Goal: Answer question/provide support

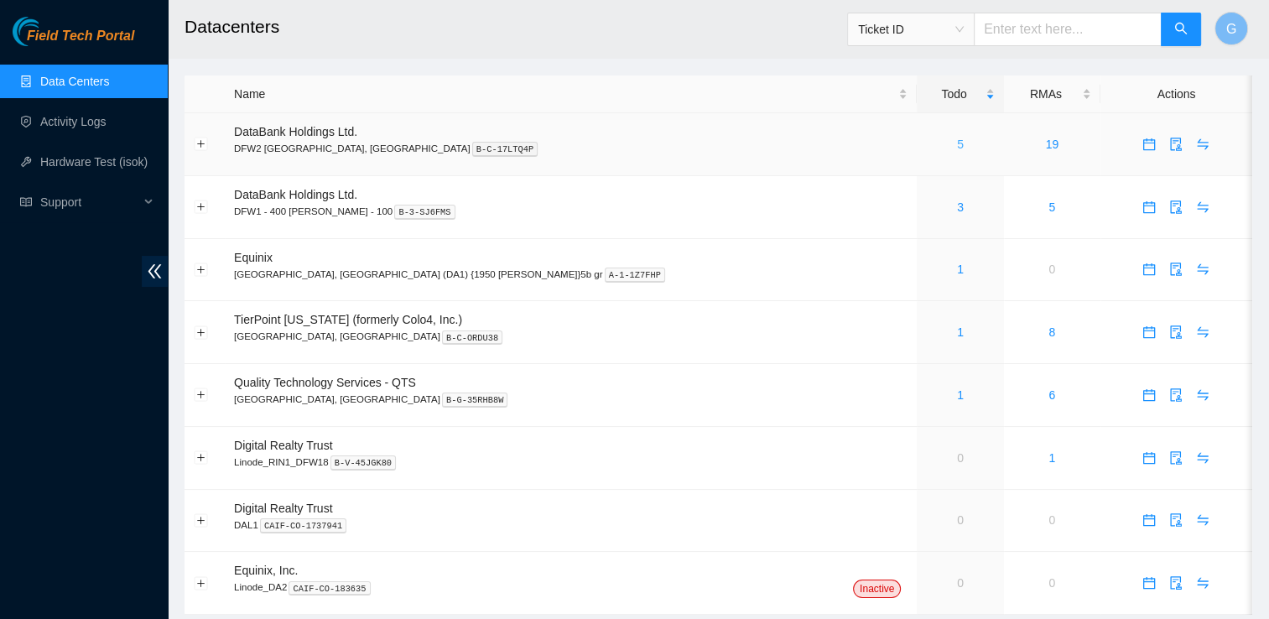
click at [957, 142] on link "5" at bounding box center [960, 144] width 7 height 13
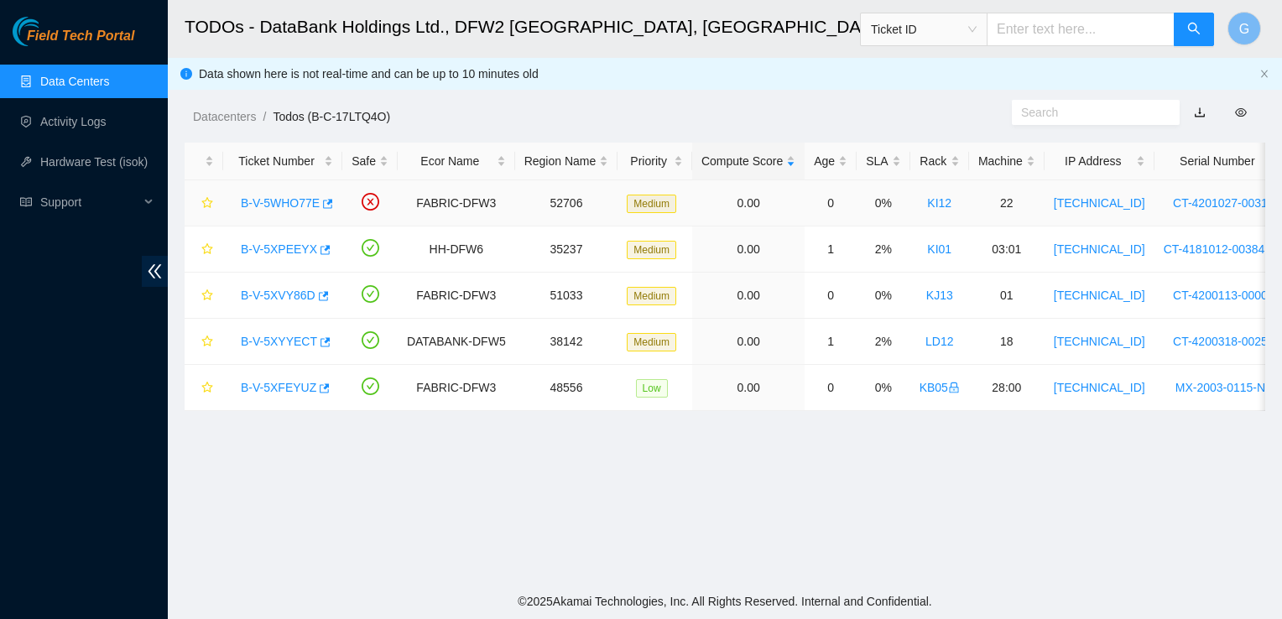
click at [280, 200] on link "B-V-5WHO77E" at bounding box center [280, 202] width 79 height 13
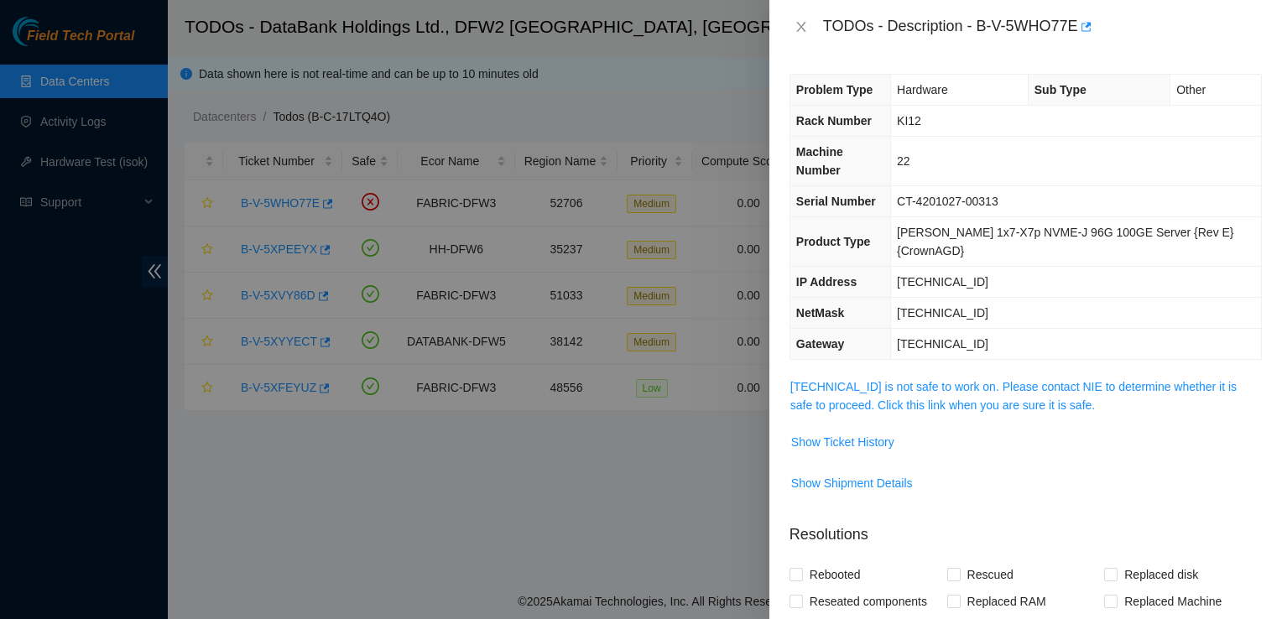
click at [366, 187] on div at bounding box center [641, 309] width 1282 height 619
click at [486, 112] on div at bounding box center [641, 309] width 1282 height 619
click at [797, 23] on icon "close" at bounding box center [800, 27] width 9 height 10
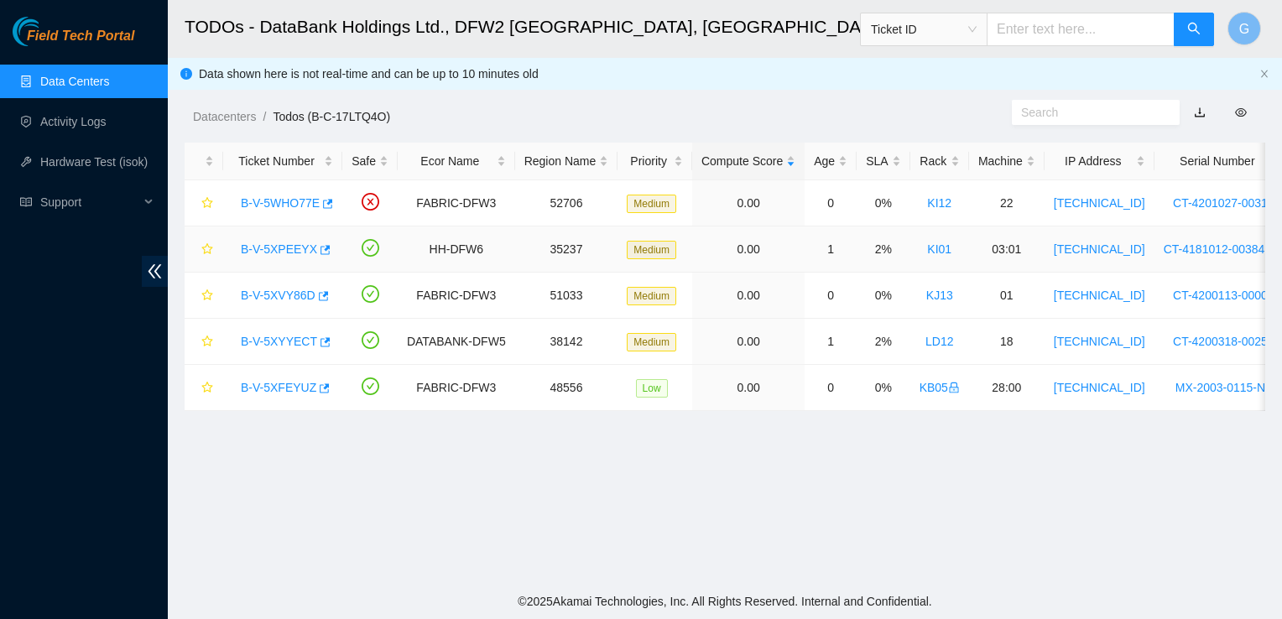
click at [287, 251] on link "B-V-5XPEEYX" at bounding box center [279, 248] width 76 height 13
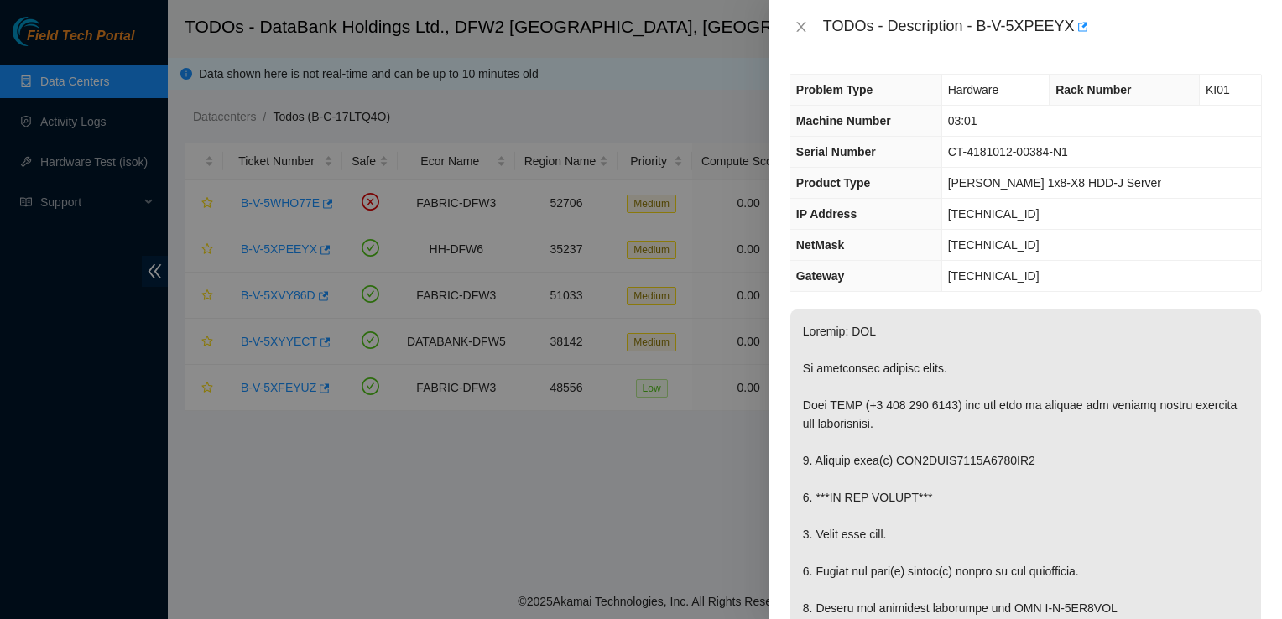
click at [470, 113] on div at bounding box center [641, 309] width 1282 height 619
click at [805, 23] on icon "close" at bounding box center [800, 27] width 9 height 10
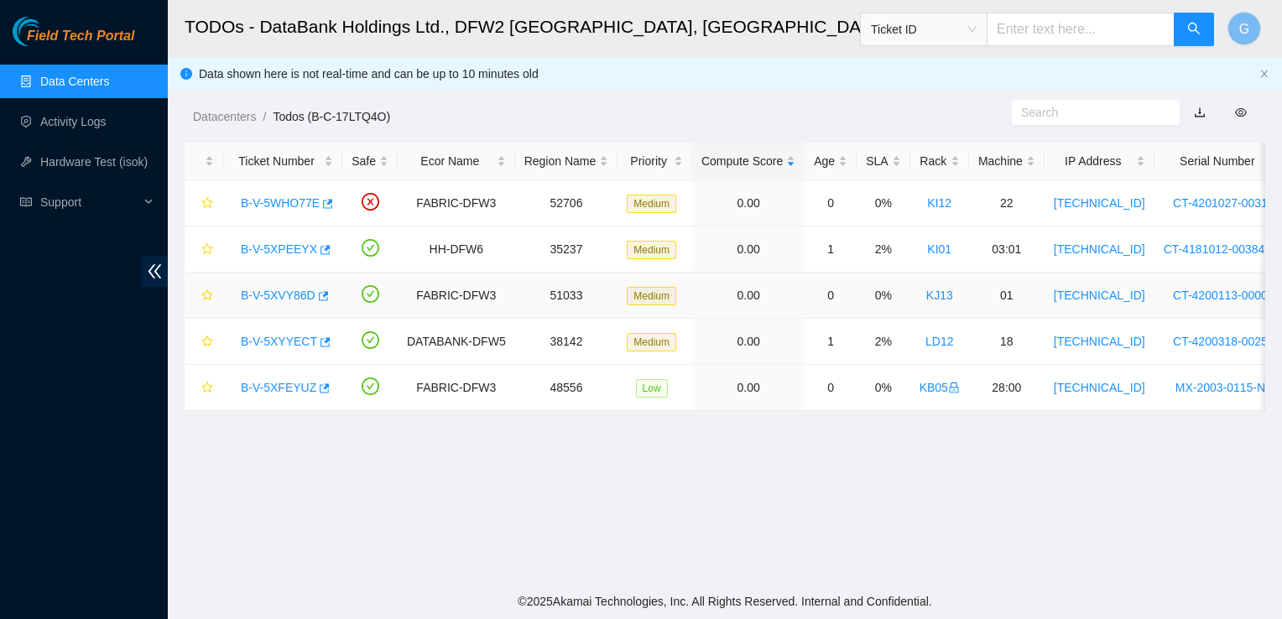
click at [292, 299] on link "B-V-5XVY86D" at bounding box center [278, 295] width 75 height 13
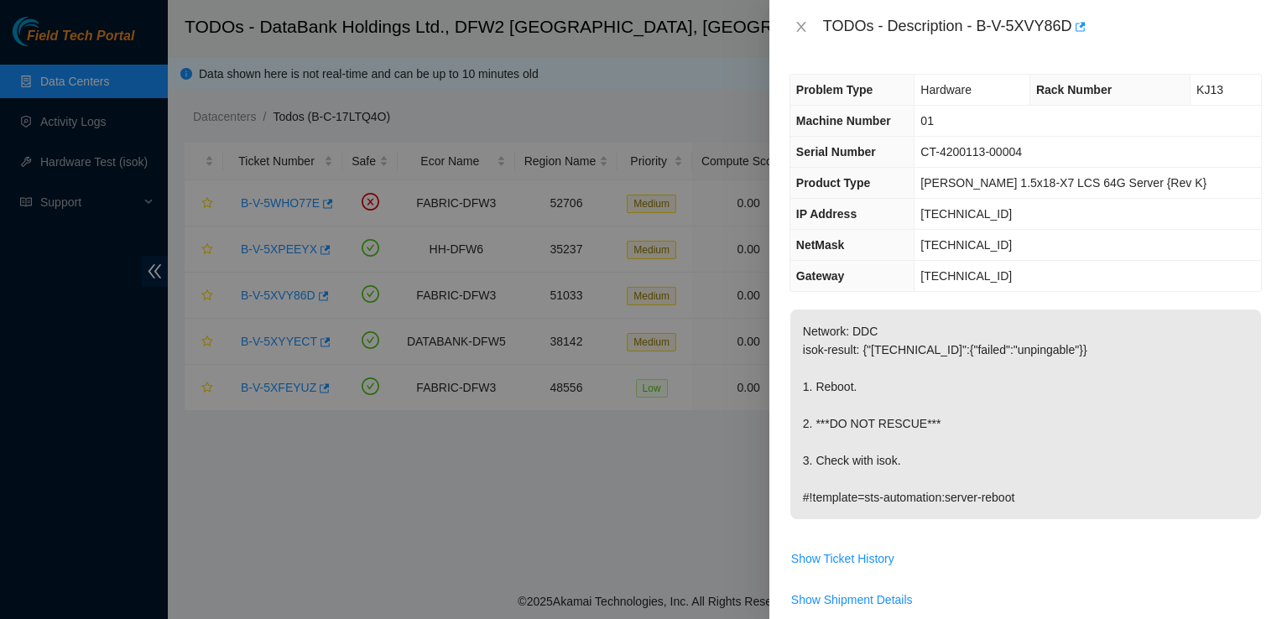
click at [282, 340] on div at bounding box center [641, 309] width 1282 height 619
click at [807, 36] on div "TODOs - Description - B-V-5XVY86D" at bounding box center [1025, 26] width 472 height 27
click at [806, 26] on icon "close" at bounding box center [800, 26] width 13 height 13
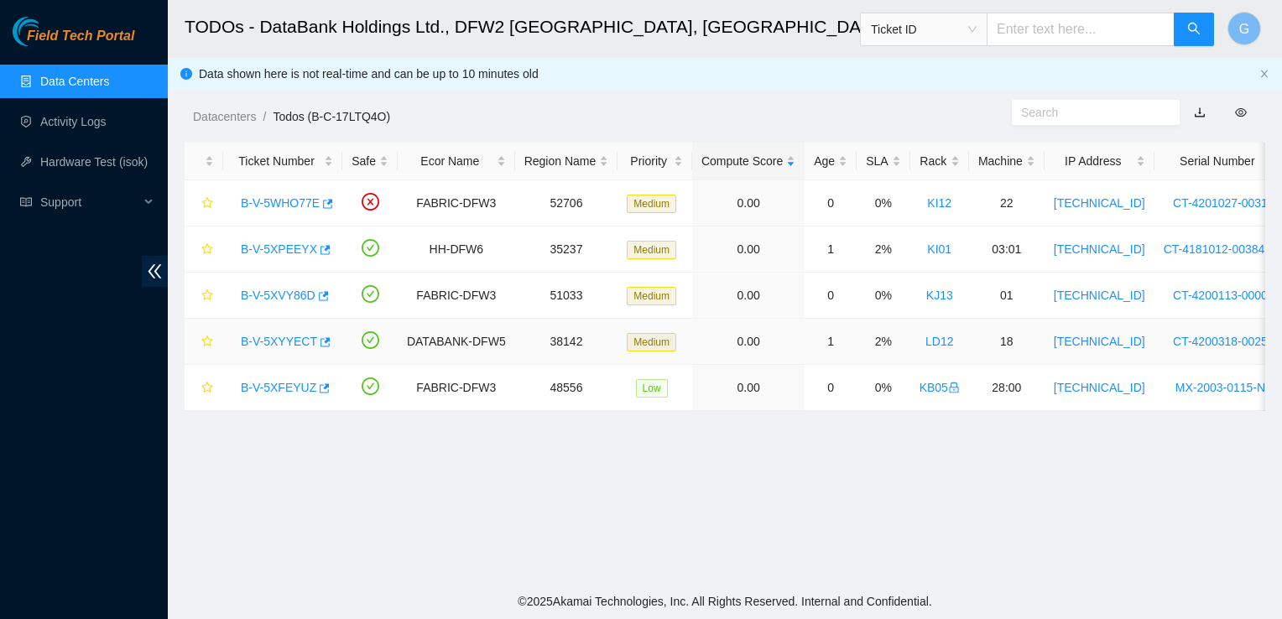
click at [265, 335] on link "B-V-5XYYECT" at bounding box center [279, 341] width 76 height 13
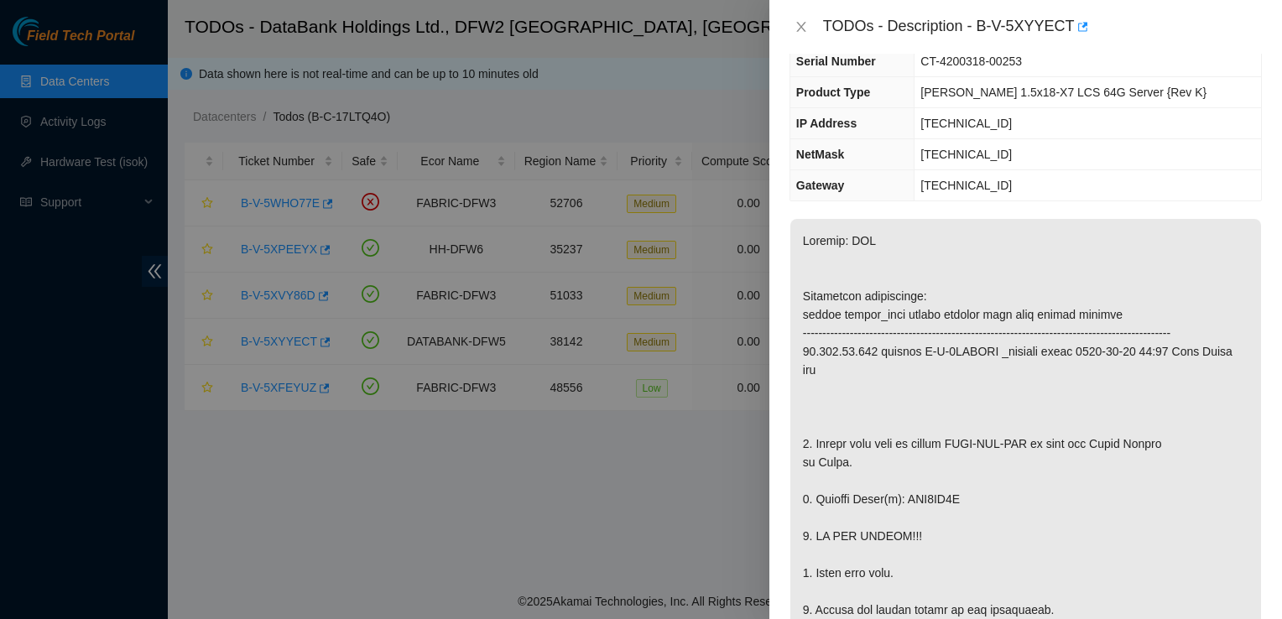
scroll to position [117, 0]
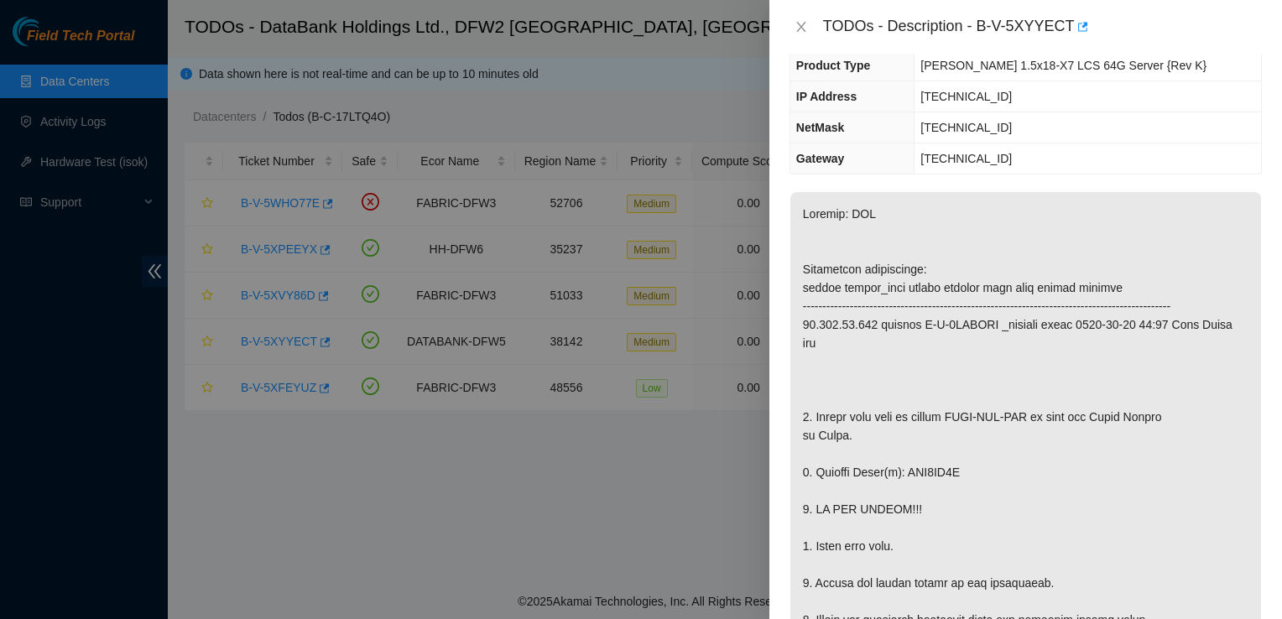
click at [270, 344] on div at bounding box center [641, 309] width 1282 height 619
click at [805, 30] on icon "close" at bounding box center [800, 27] width 9 height 10
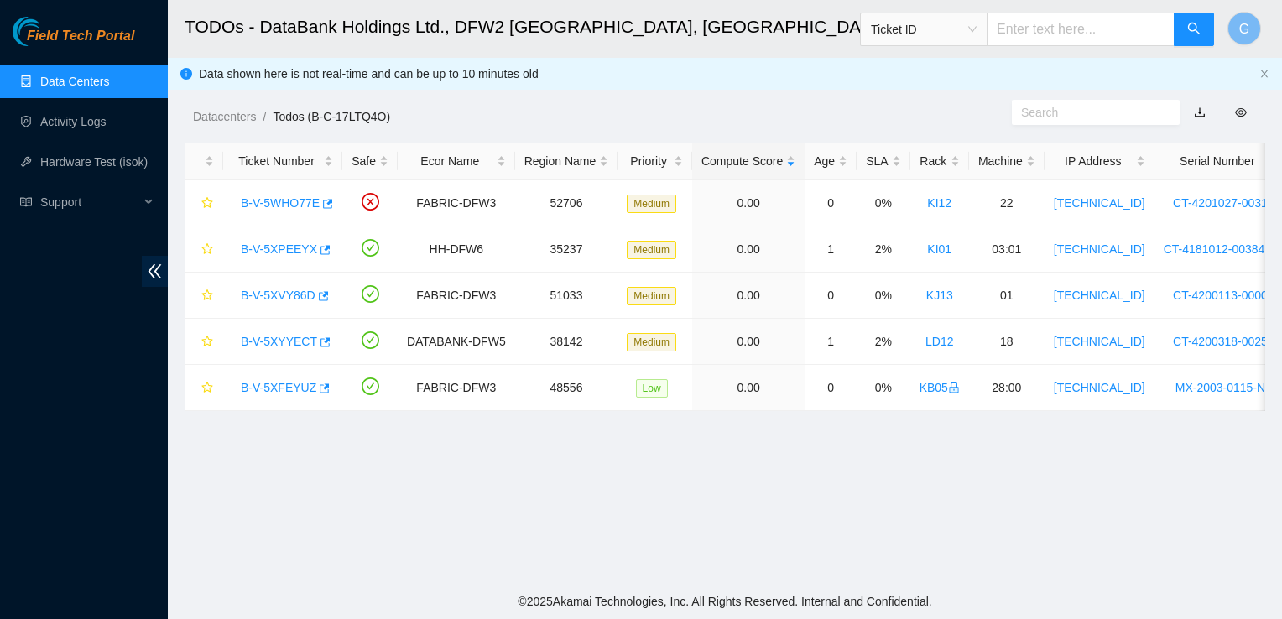
scroll to position [173, 0]
click at [284, 341] on link "B-V-5XYYECT" at bounding box center [279, 341] width 76 height 13
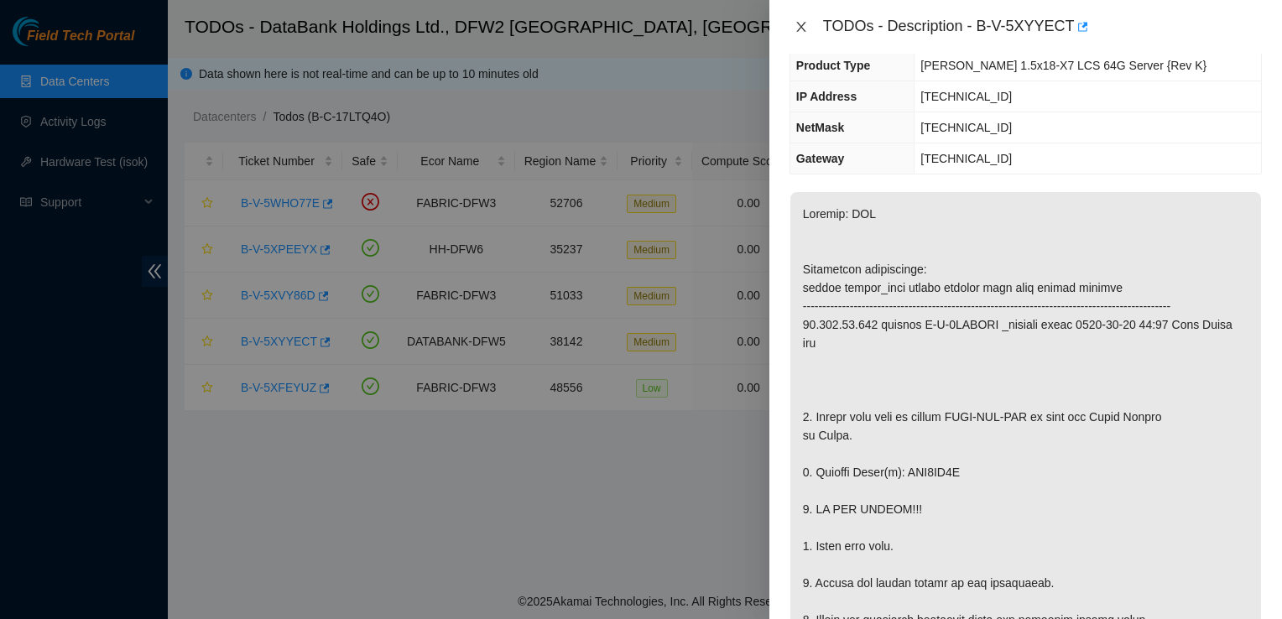
click at [802, 27] on icon "close" at bounding box center [800, 26] width 13 height 13
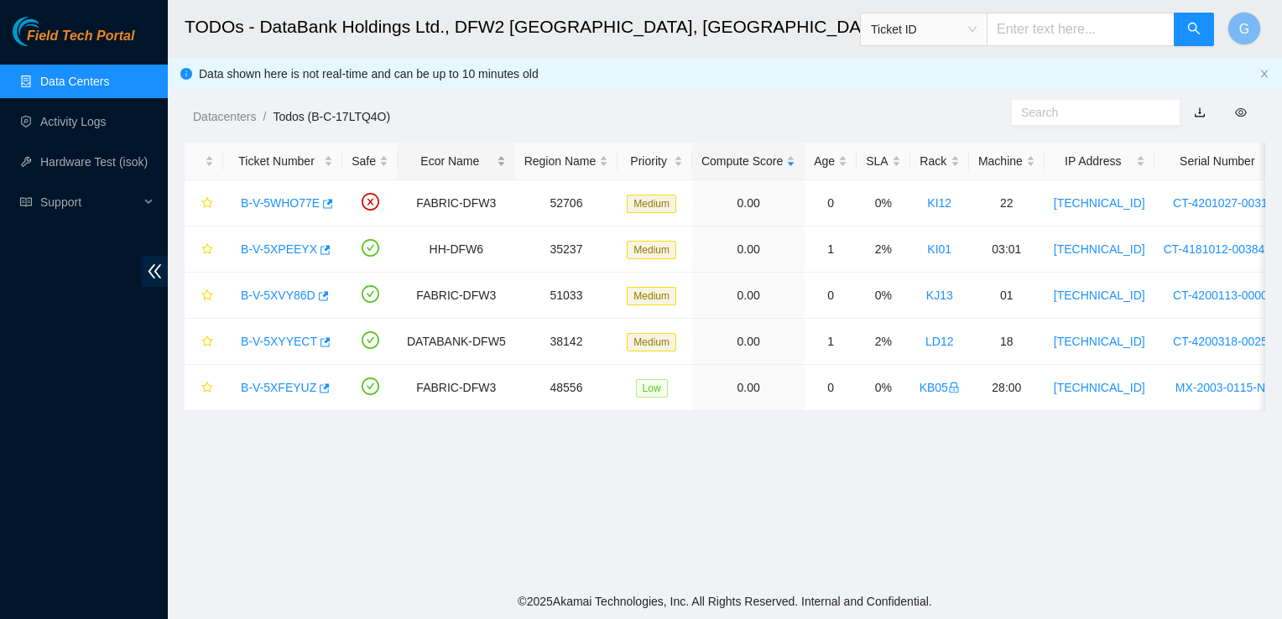
scroll to position [173, 0]
click at [277, 384] on link "B-V-5XFEYUZ" at bounding box center [279, 387] width 76 height 13
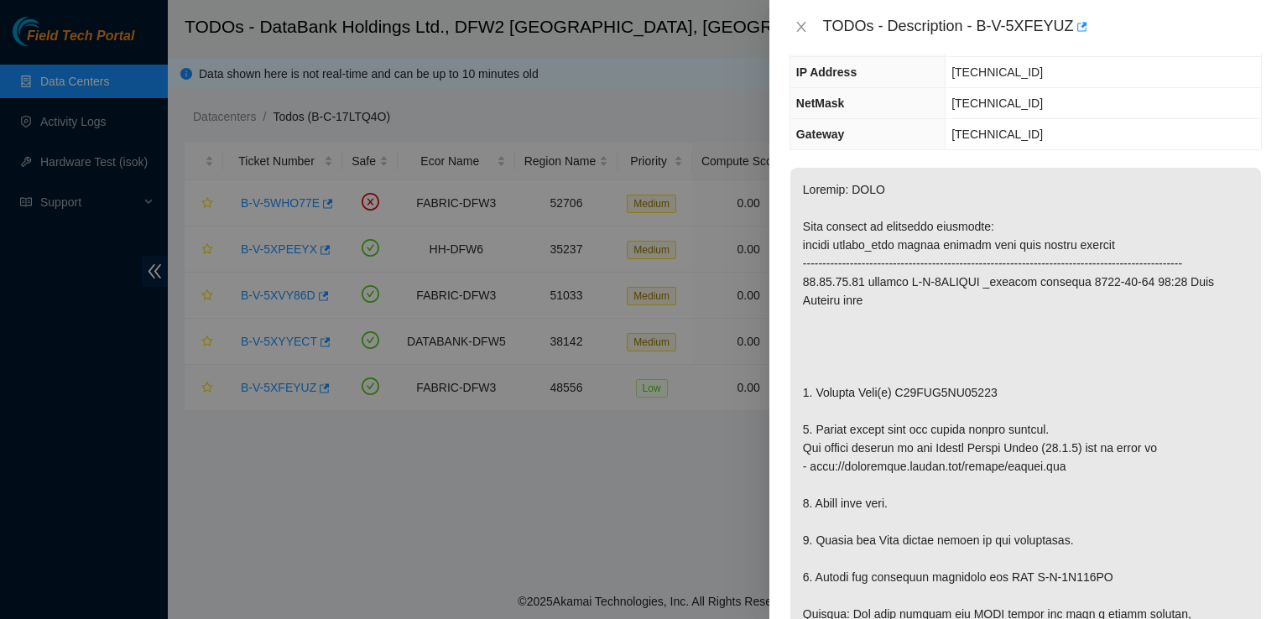
scroll to position [117, 0]
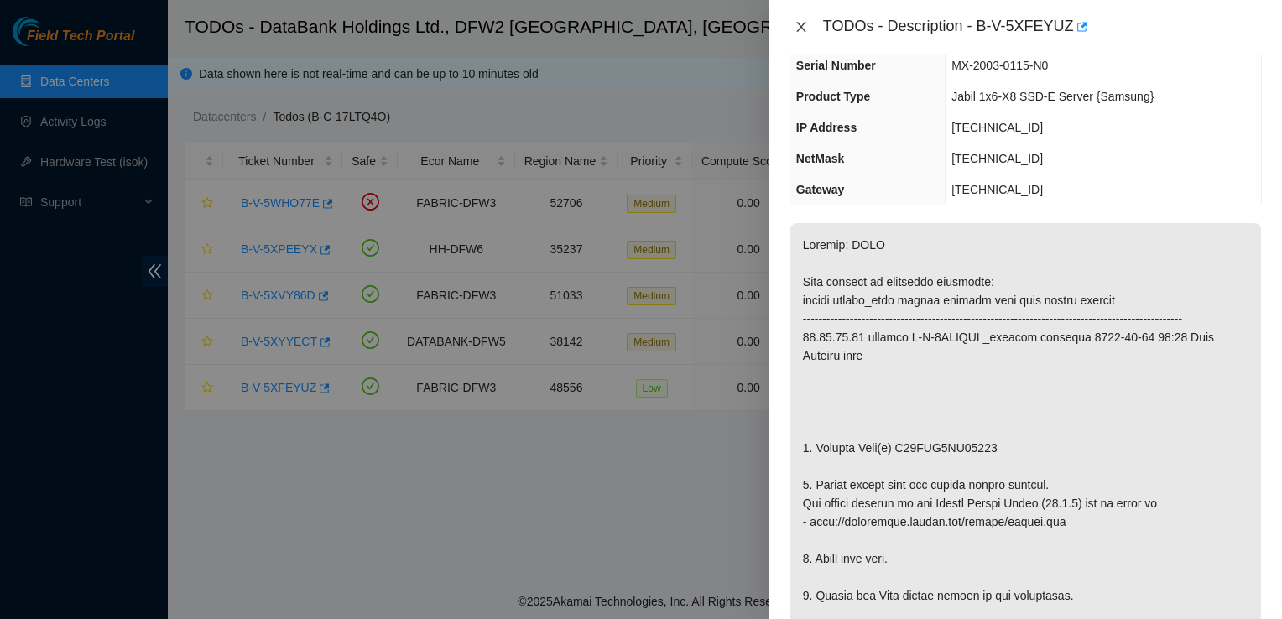
click at [796, 22] on icon "close" at bounding box center [800, 26] width 13 height 13
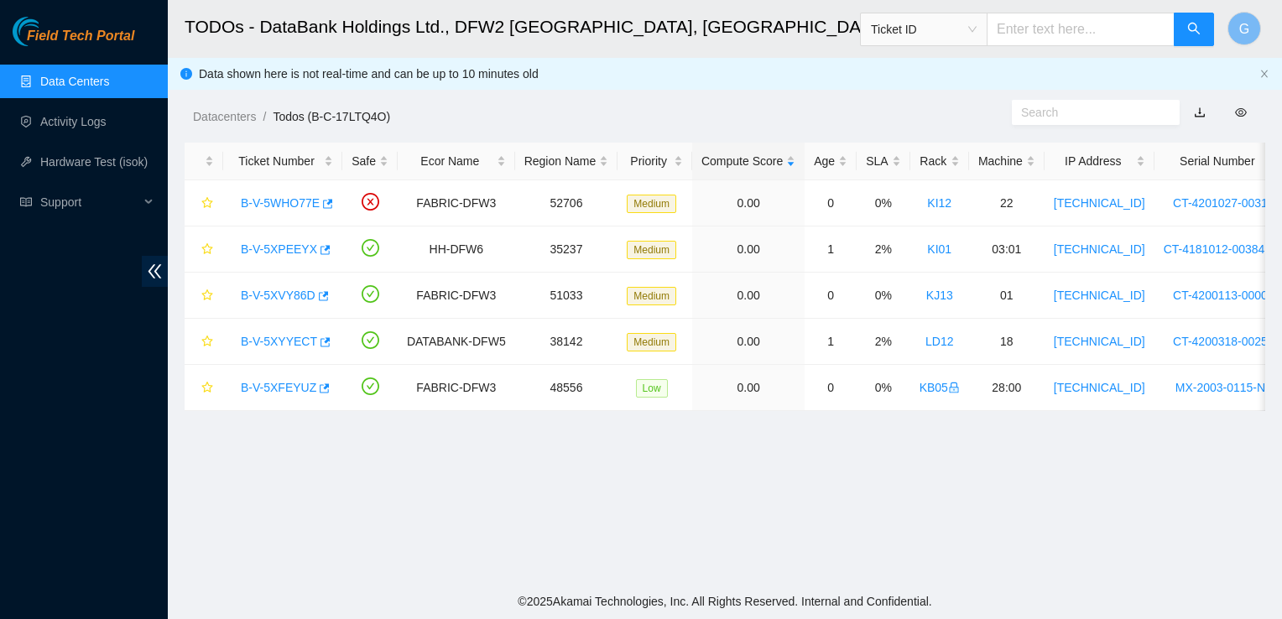
scroll to position [173, 0]
click at [261, 396] on div "B-V-5XFEYUZ" at bounding box center [282, 387] width 101 height 27
click at [264, 388] on link "B-V-5XFEYUZ" at bounding box center [279, 387] width 76 height 13
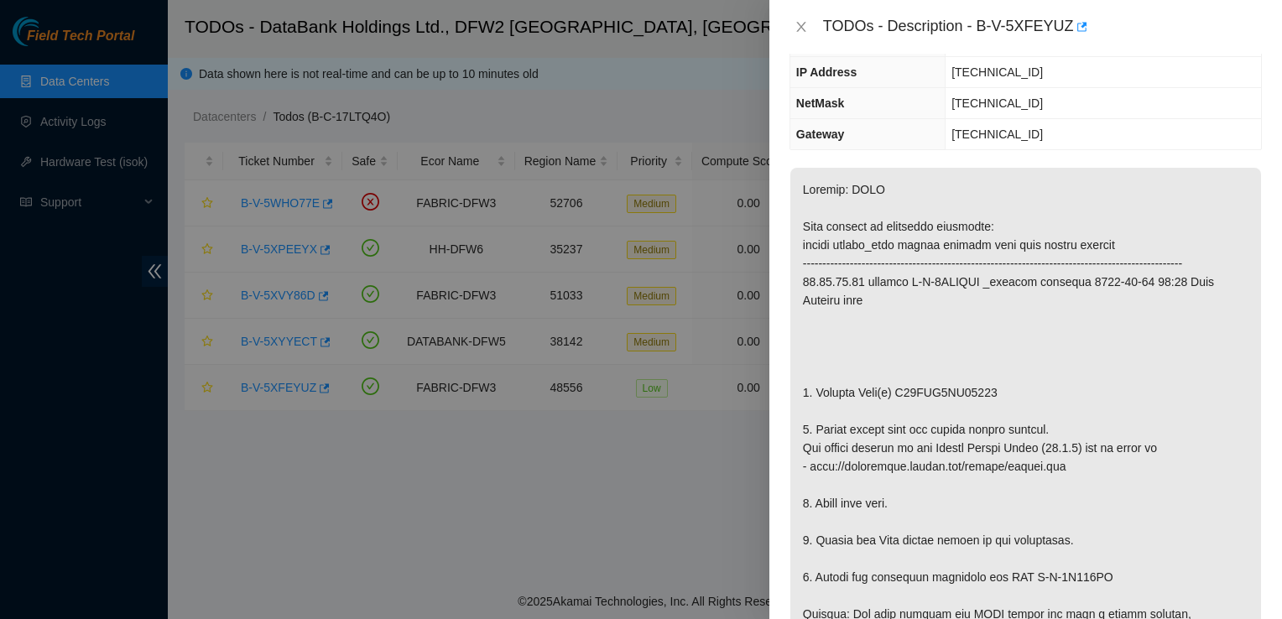
scroll to position [117, 0]
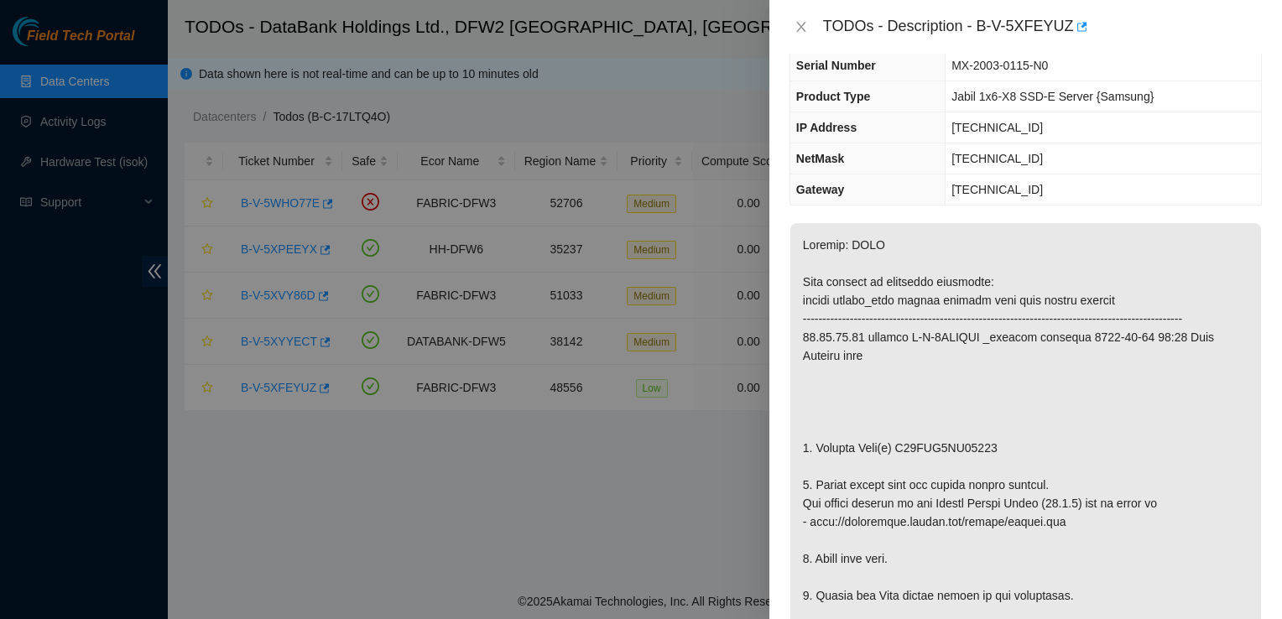
click at [704, 73] on div at bounding box center [641, 309] width 1282 height 619
click at [799, 30] on icon "close" at bounding box center [800, 27] width 9 height 10
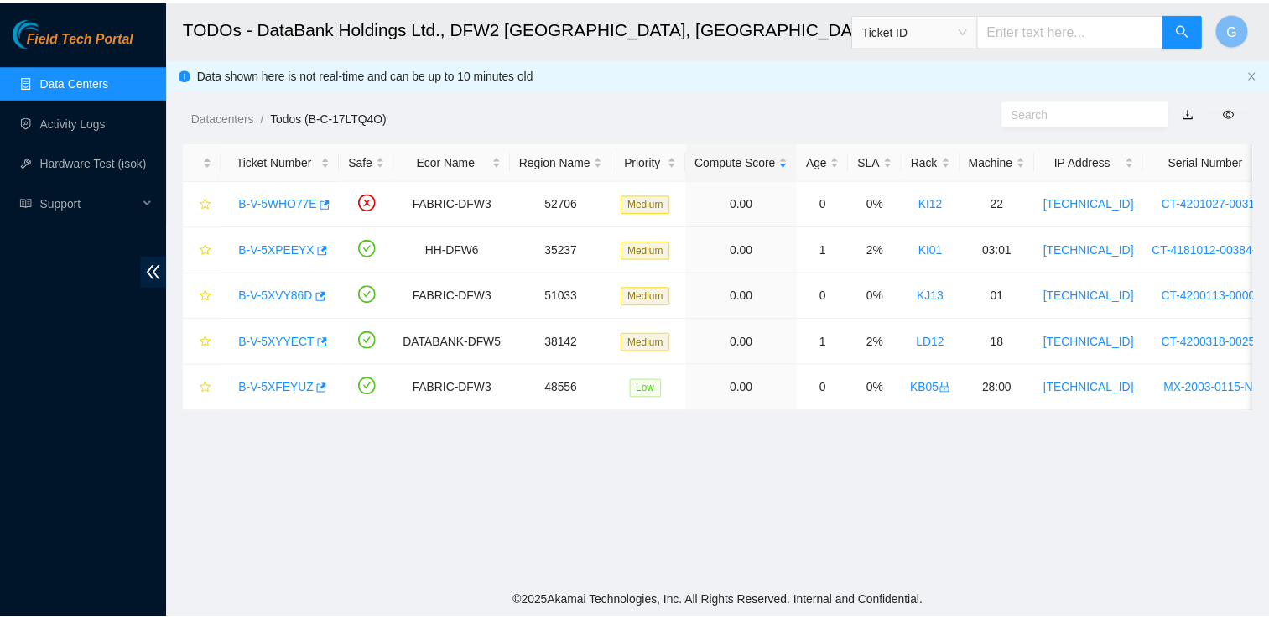
scroll to position [173, 0]
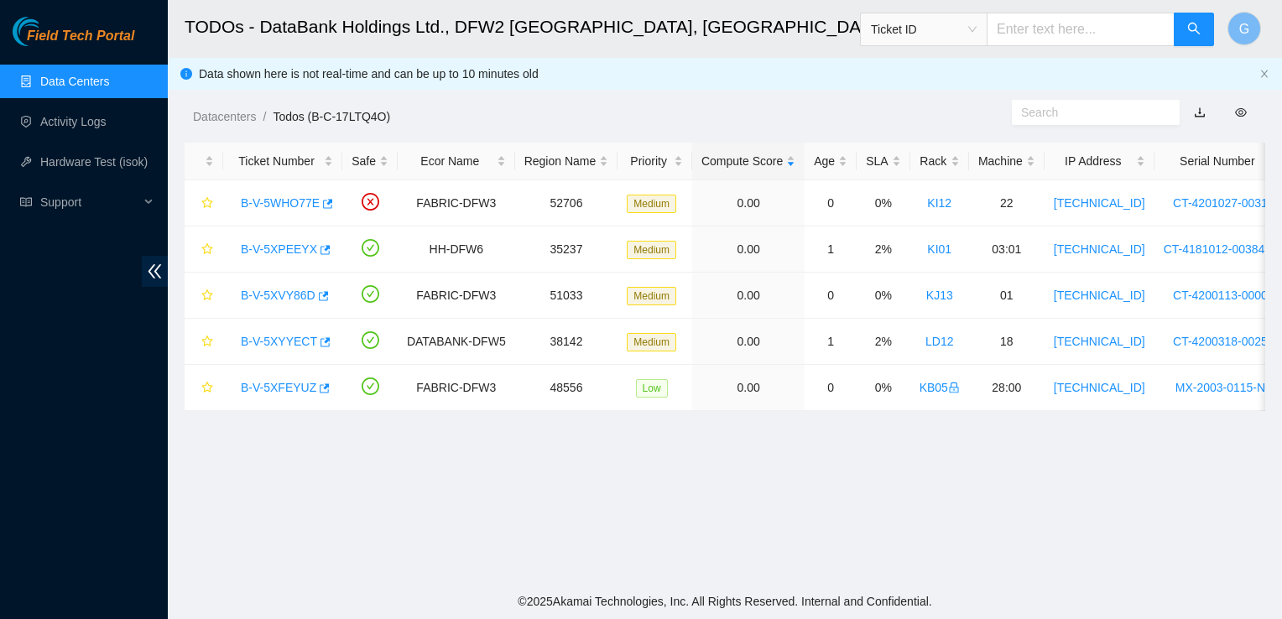
click at [67, 79] on link "Data Centers" at bounding box center [74, 81] width 69 height 13
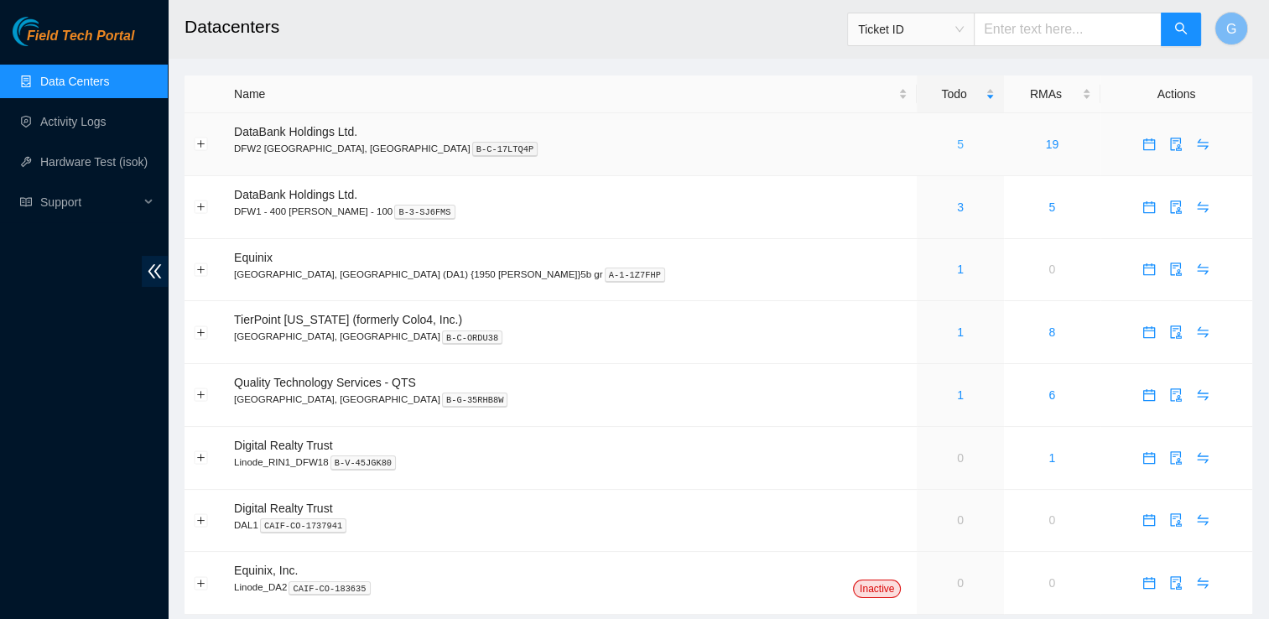
click at [957, 142] on link "5" at bounding box center [960, 144] width 7 height 13
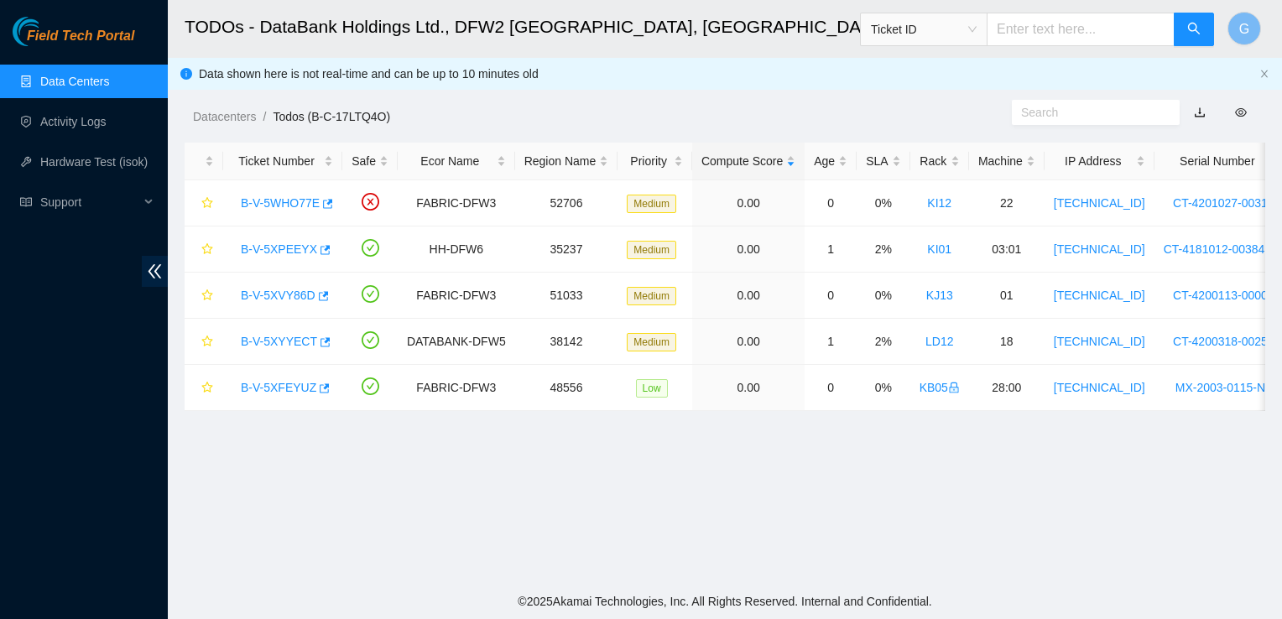
click at [96, 76] on link "Data Centers" at bounding box center [74, 81] width 69 height 13
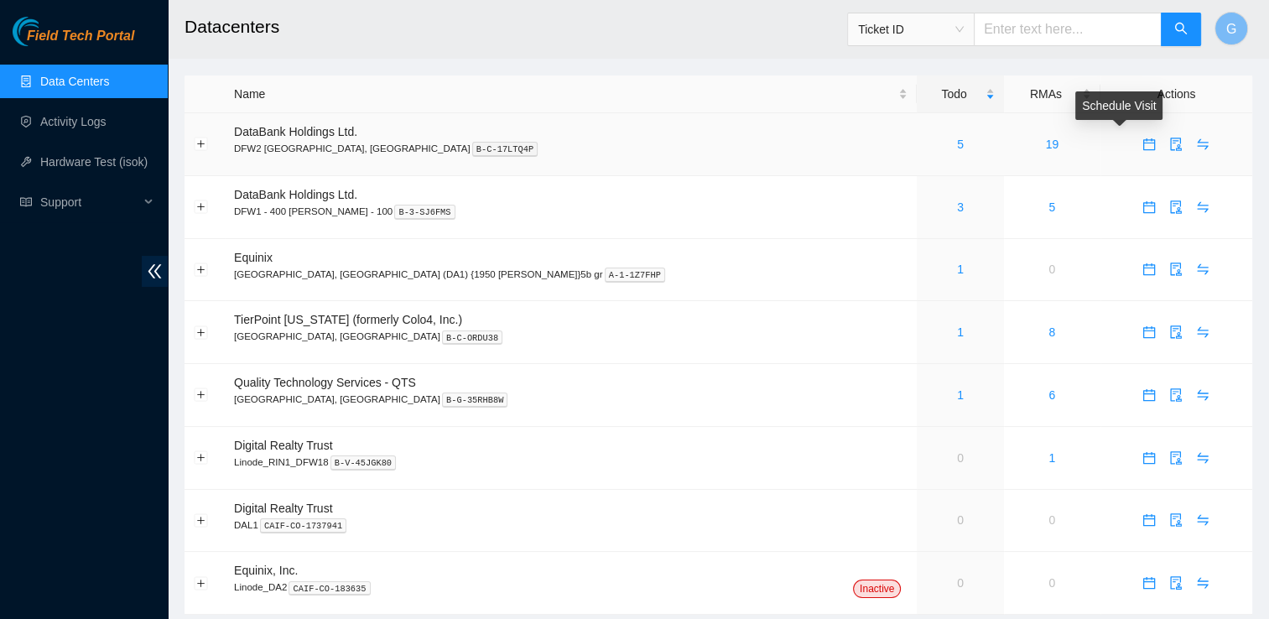
click at [1143, 149] on icon "calendar" at bounding box center [1149, 144] width 12 height 12
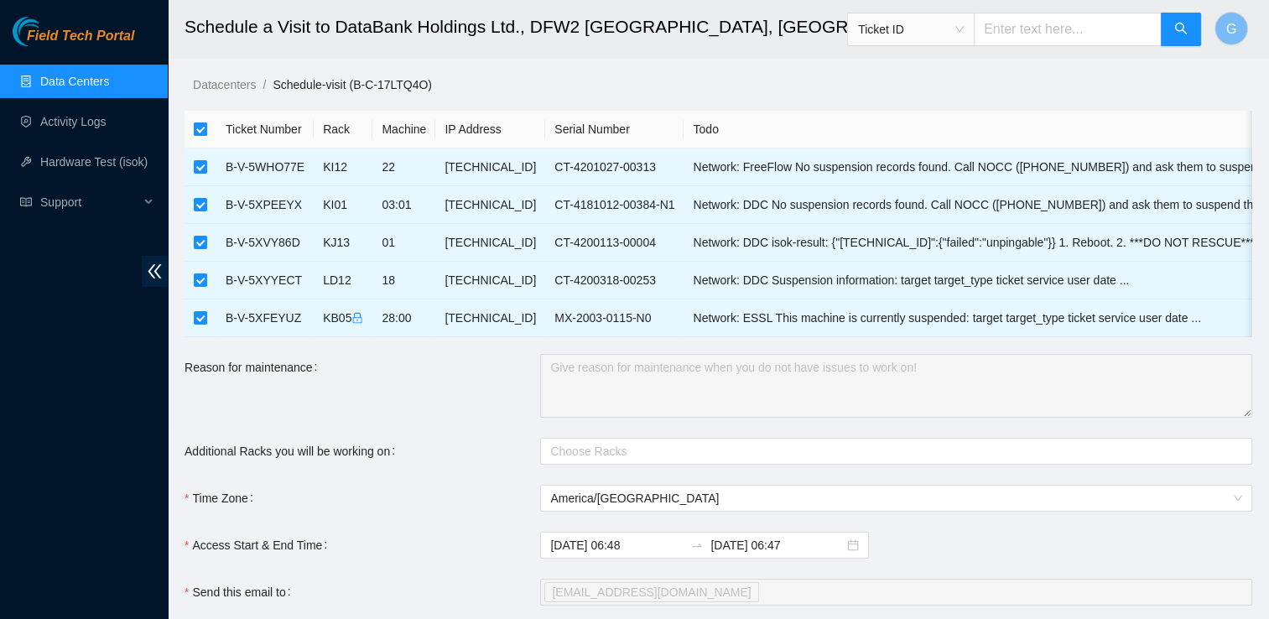
click at [201, 120] on label at bounding box center [200, 129] width 13 height 18
click at [201, 122] on input "checkbox" at bounding box center [200, 128] width 13 height 13
checkbox input "false"
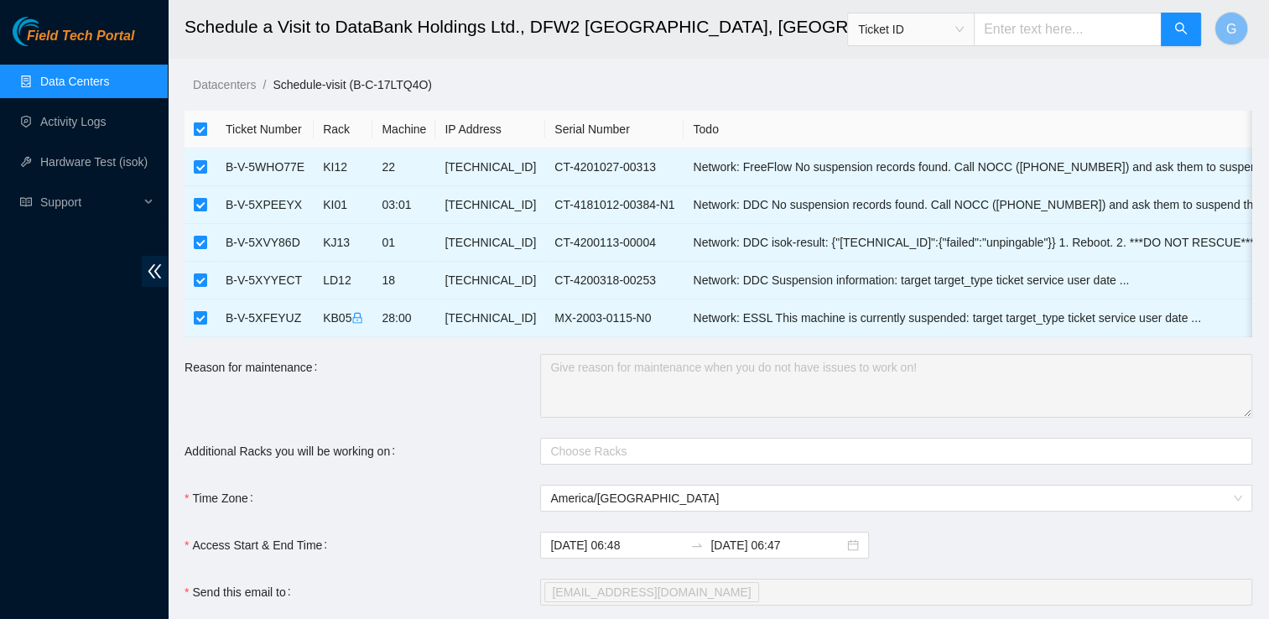
checkbox input "false"
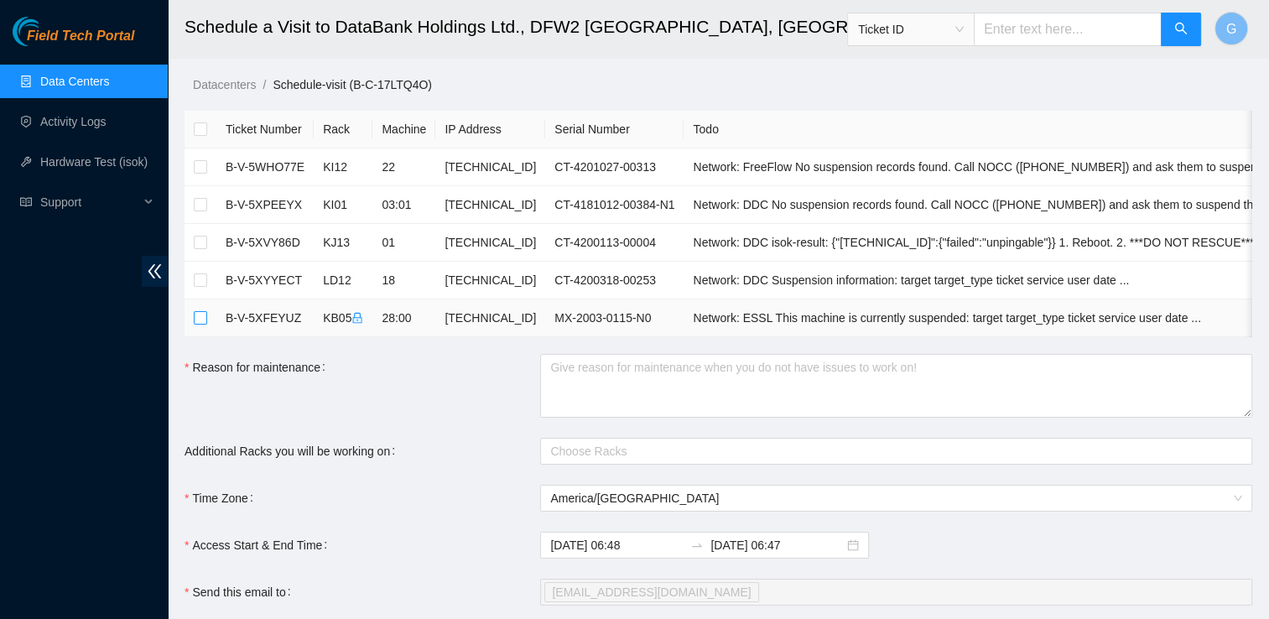
click at [195, 318] on input "checkbox" at bounding box center [200, 317] width 13 height 13
checkbox input "true"
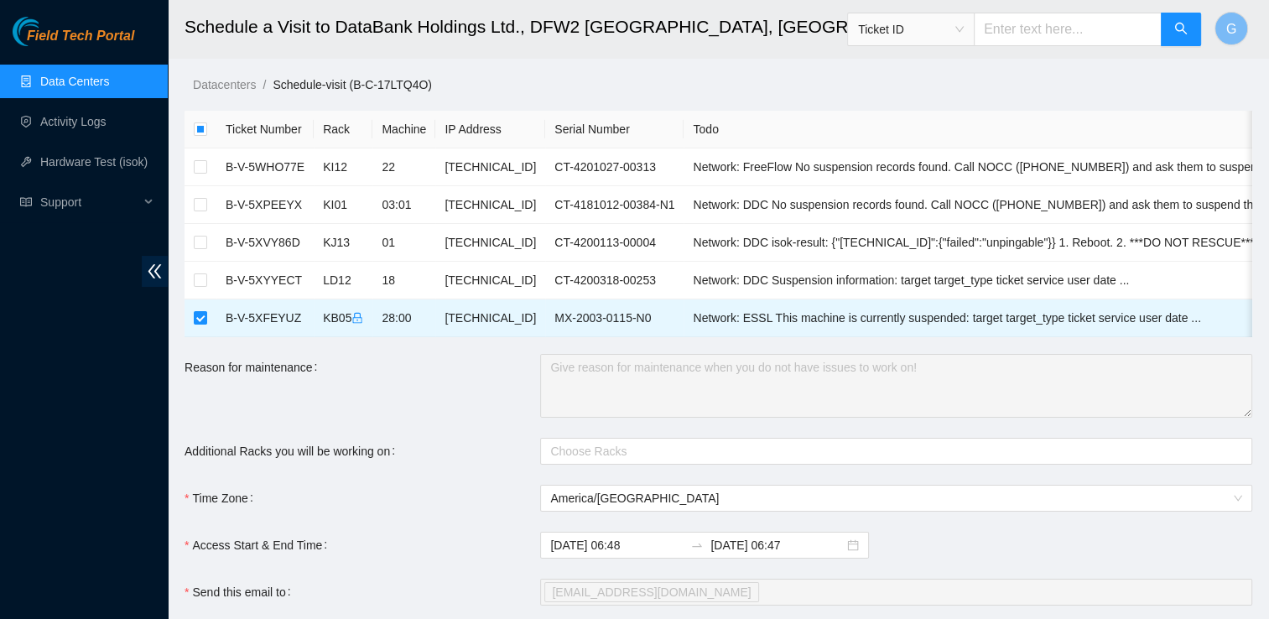
scroll to position [111, 0]
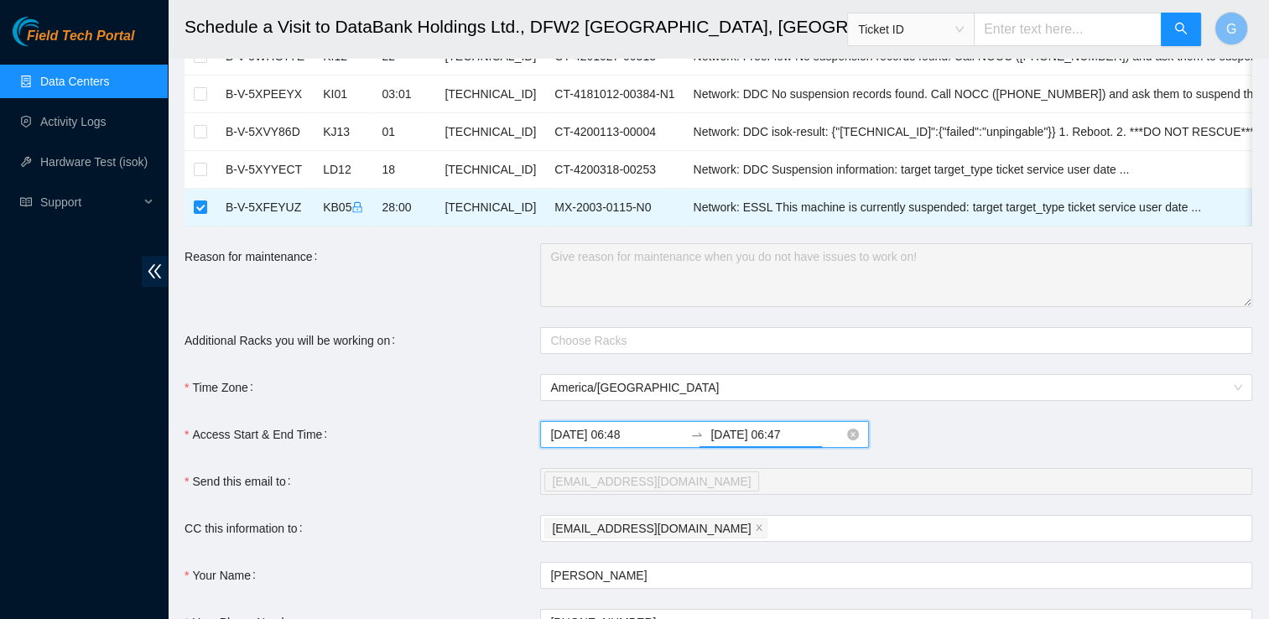
click at [754, 444] on input "2025-10-16 06:47" at bounding box center [777, 434] width 133 height 18
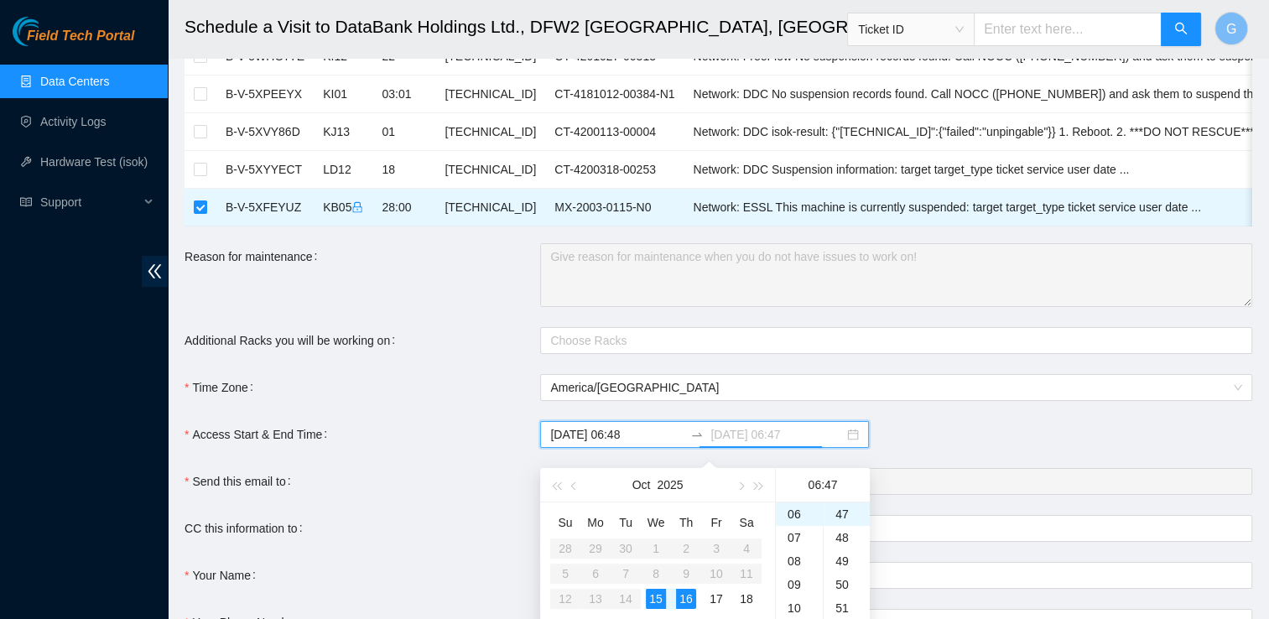
click at [659, 601] on div "15" at bounding box center [656, 599] width 20 height 20
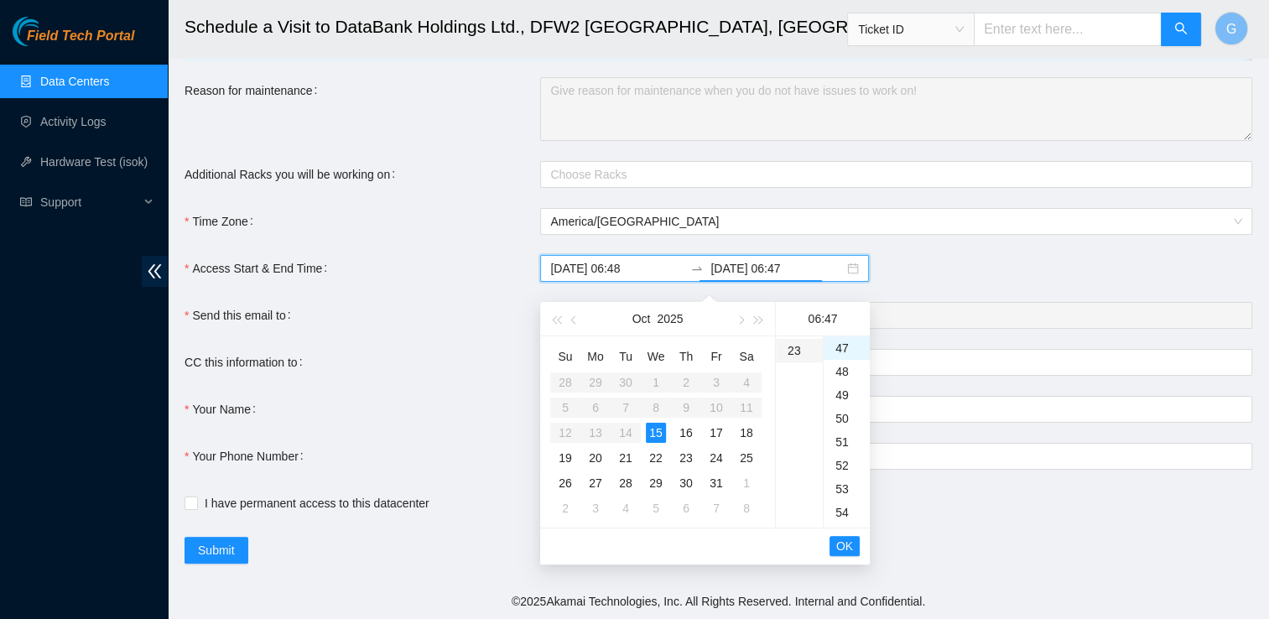
click at [790, 339] on div "23" at bounding box center [799, 350] width 47 height 23
click at [842, 503] on div "54" at bounding box center [847, 512] width 46 height 23
type input "2025-10-15 23:54"
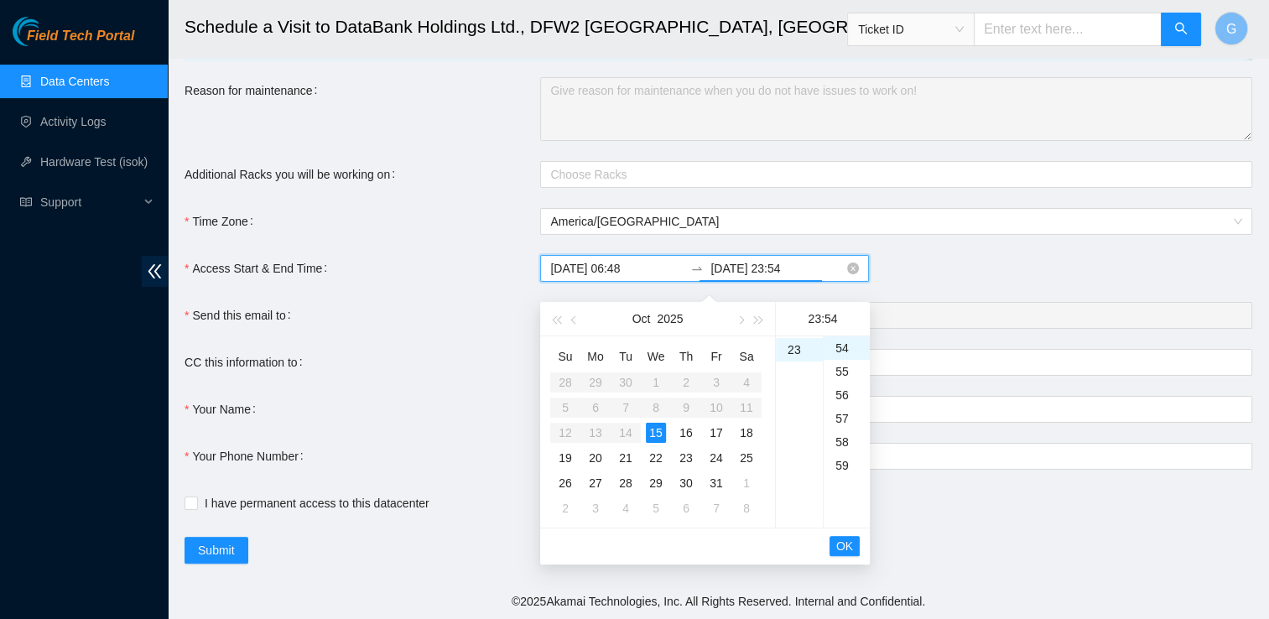
scroll to position [1163, 0]
click at [634, 268] on input "2025-10-15 06:48" at bounding box center [616, 268] width 133 height 18
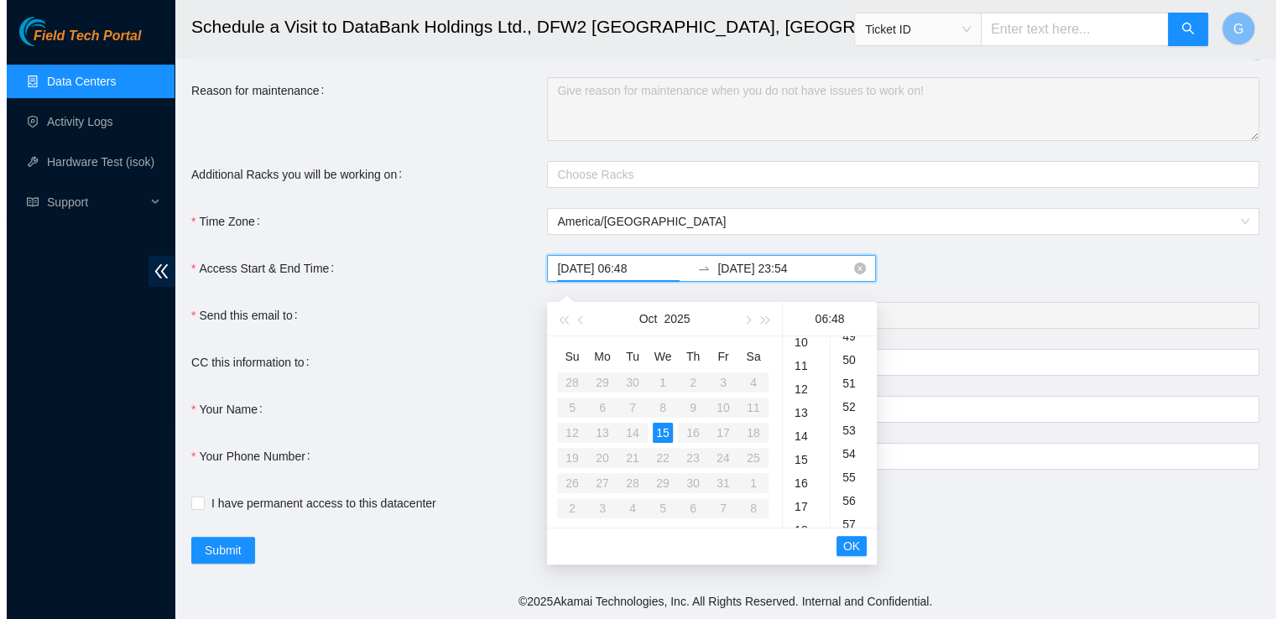
scroll to position [1128, 0]
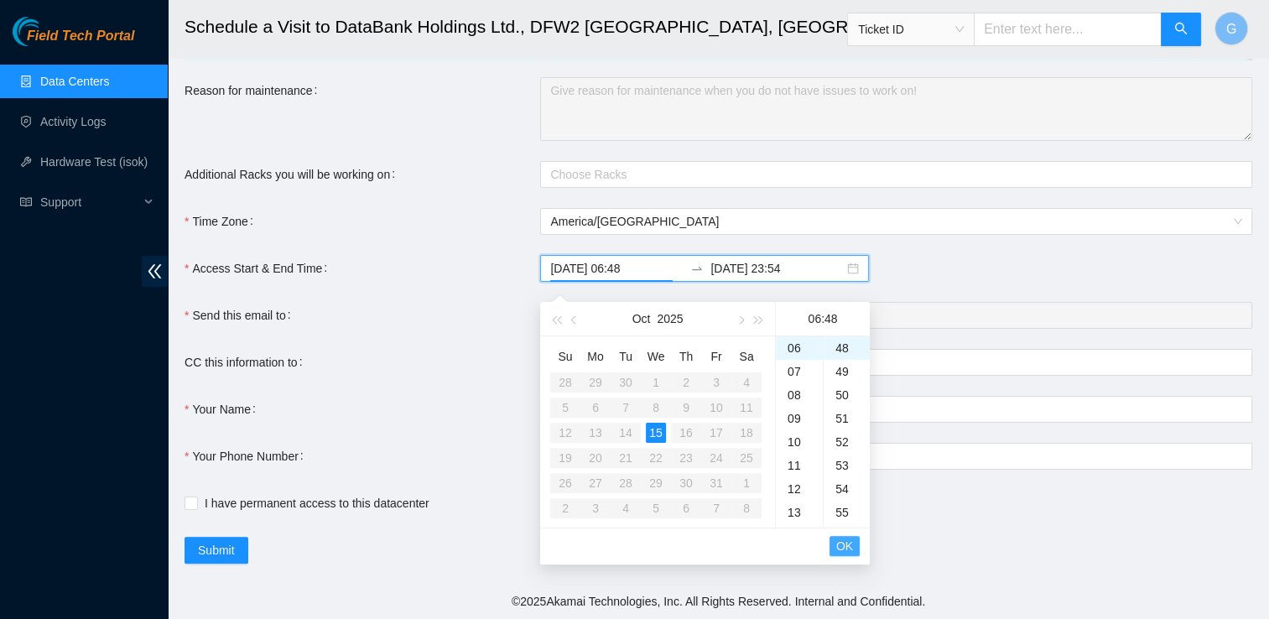
click at [844, 537] on span "OK" at bounding box center [844, 546] width 17 height 18
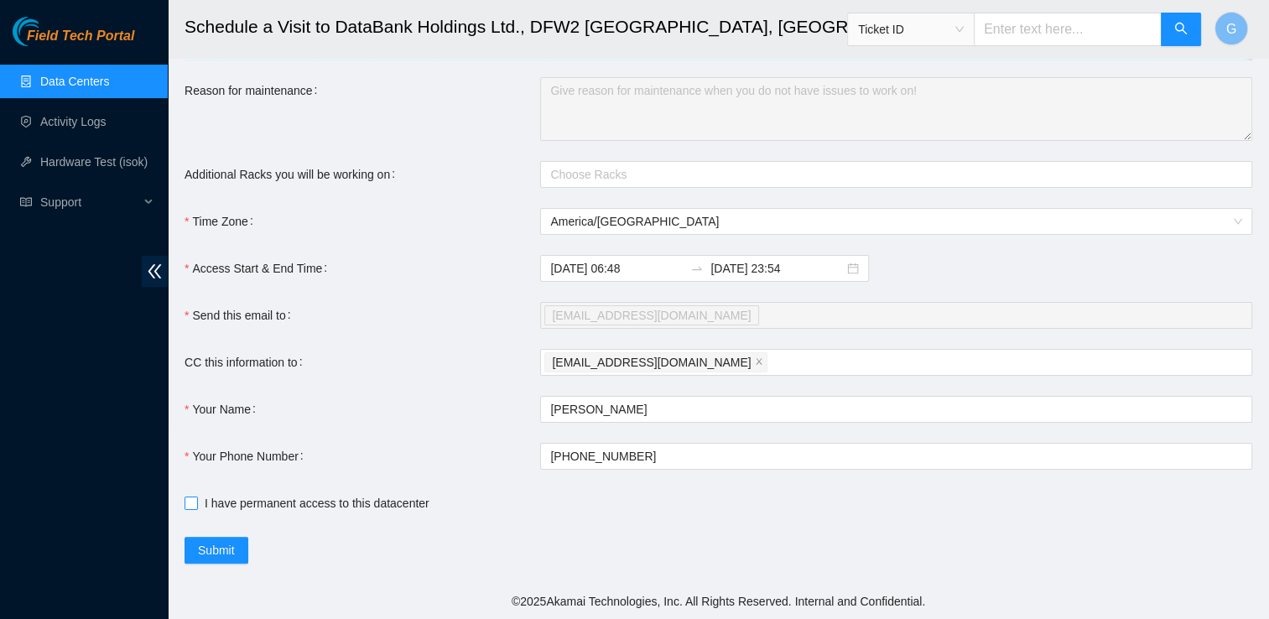
click at [193, 503] on input "I have permanent access to this datacenter" at bounding box center [191, 503] width 12 height 12
checkbox input "true"
click at [229, 554] on span "Submit" at bounding box center [216, 550] width 37 height 18
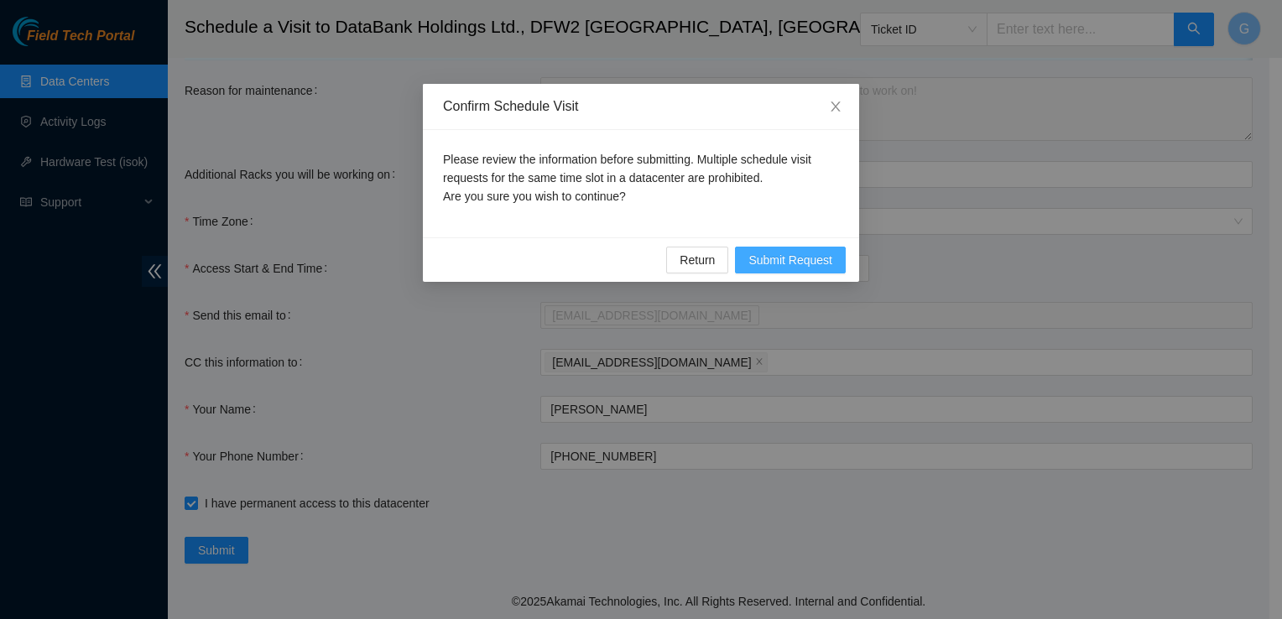
click at [769, 262] on span "Submit Request" at bounding box center [790, 260] width 84 height 18
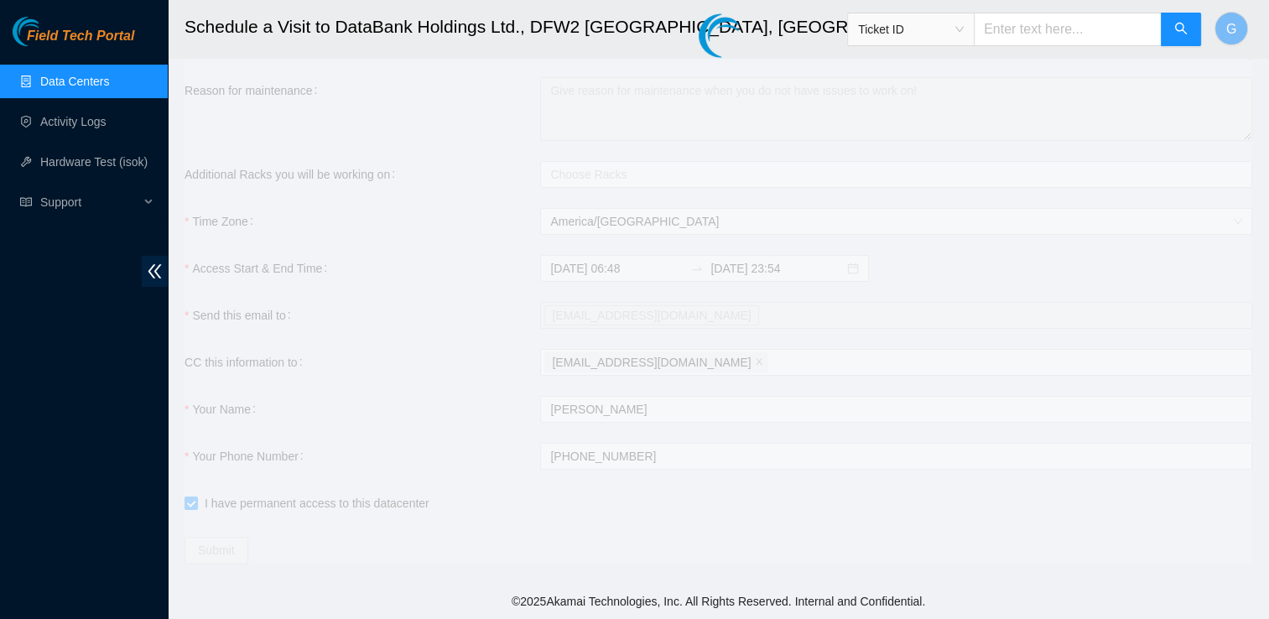
type input "2025-10-15 06:50"
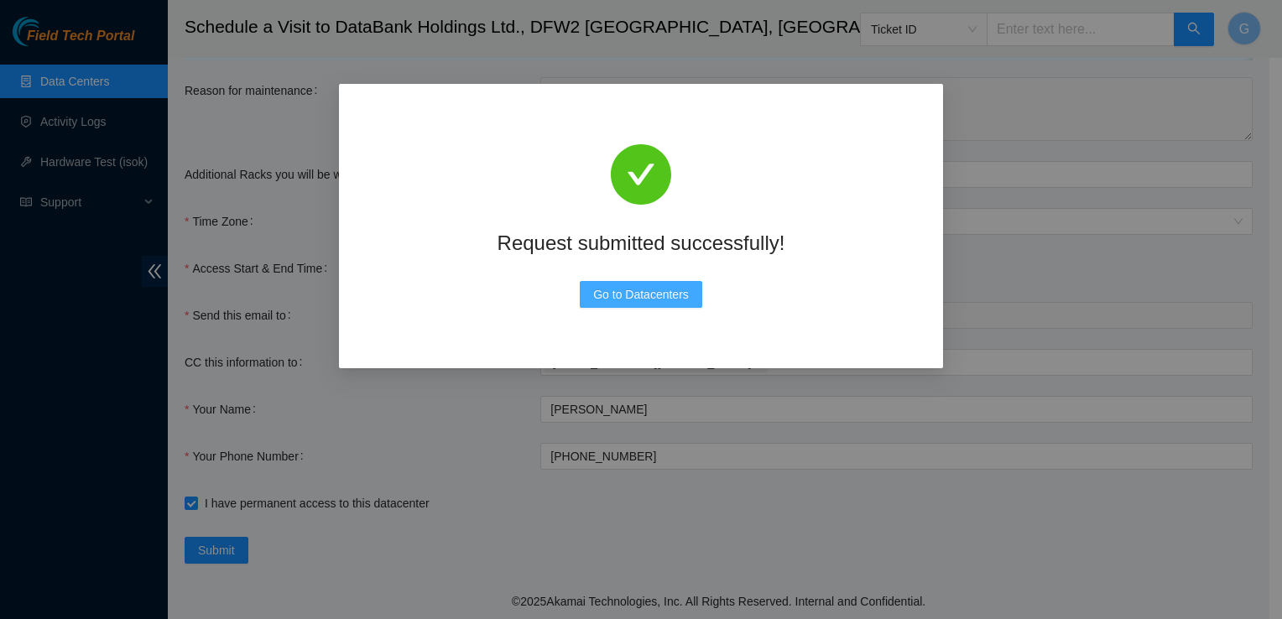
click at [668, 297] on span "Go to Datacenters" at bounding box center [641, 294] width 96 height 18
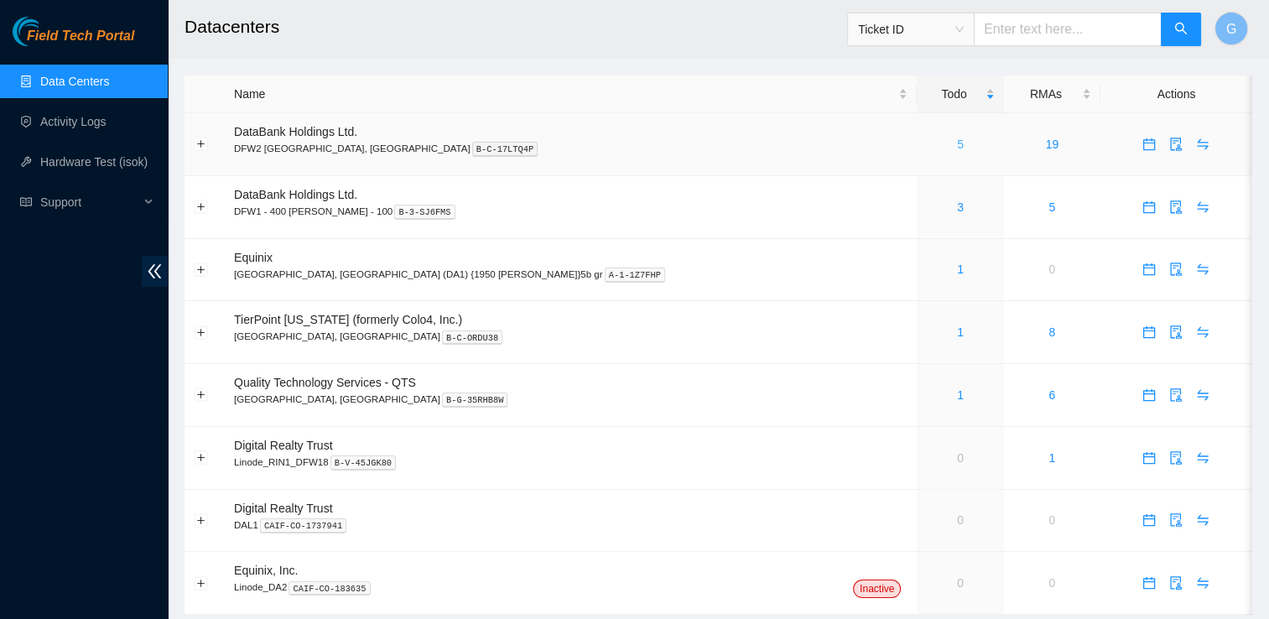
click at [957, 143] on link "5" at bounding box center [960, 144] width 7 height 13
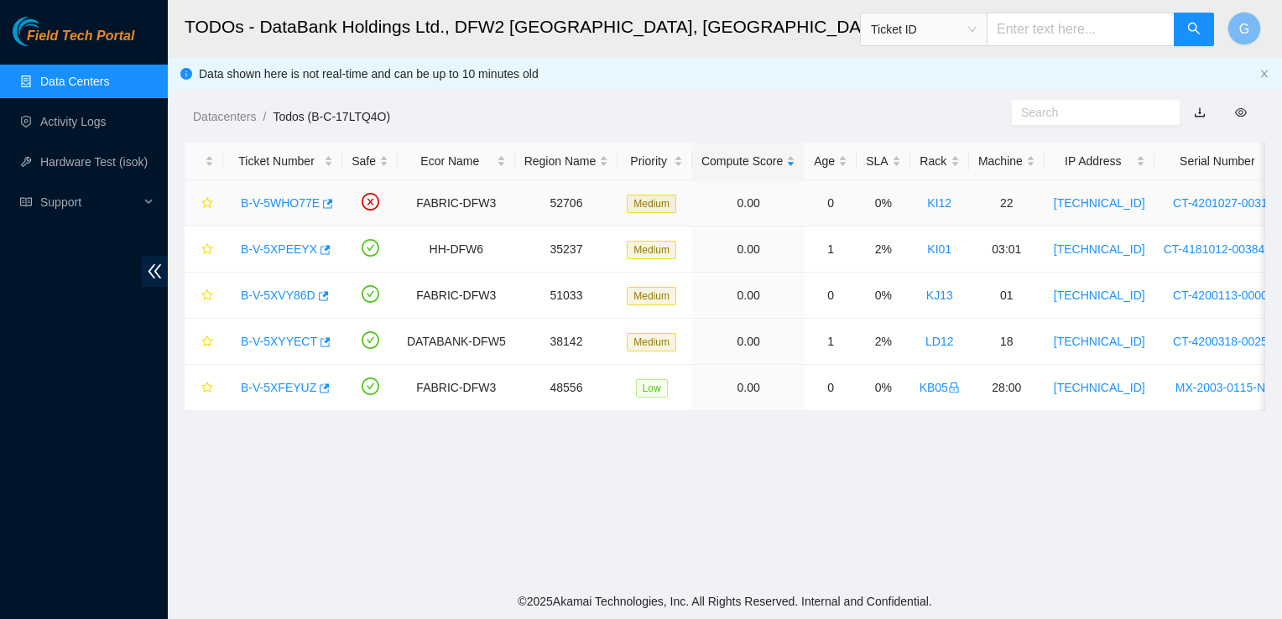
click at [298, 200] on link "B-V-5WHO77E" at bounding box center [280, 202] width 79 height 13
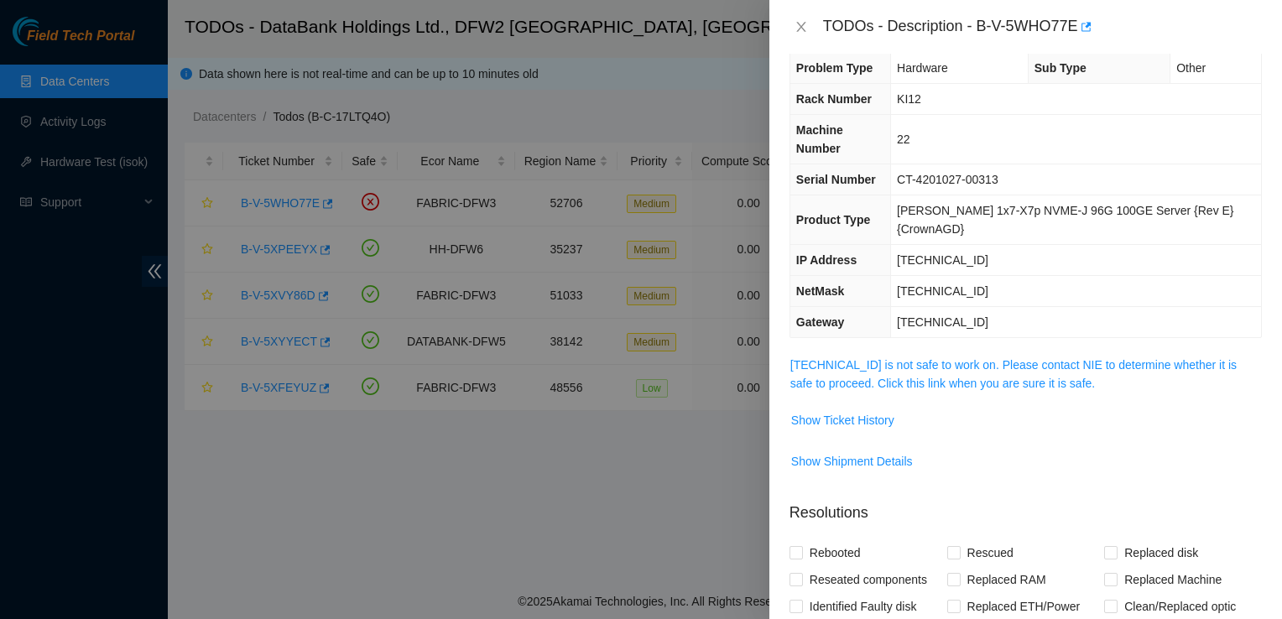
scroll to position [27, 0]
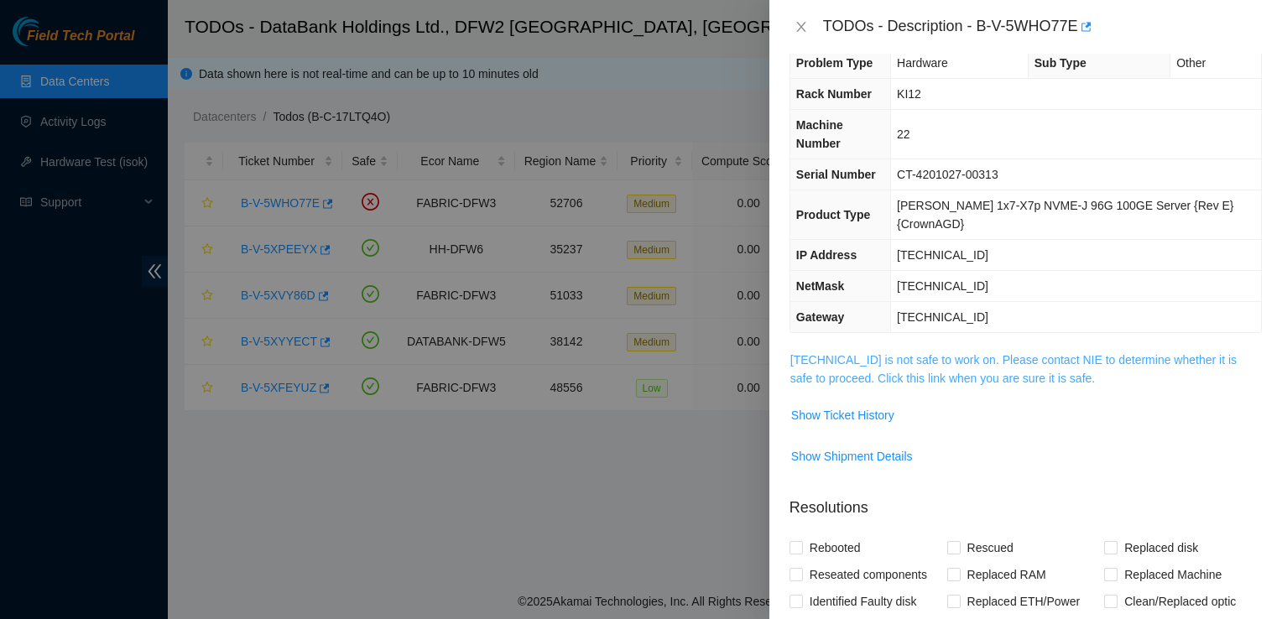
click at [914, 353] on link "23.0.163.217 is not safe to work on. Please contact NIE to determine whether it…" at bounding box center [1013, 369] width 446 height 32
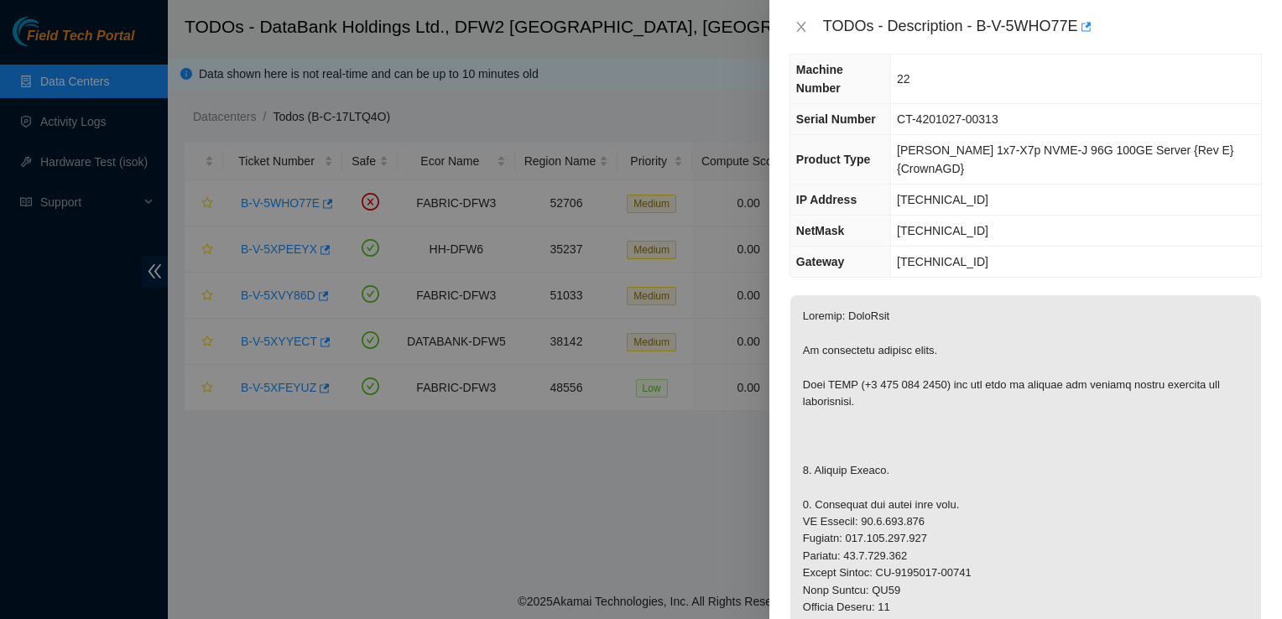
scroll to position [72, 0]
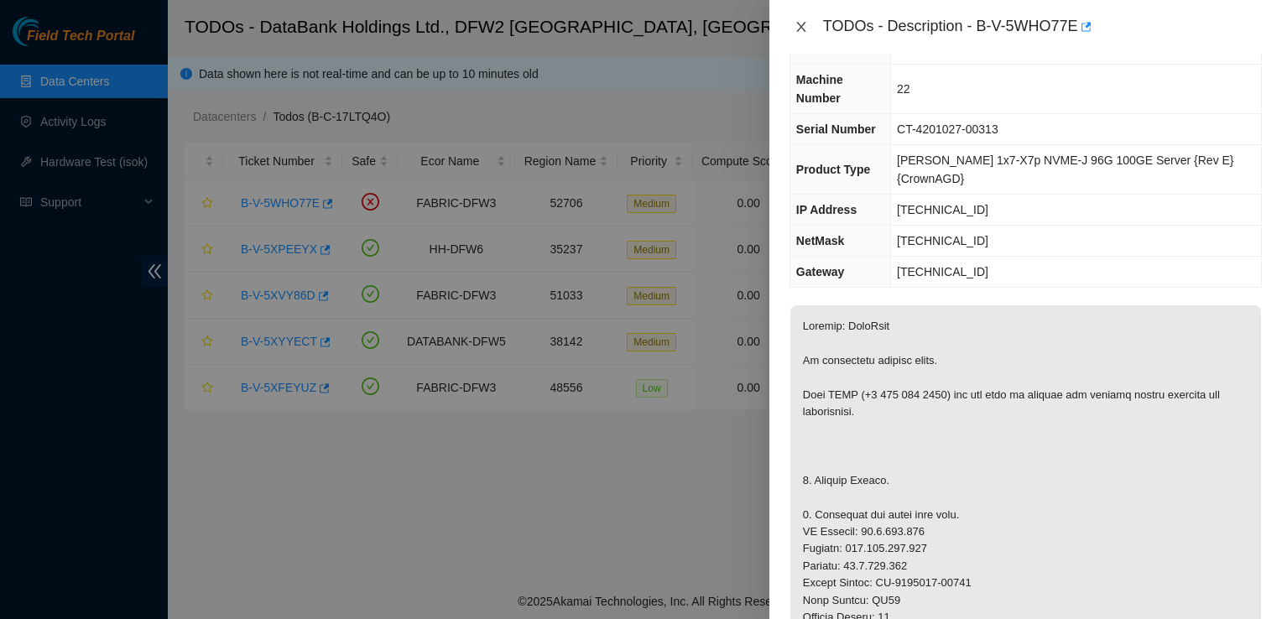
click at [800, 27] on icon "close" at bounding box center [800, 26] width 13 height 13
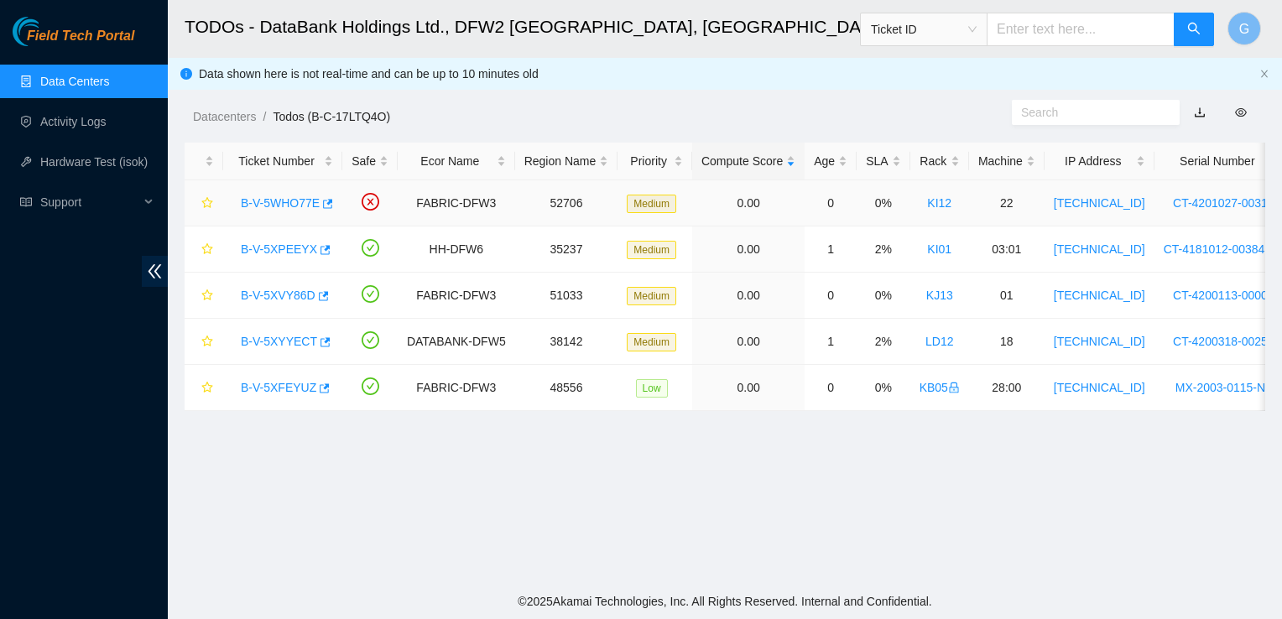
scroll to position [91, 0]
click at [263, 247] on link "B-V-5XPEEYX" at bounding box center [279, 248] width 76 height 13
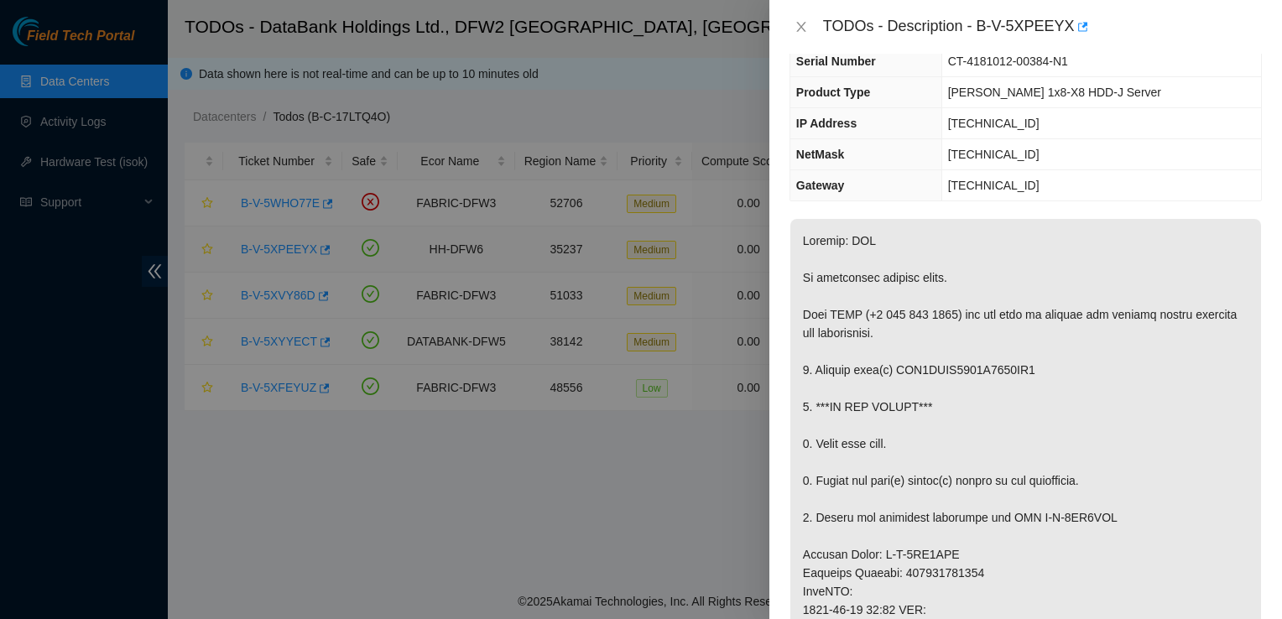
scroll to position [72, 0]
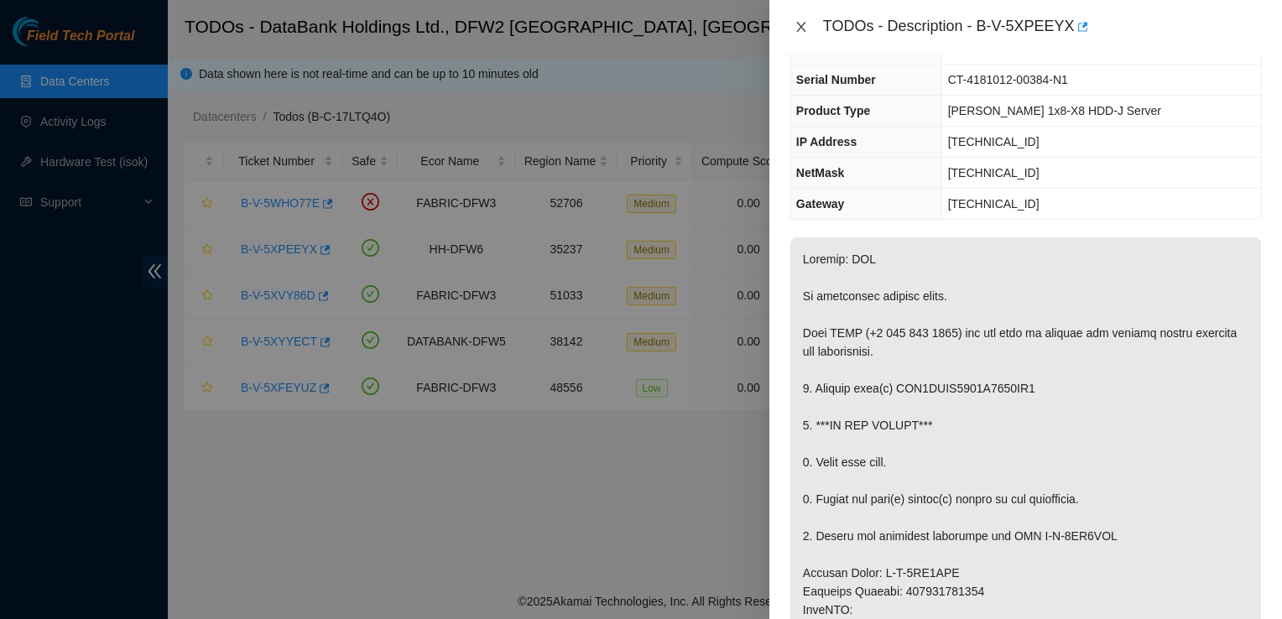
click at [804, 20] on icon "close" at bounding box center [800, 26] width 13 height 13
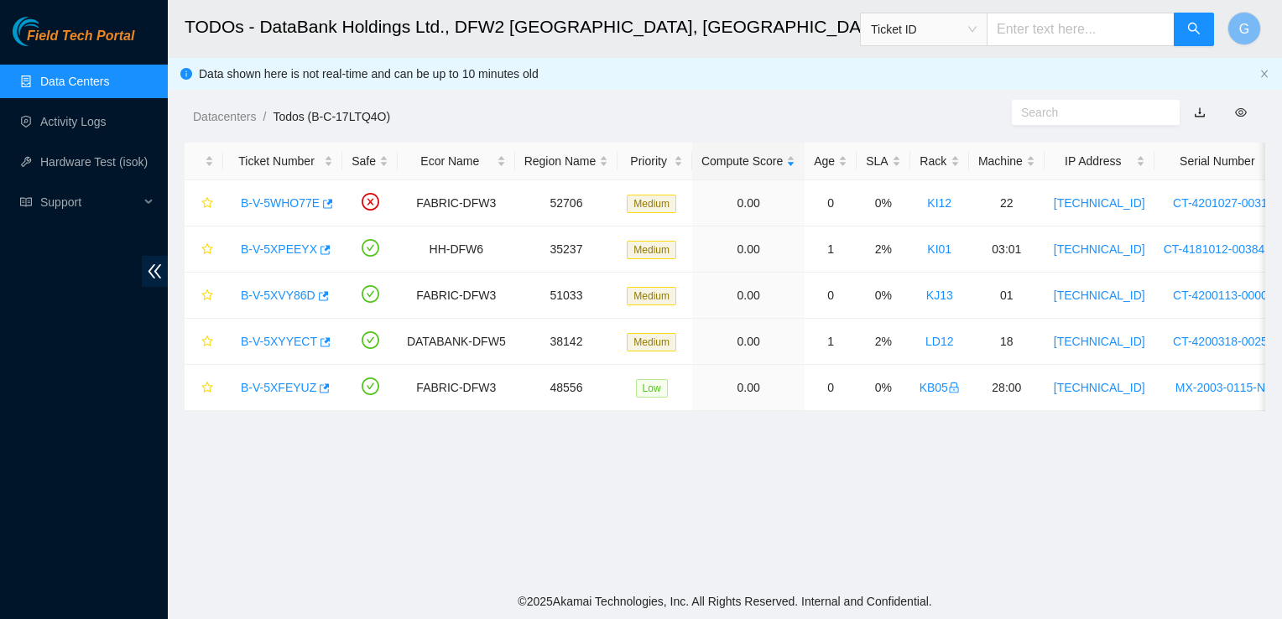
scroll to position [91, 0]
click at [305, 294] on link "B-V-5XVY86D" at bounding box center [278, 295] width 75 height 13
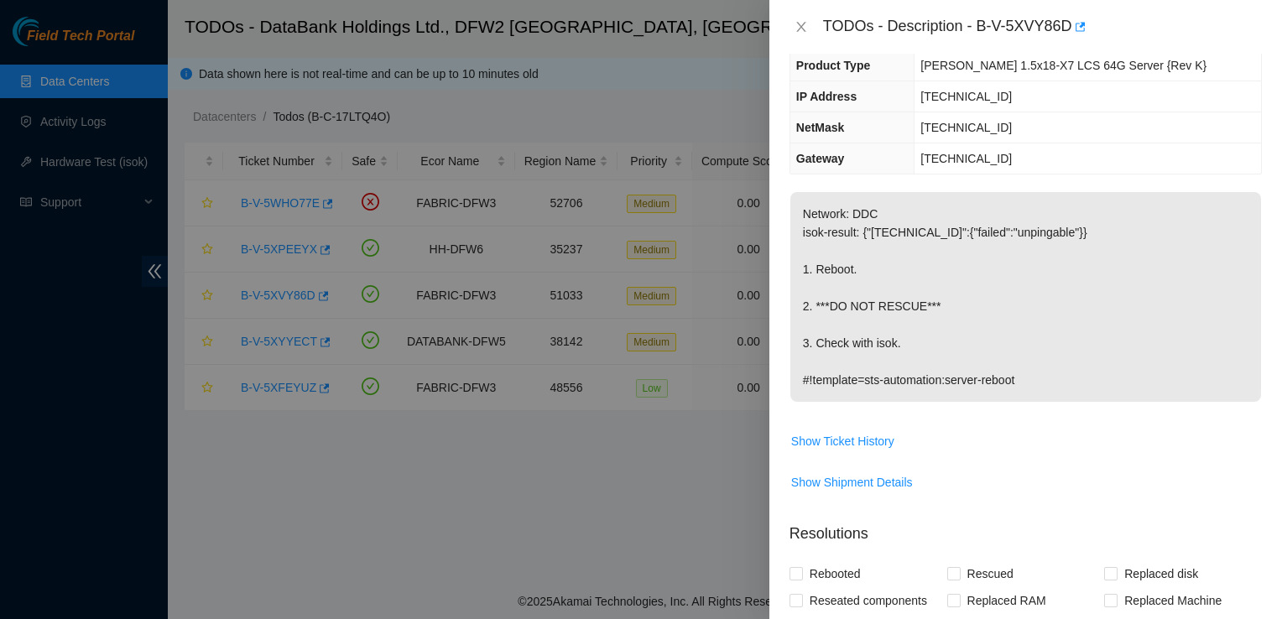
scroll to position [117, 0]
click at [854, 439] on span "Show Ticket History" at bounding box center [842, 442] width 103 height 18
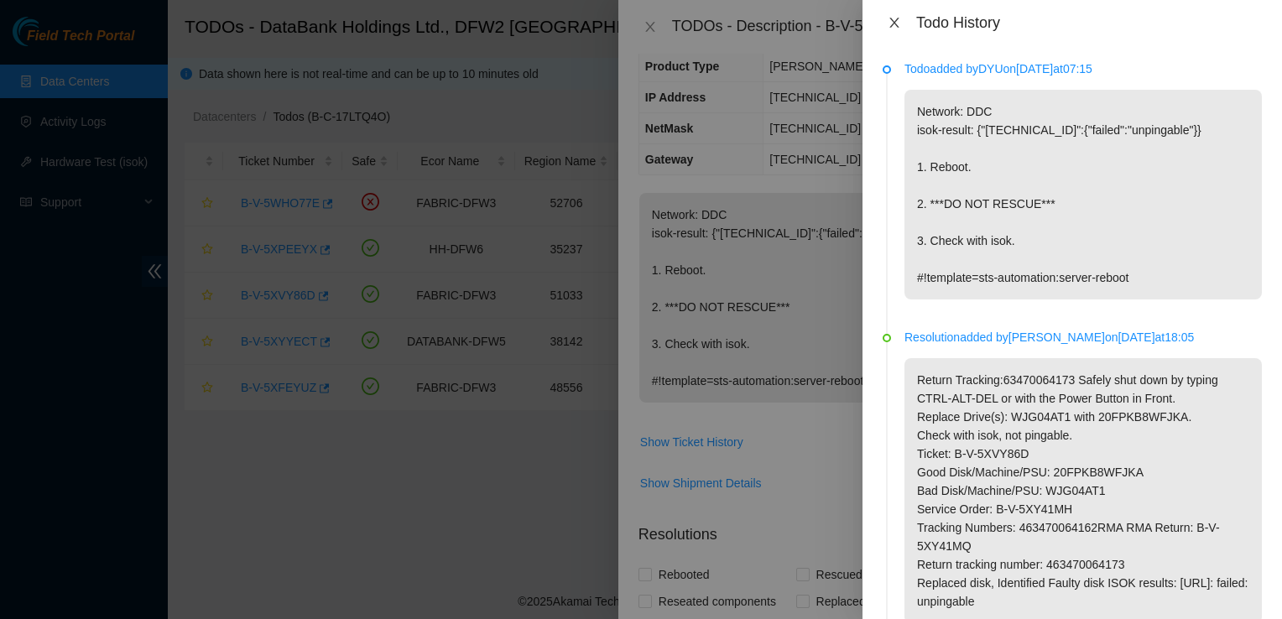
click at [891, 21] on icon "close" at bounding box center [894, 22] width 13 height 13
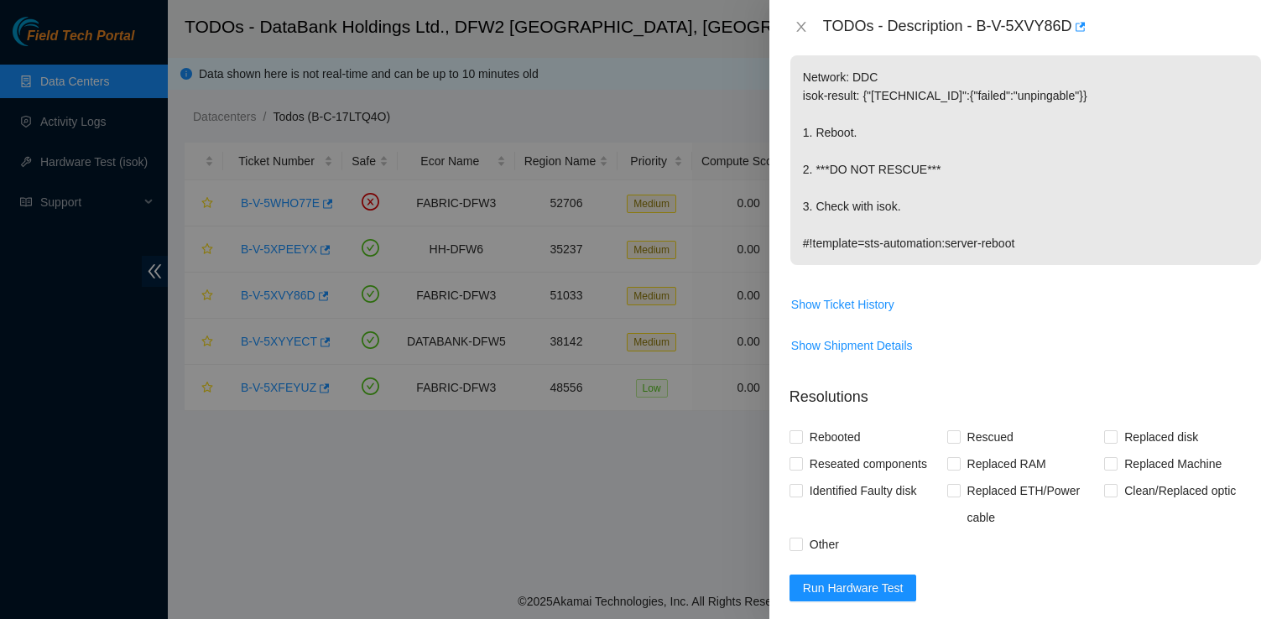
scroll to position [252, 0]
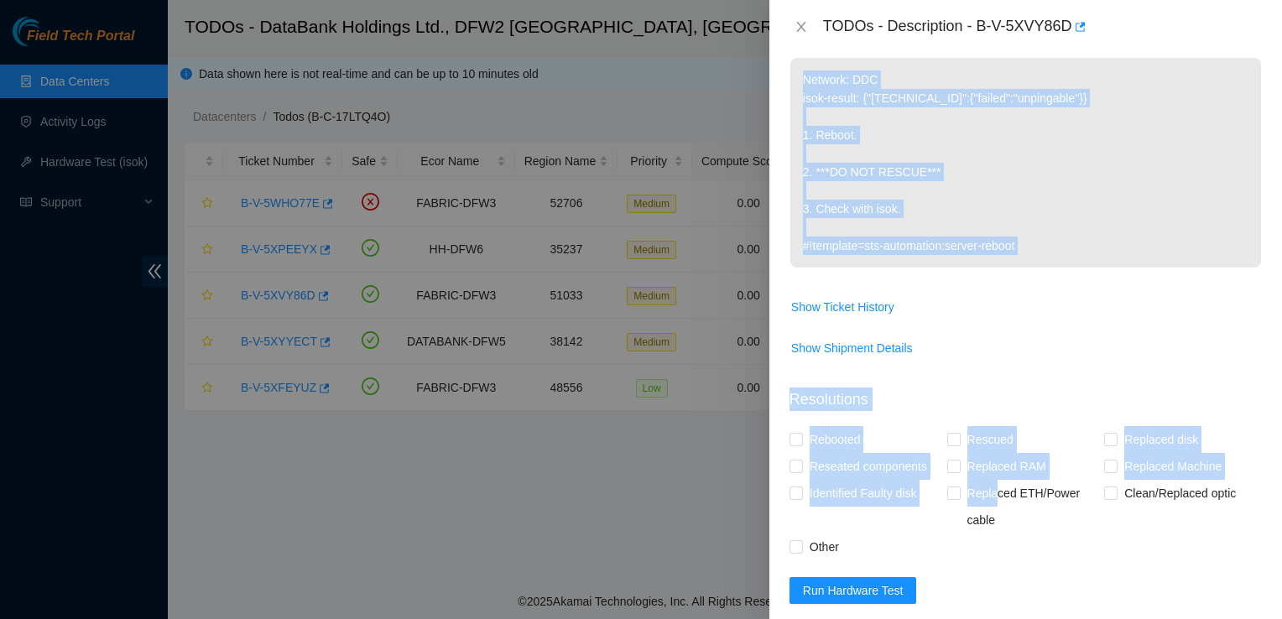
drag, startPoint x: 992, startPoint y: 502, endPoint x: 1050, endPoint y: 310, distance: 199.6
click at [1050, 310] on div "Problem Type Hardware Rack Number KJ13 Machine Number 01 Serial Number CT-42001…" at bounding box center [1025, 336] width 513 height 565
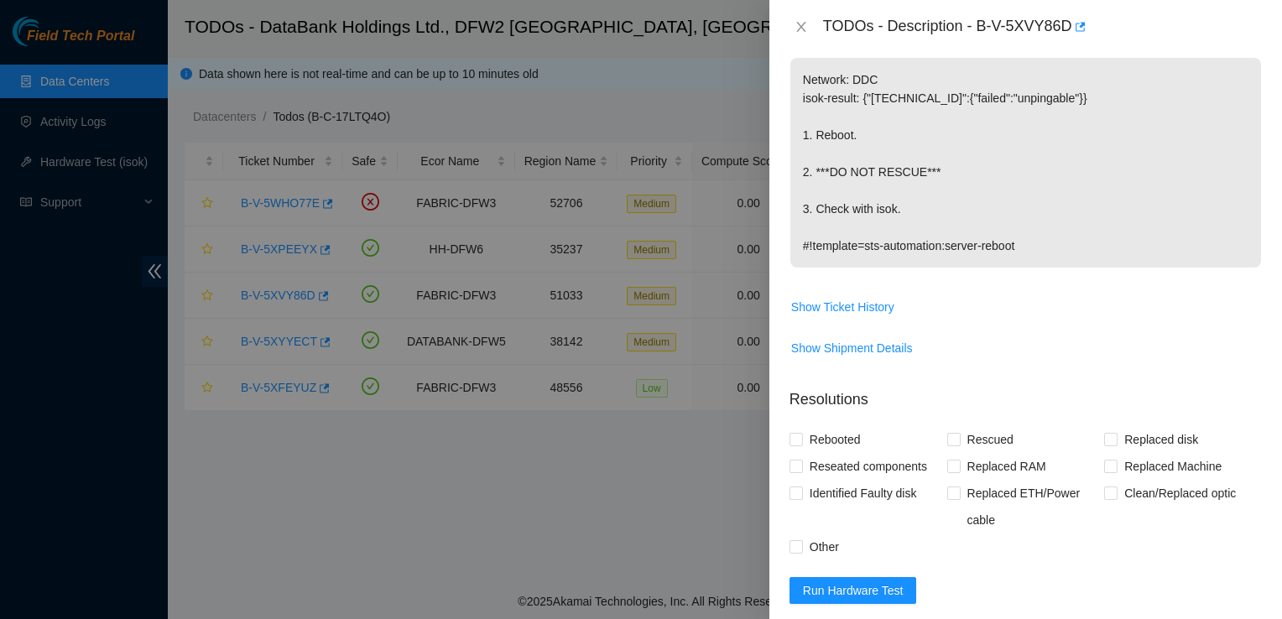
drag, startPoint x: 1050, startPoint y: 310, endPoint x: 984, endPoint y: 351, distance: 76.8
click at [984, 351] on span "Show Shipment Details" at bounding box center [1025, 348] width 471 height 27
click at [795, 435] on input "Rebooted" at bounding box center [795, 439] width 12 height 12
checkbox input "true"
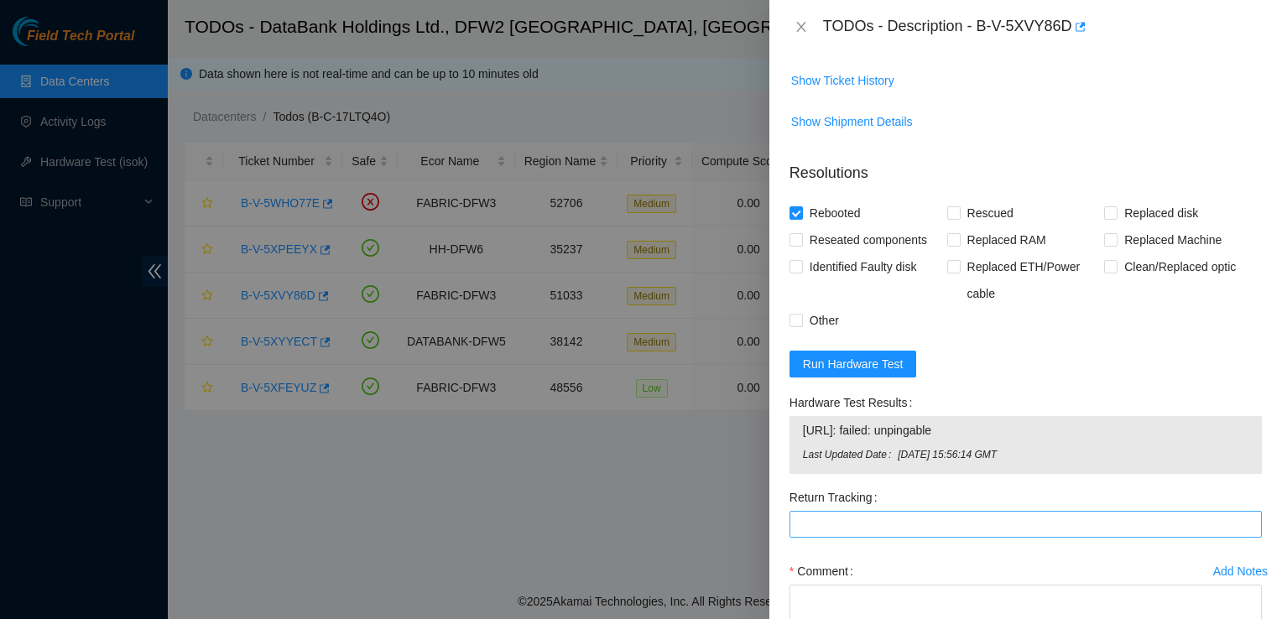
scroll to position [532, 0]
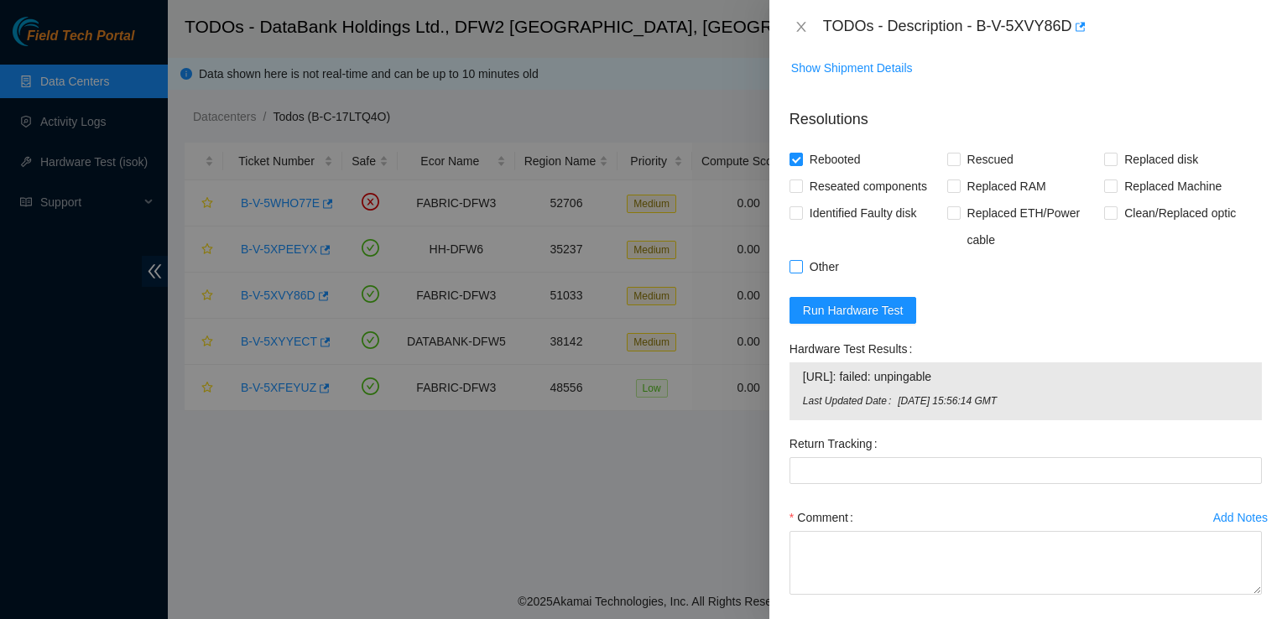
click at [797, 260] on input "Other" at bounding box center [795, 266] width 12 height 12
checkbox input "true"
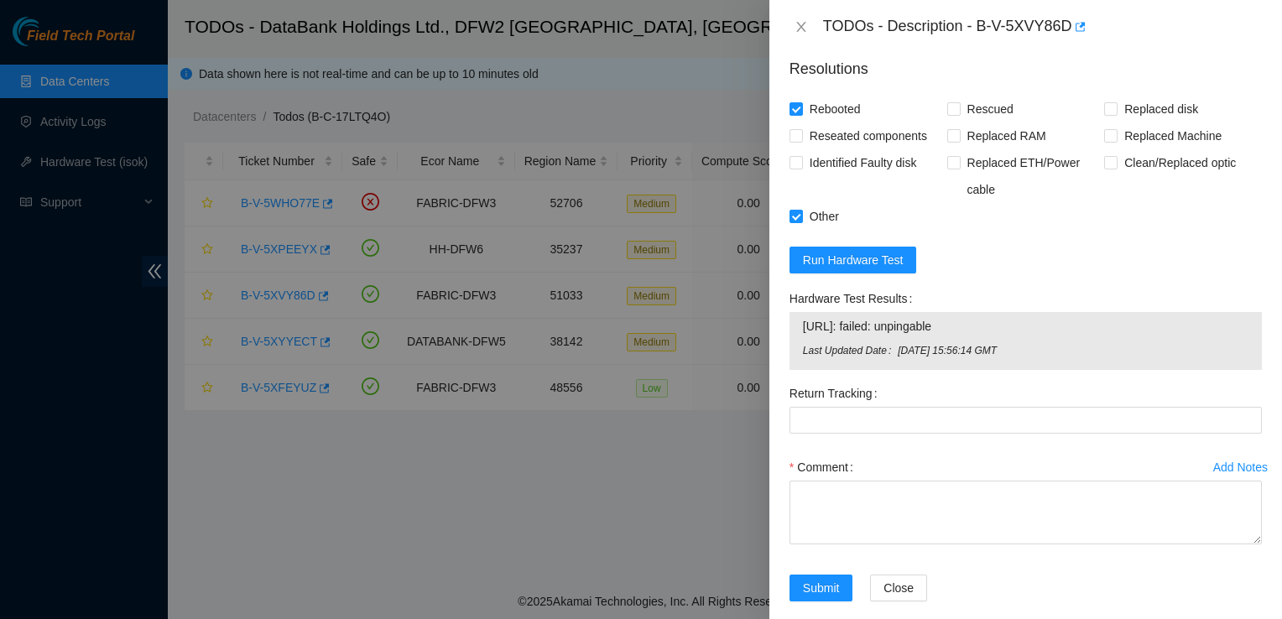
scroll to position [602, 0]
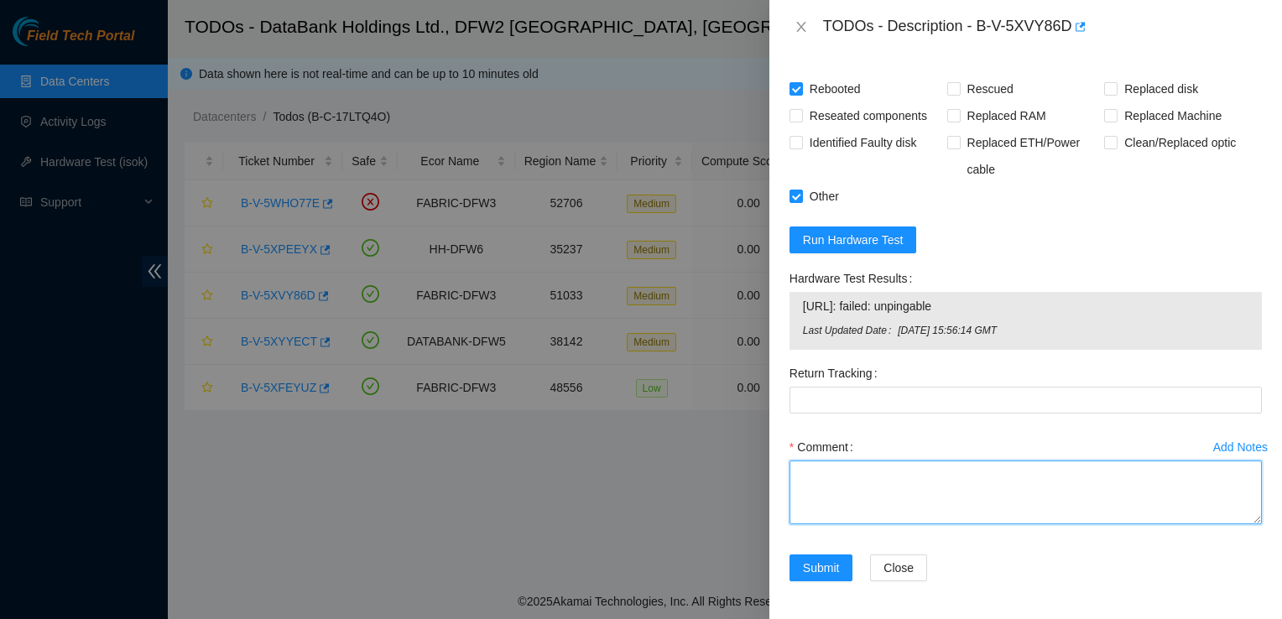
click at [883, 489] on textarea "Comment" at bounding box center [1025, 493] width 472 height 64
click at [866, 475] on textarea "Verified SN. Rebooted server" at bounding box center [1025, 493] width 472 height 64
drag, startPoint x: 908, startPoint y: 476, endPoint x: 865, endPoint y: 478, distance: 42.9
click at [865, 478] on textarea "Verified SN. No video when monitor connectedRebooted server" at bounding box center [1025, 493] width 472 height 64
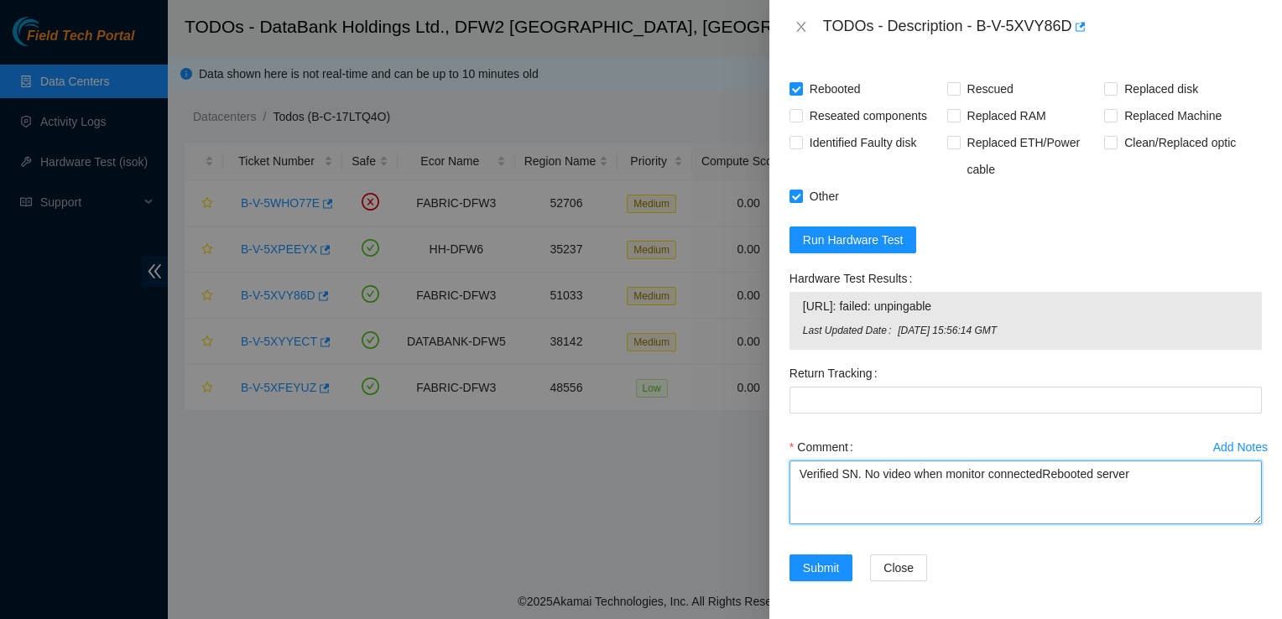
click at [982, 479] on textarea "Verified SN. No video when monitor connectedRebooted server" at bounding box center [1025, 493] width 472 height 64
click at [1143, 481] on textarea "Verified SN. No video when monitor connected. Rebooted server" at bounding box center [1025, 493] width 472 height 64
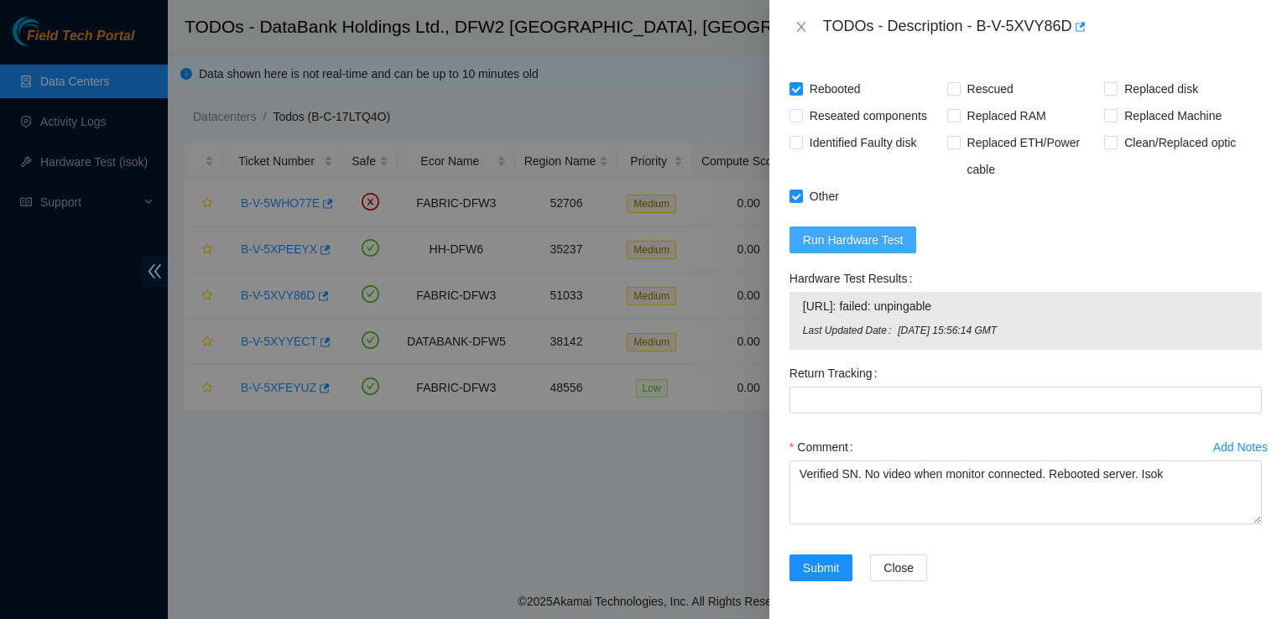
click at [881, 232] on span "Run Hardware Test" at bounding box center [853, 240] width 101 height 18
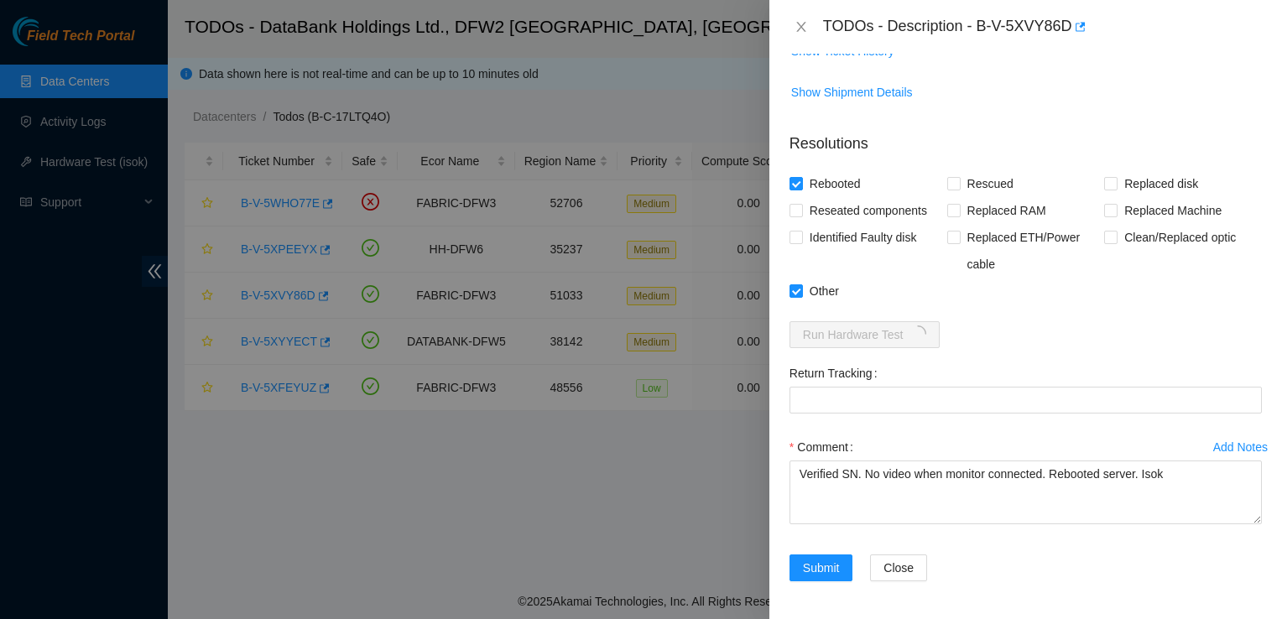
scroll to position [580, 0]
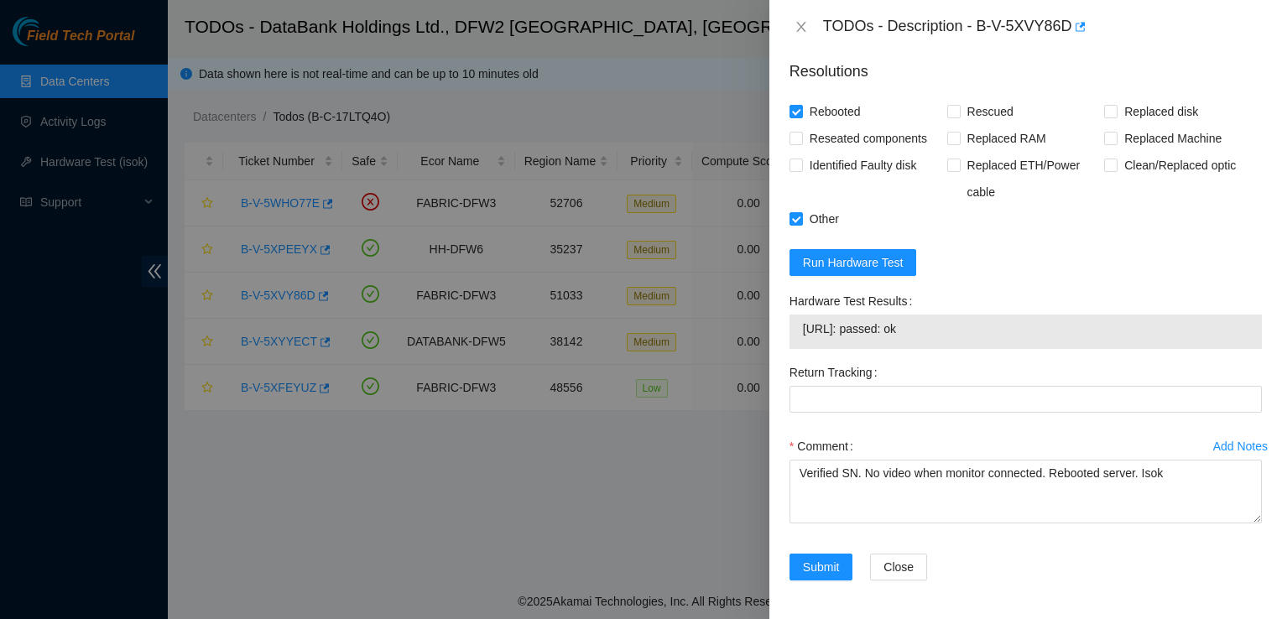
drag, startPoint x: 981, startPoint y: 324, endPoint x: 815, endPoint y: 305, distance: 166.3
click at [815, 305] on div "Hardware Test Results 23.38.164.100: passed: ok" at bounding box center [1025, 318] width 472 height 61
copy div "ware Test Results 23.38.164.100: passed: ok"
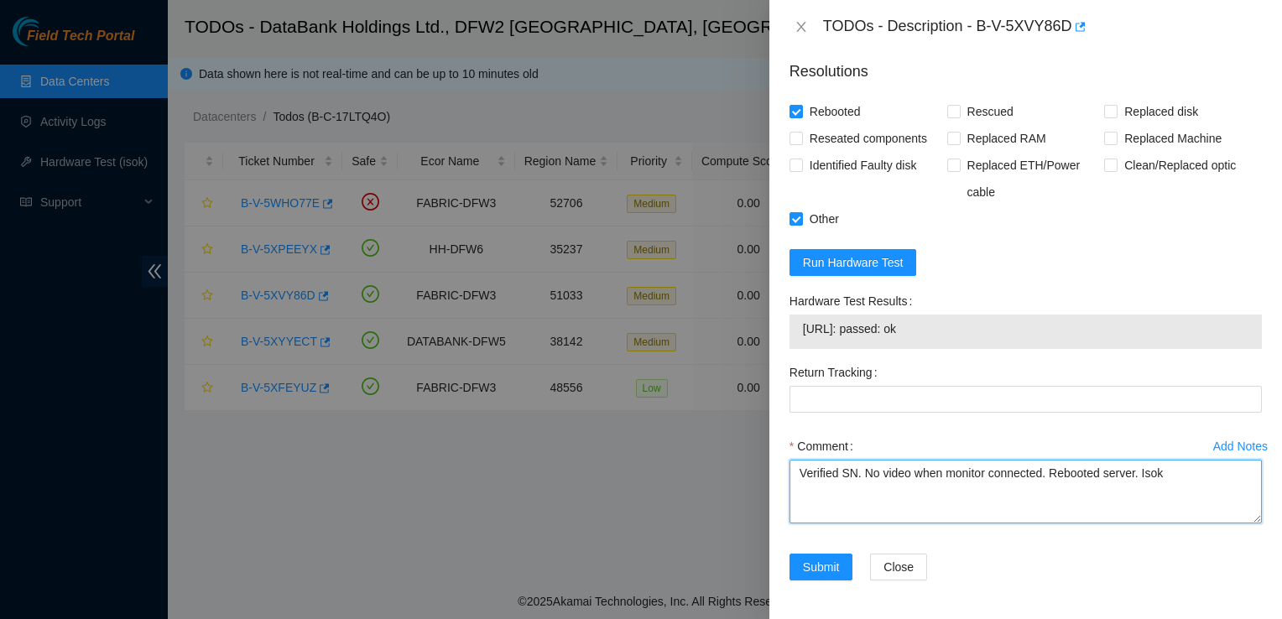
paste textarea "ware Test Results 23.38.164.100: passed: ok"
click at [993, 492] on textarea "Verified SN. No video when monitor connected. Rebooted server. Isok ware Test R…" at bounding box center [1025, 492] width 472 height 64
type textarea "Verified SN. No video when monitor connected. Rebooted server. Isok 23.38.164.1…"
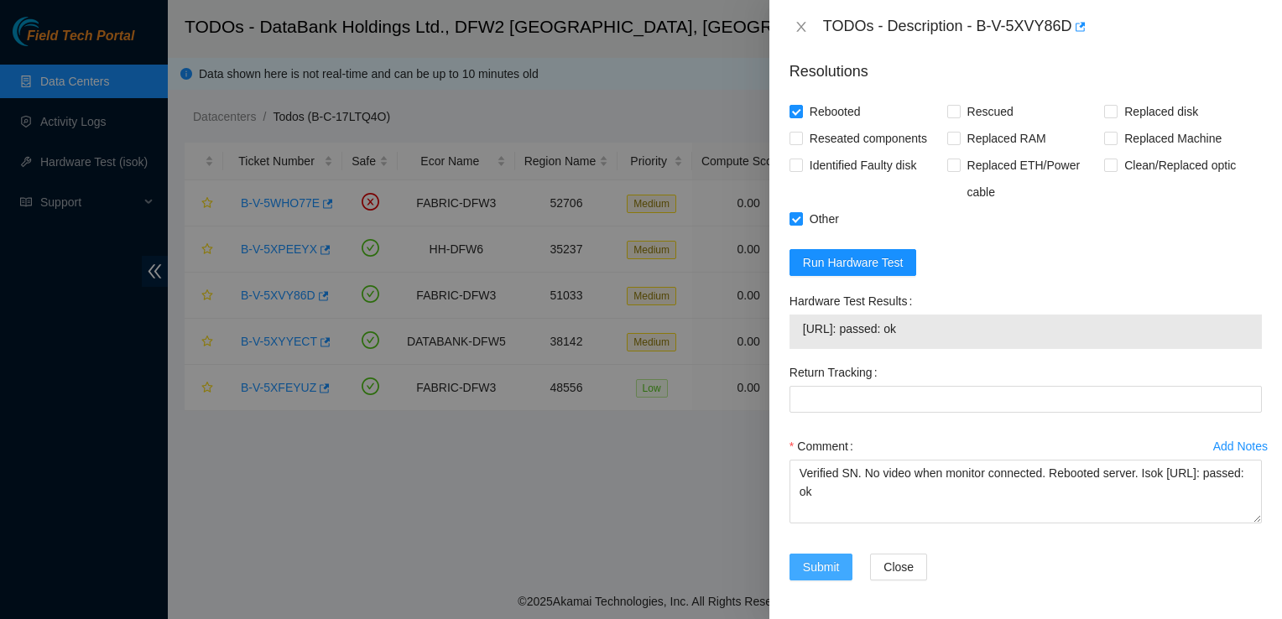
click at [812, 562] on span "Submit" at bounding box center [821, 567] width 37 height 18
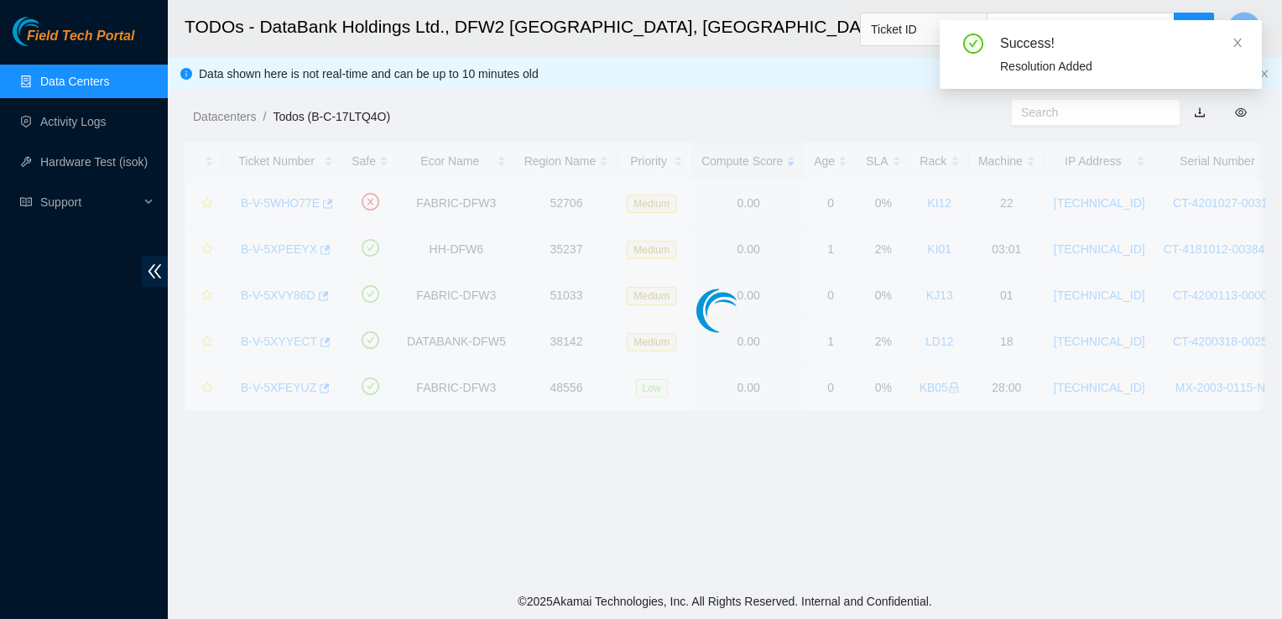
scroll to position [450, 0]
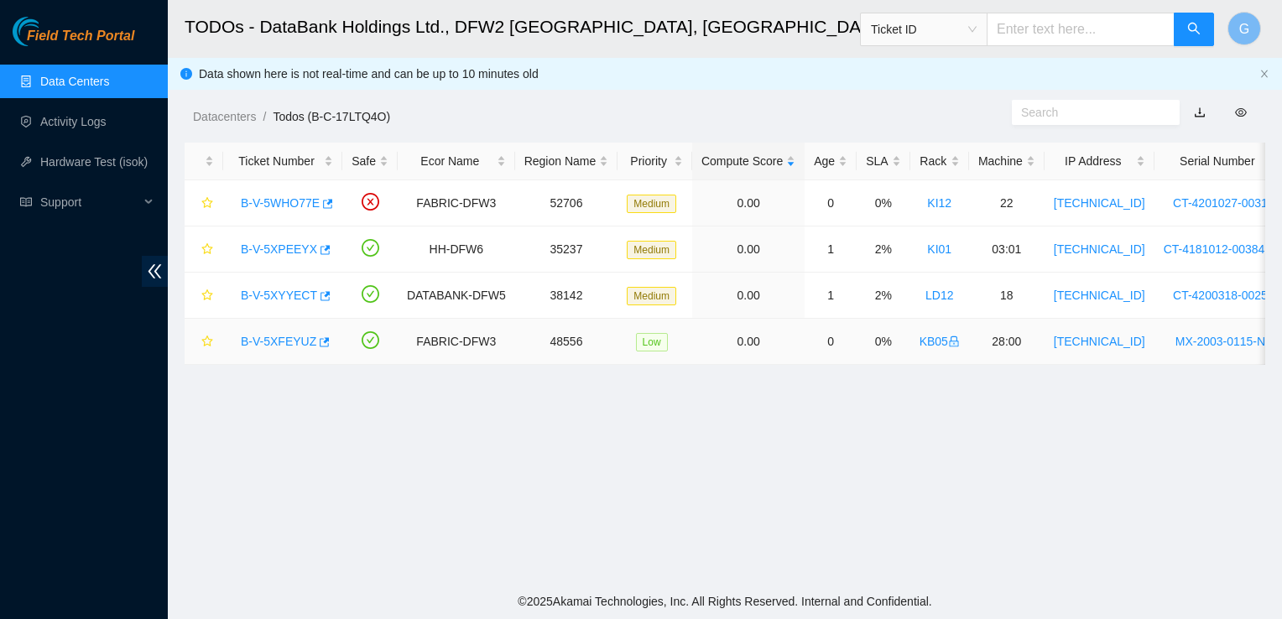
click at [290, 341] on link "B-V-5XFEYUZ" at bounding box center [279, 341] width 76 height 13
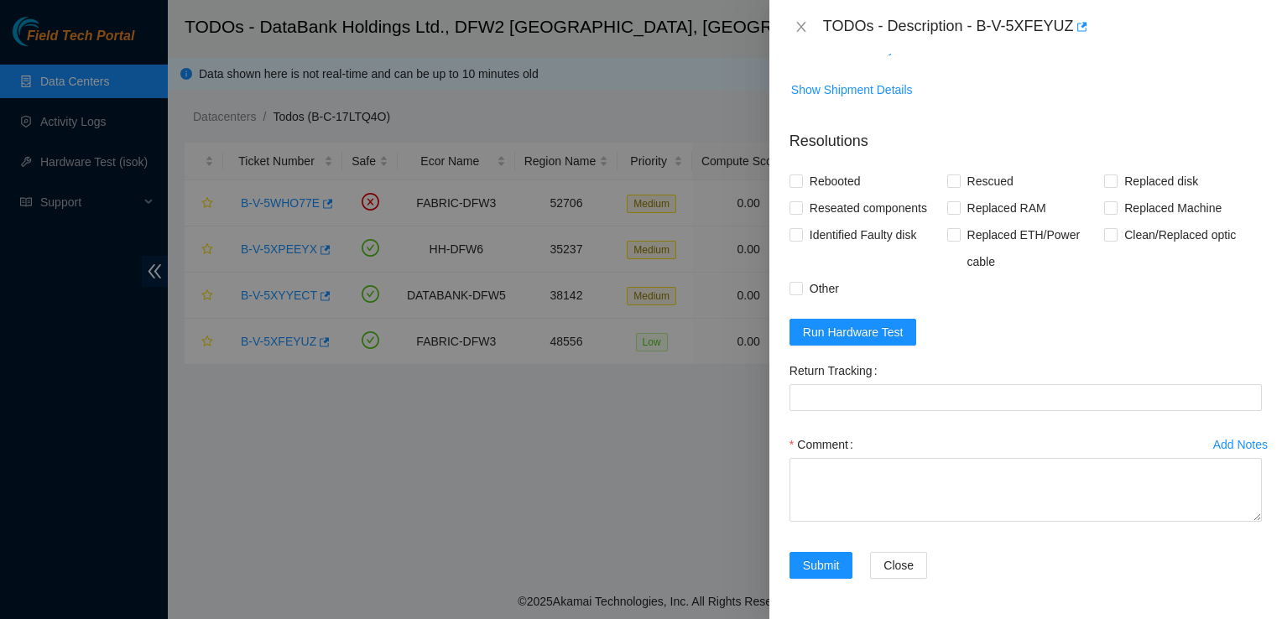
click at [424, 455] on div at bounding box center [641, 309] width 1282 height 619
click at [794, 26] on icon "close" at bounding box center [800, 26] width 13 height 13
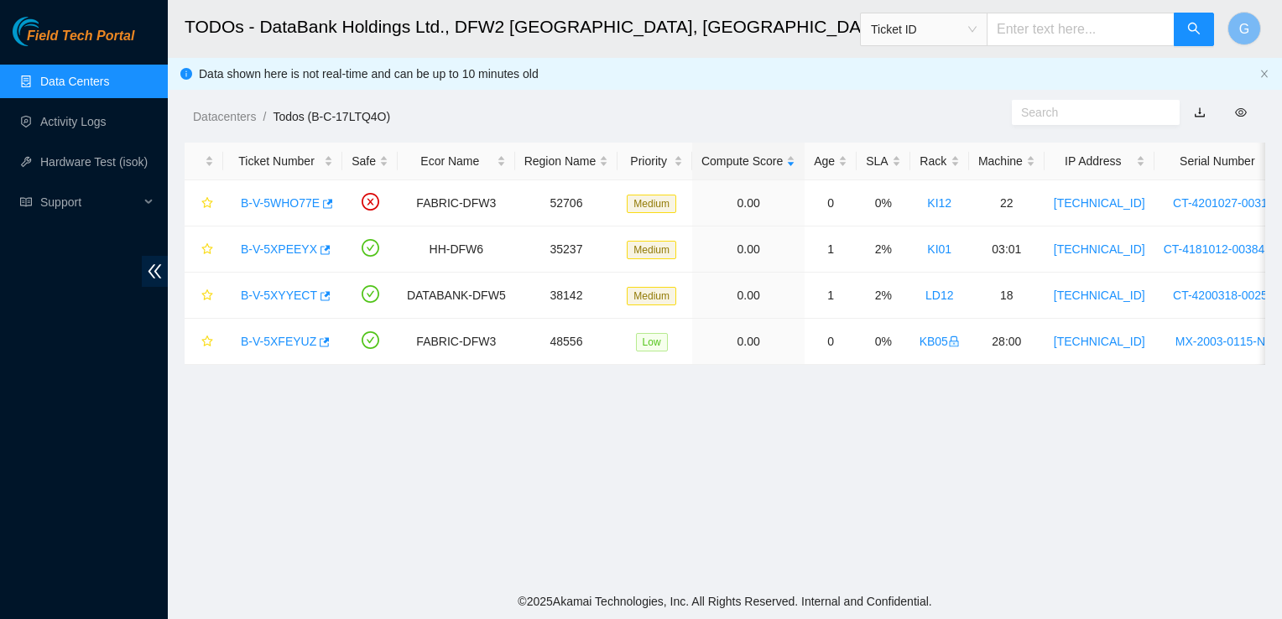
scroll to position [450, 0]
click at [933, 346] on link "KB05" at bounding box center [939, 341] width 40 height 13
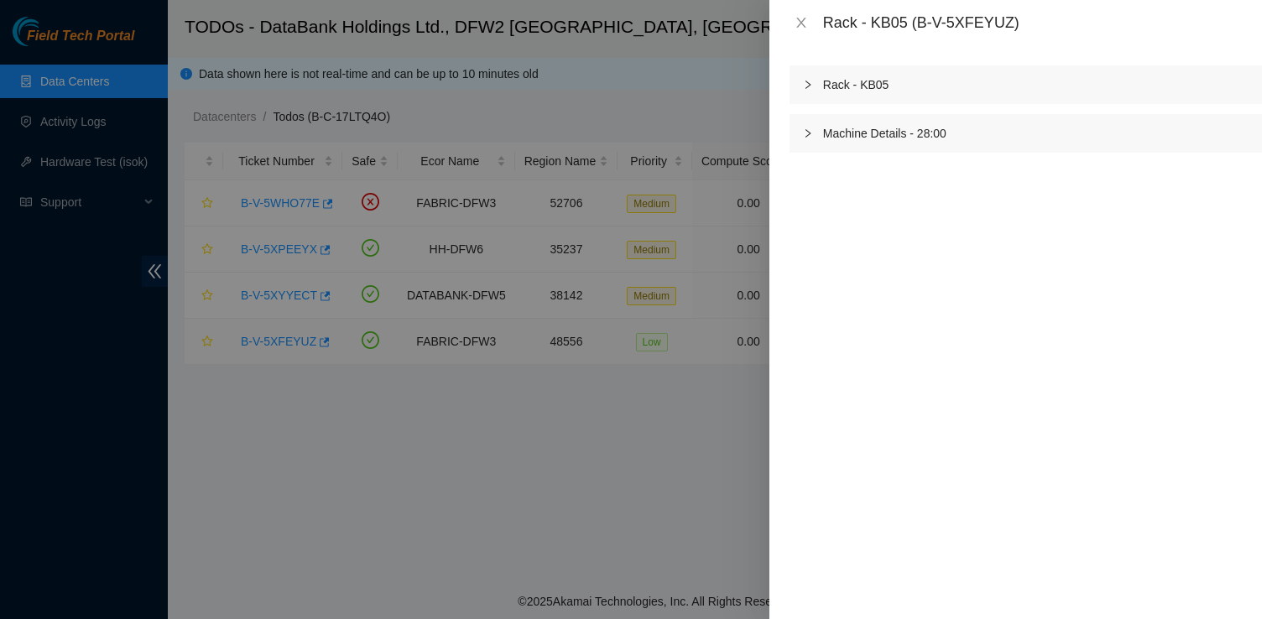
scroll to position [2087, 0]
click at [690, 425] on div at bounding box center [641, 309] width 1282 height 619
click at [279, 341] on div at bounding box center [641, 309] width 1282 height 619
click at [269, 344] on div at bounding box center [641, 309] width 1282 height 619
click at [805, 18] on icon "close" at bounding box center [800, 22] width 13 height 13
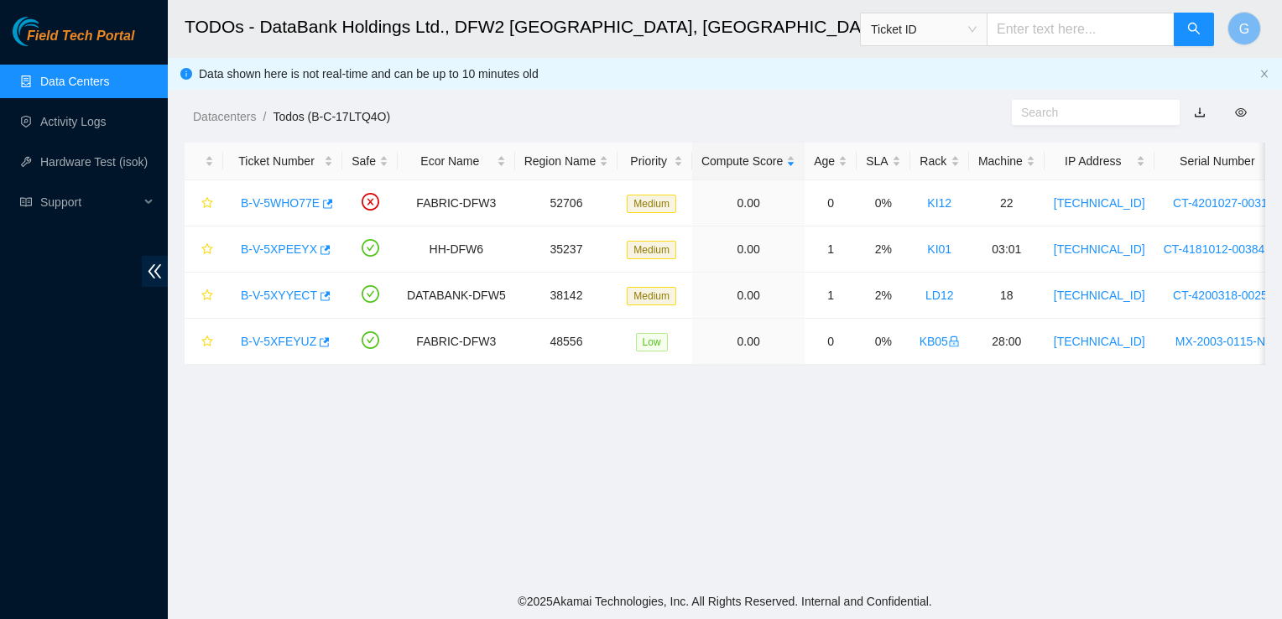
scroll to position [450, 0]
click at [293, 206] on link "B-V-5WHO77E" at bounding box center [280, 202] width 79 height 13
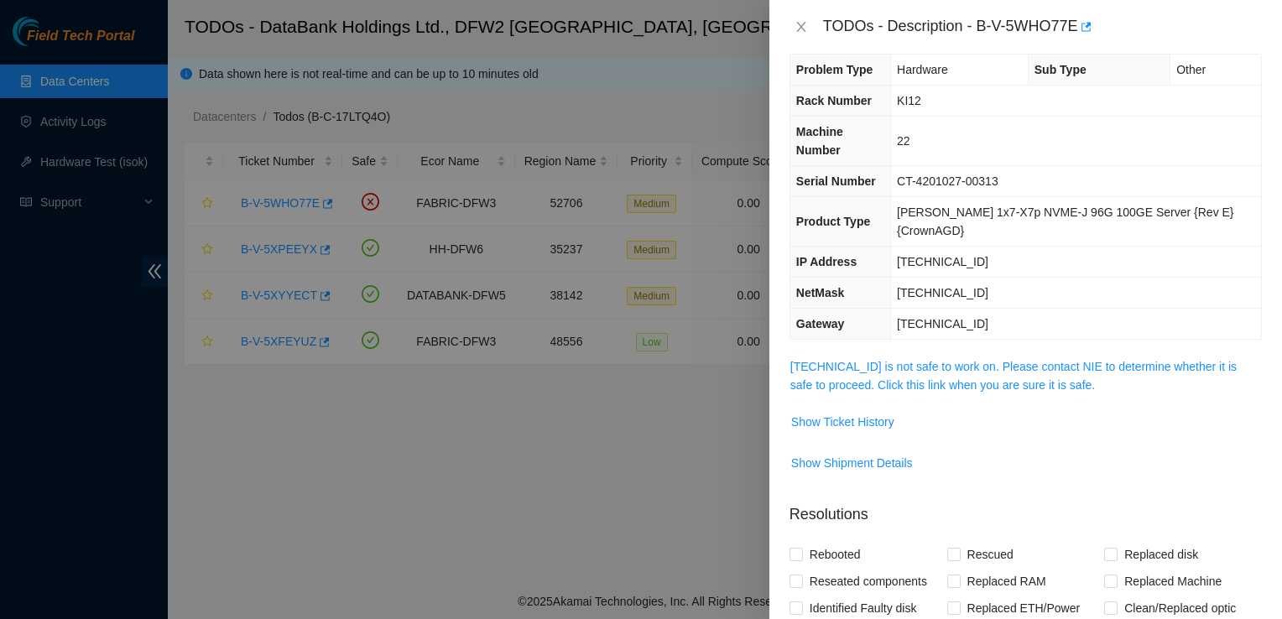
scroll to position [19, 0]
click at [867, 361] on link "23.0.163.217 is not safe to work on. Please contact NIE to determine whether it…" at bounding box center [1013, 377] width 446 height 32
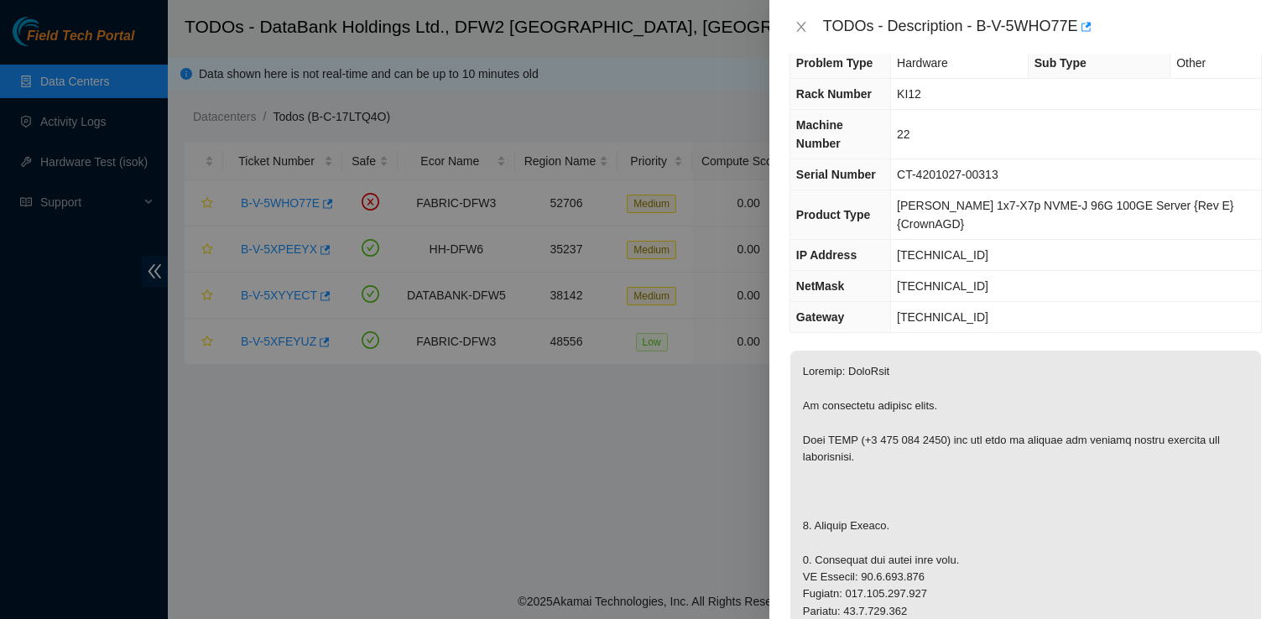
scroll to position [29, 0]
click at [803, 26] on icon "close" at bounding box center [800, 26] width 13 height 13
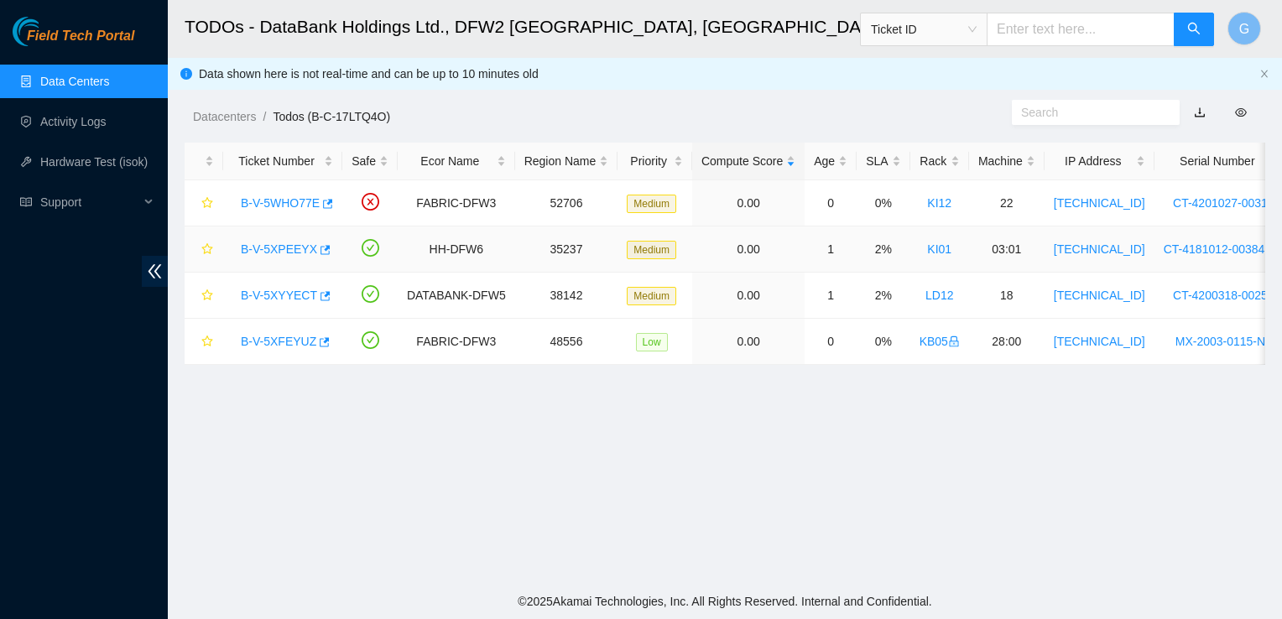
click at [293, 250] on link "B-V-5XPEEYX" at bounding box center [279, 248] width 76 height 13
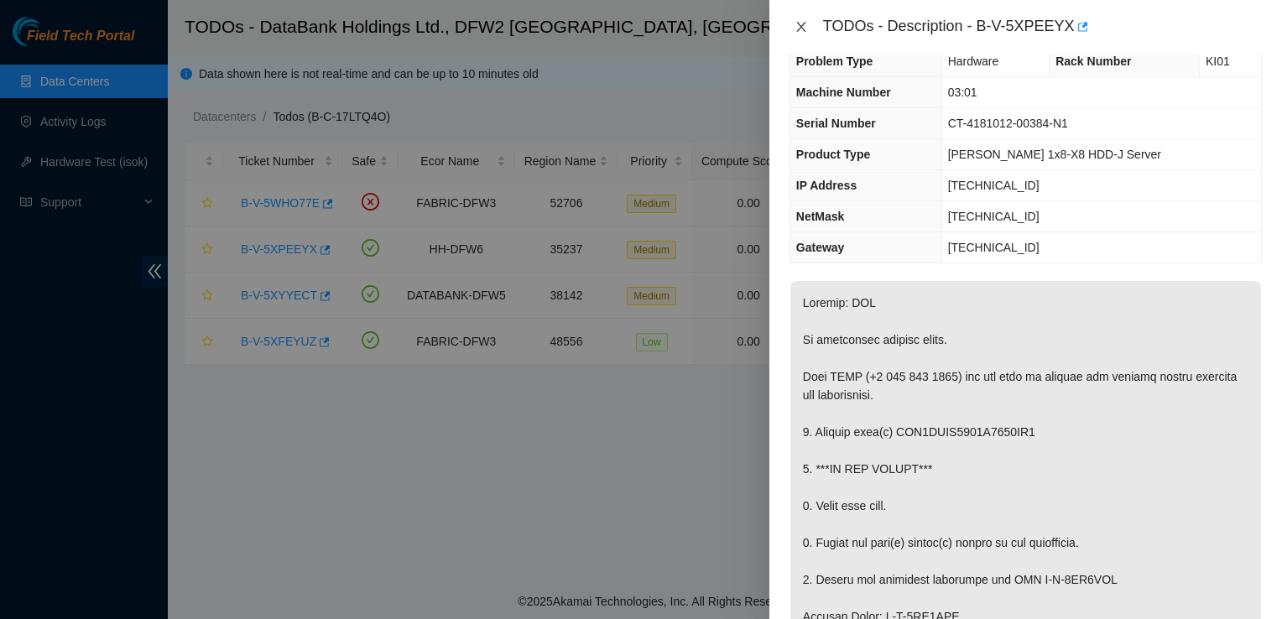
click at [804, 23] on icon "close" at bounding box center [800, 27] width 9 height 10
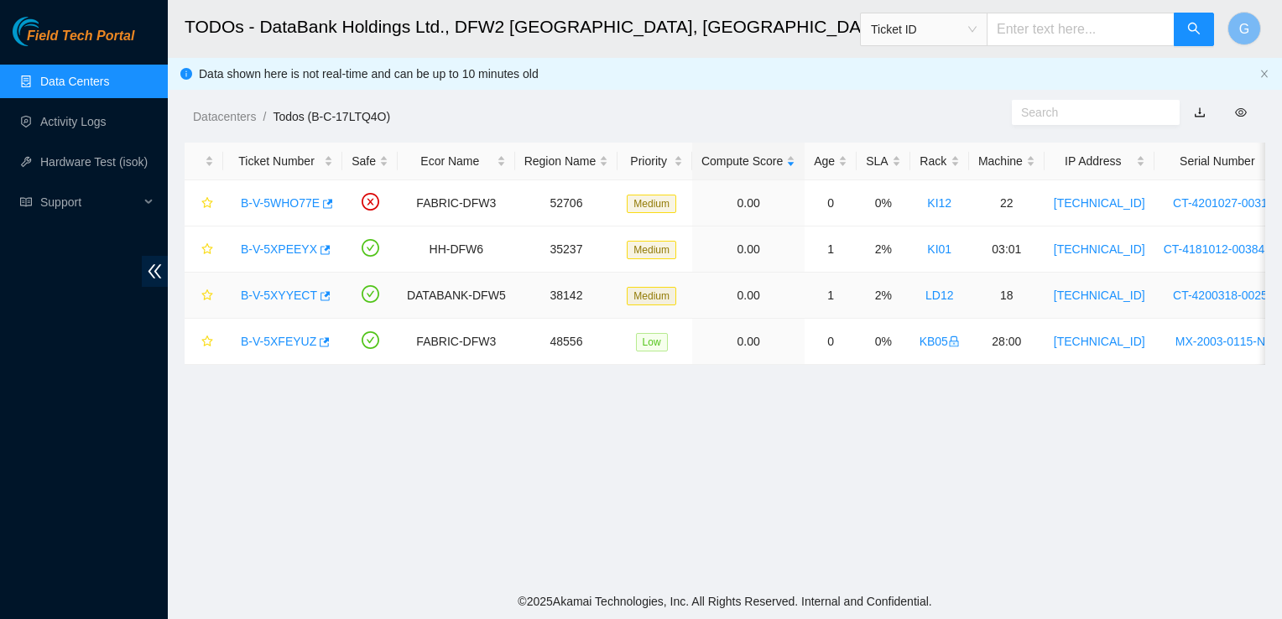
click at [275, 297] on link "B-V-5XYYECT" at bounding box center [279, 295] width 76 height 13
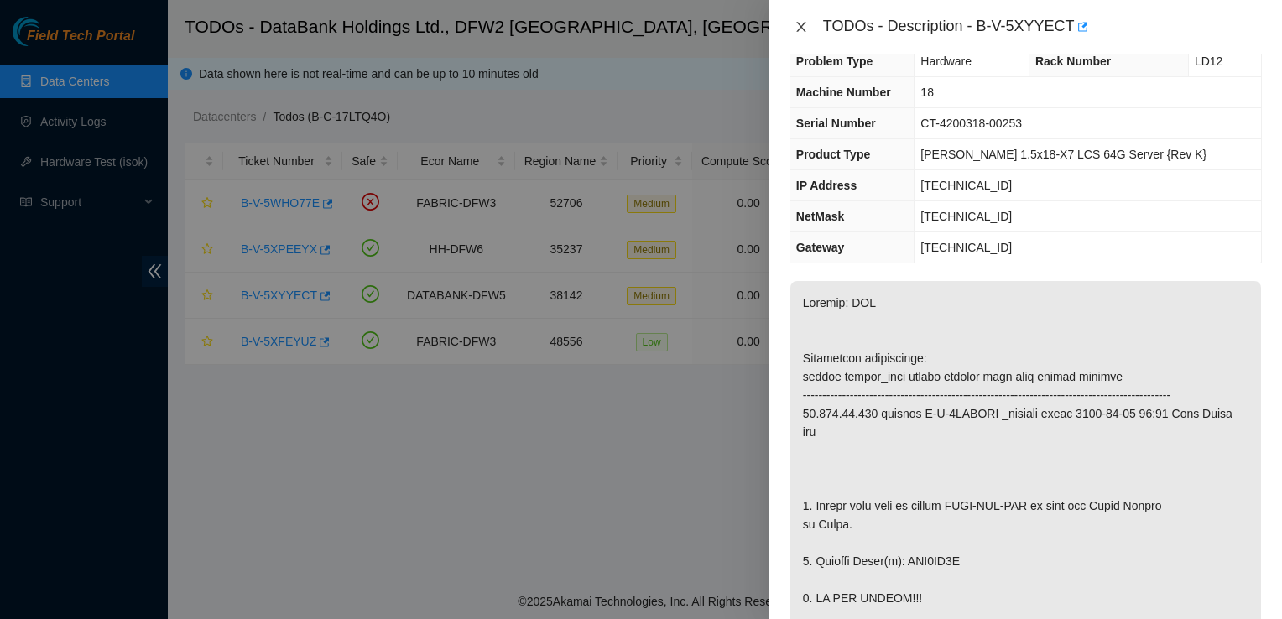
click at [798, 27] on icon "close" at bounding box center [800, 26] width 13 height 13
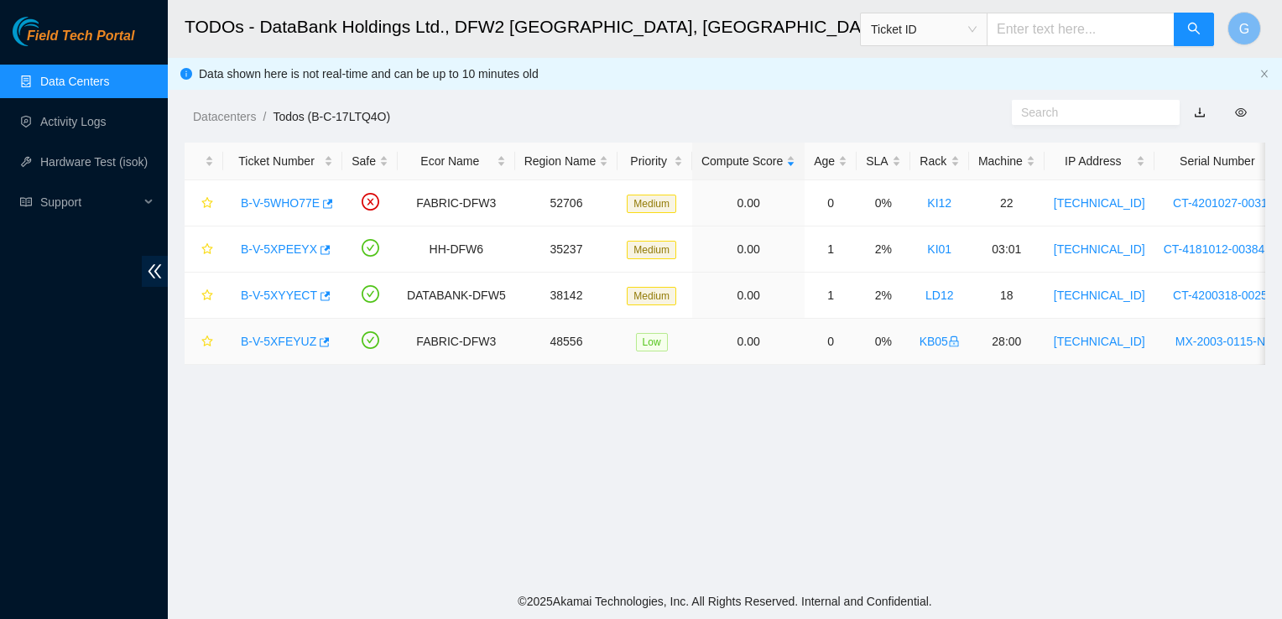
click at [249, 342] on link "B-V-5XFEYUZ" at bounding box center [279, 341] width 76 height 13
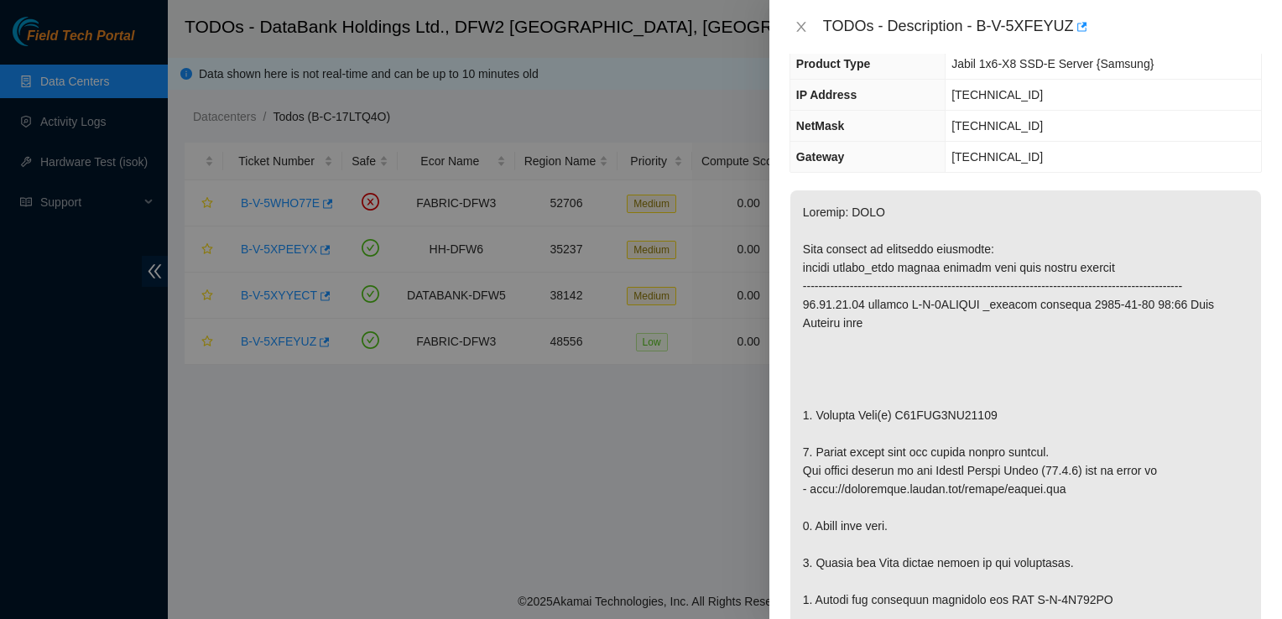
scroll to position [144, 0]
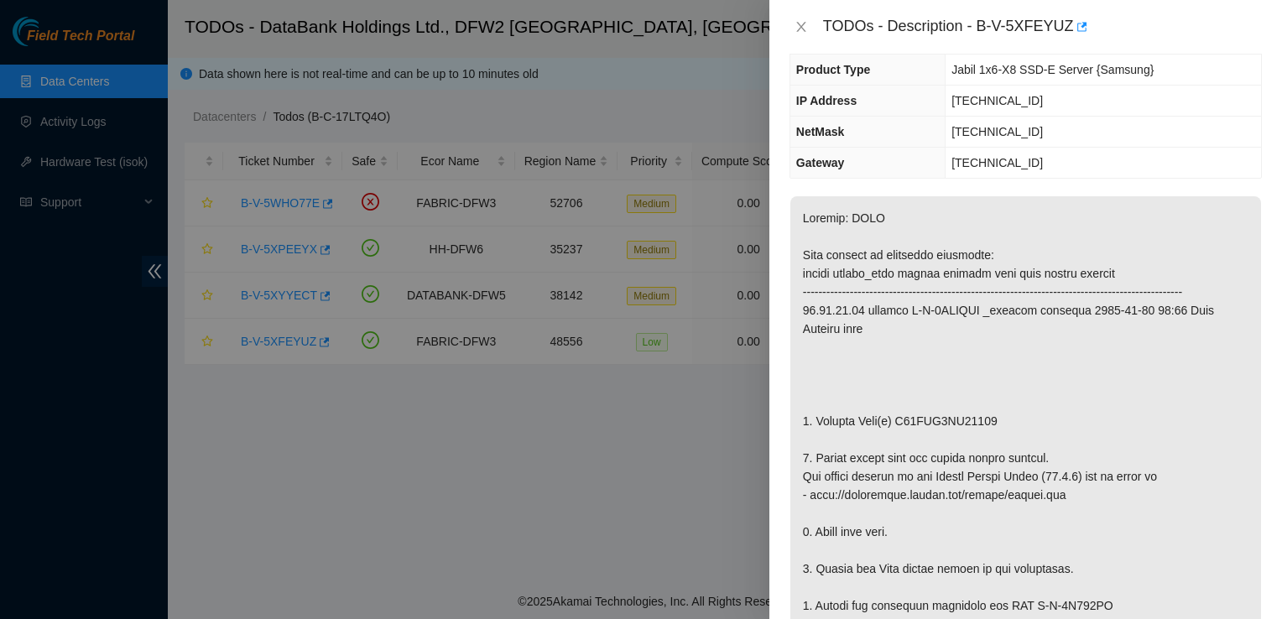
click at [805, 32] on icon "close" at bounding box center [800, 26] width 13 height 13
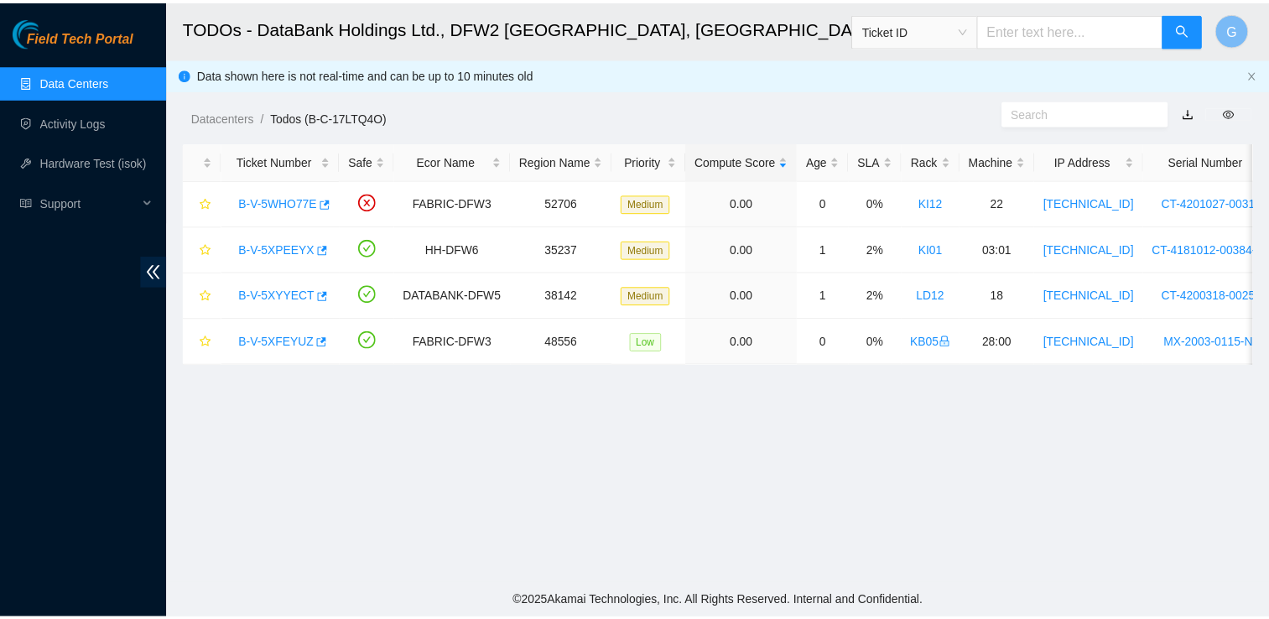
scroll to position [199, 0]
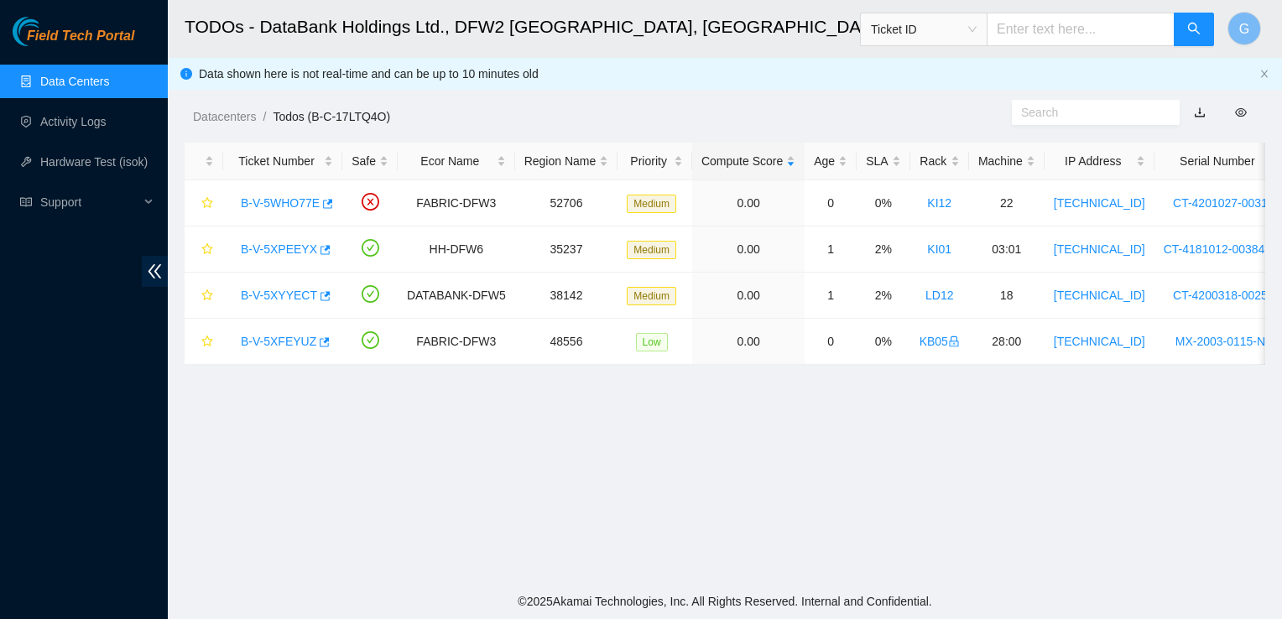
drag, startPoint x: 735, startPoint y: 151, endPoint x: 994, endPoint y: 32, distance: 285.3
click at [994, 32] on main "TODOs - DataBank Holdings Ltd., DFW2 Richardson, TX Ticket ID G Data shown here…" at bounding box center [725, 292] width 1114 height 584
click at [987, 32] on div "Ticket ID" at bounding box center [924, 29] width 126 height 27
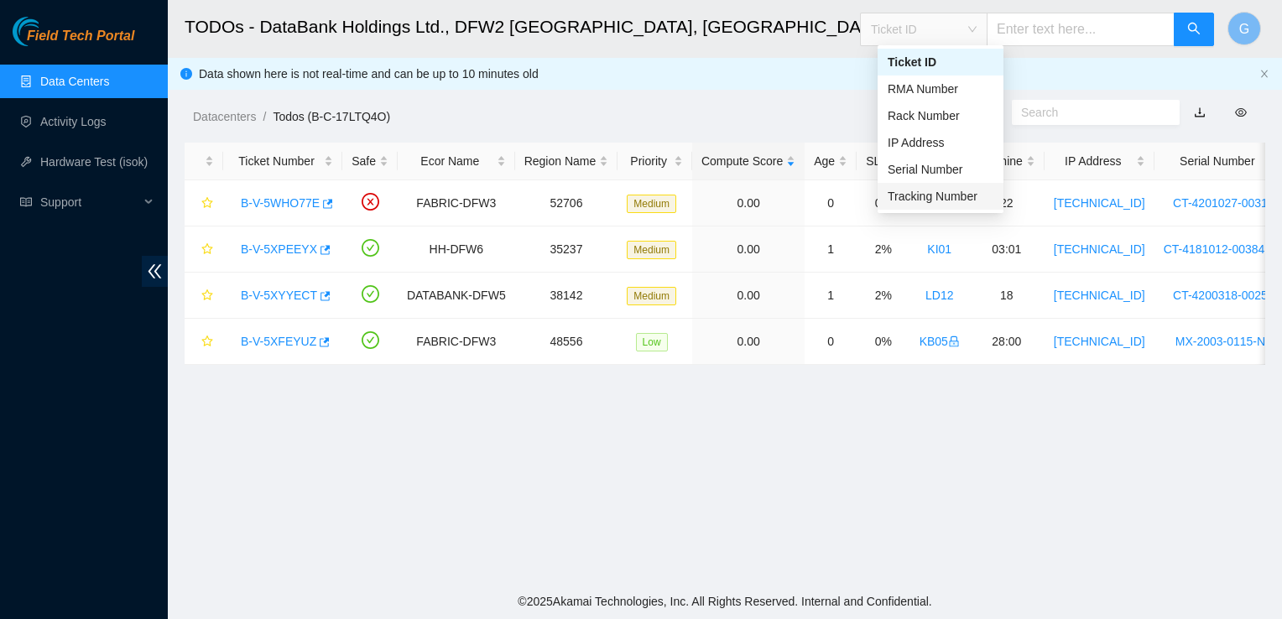
click at [940, 193] on div "Tracking Number" at bounding box center [941, 196] width 106 height 18
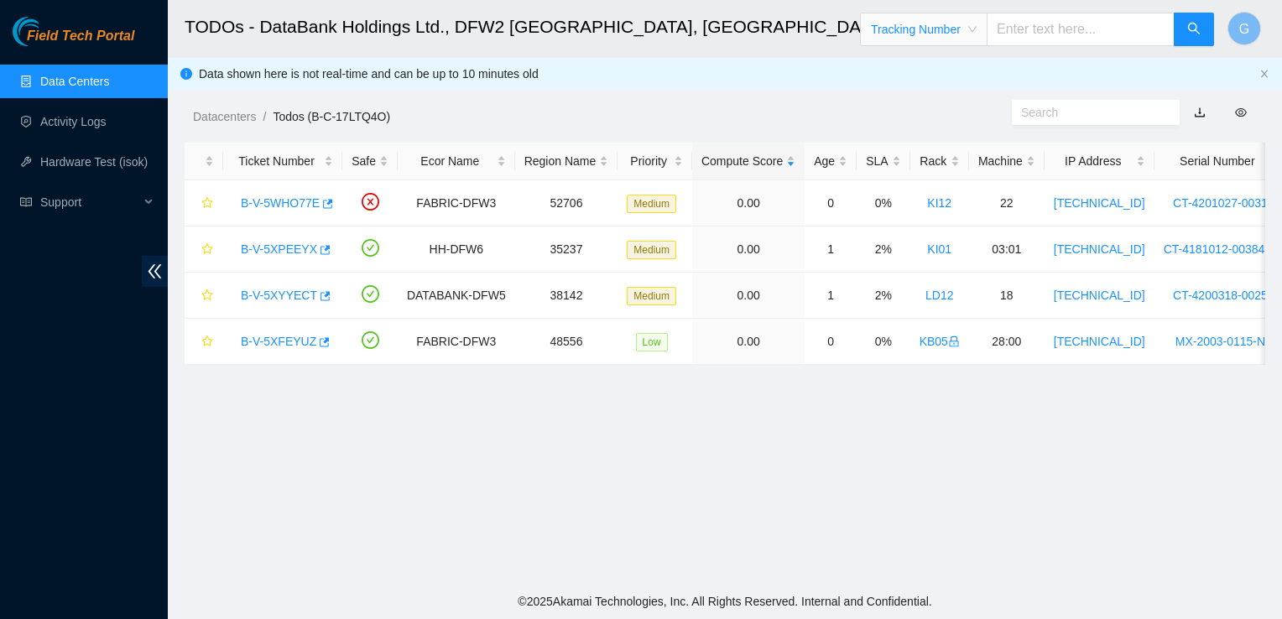
click at [1054, 29] on input "text" at bounding box center [1081, 30] width 188 height 34
type input "463470064703"
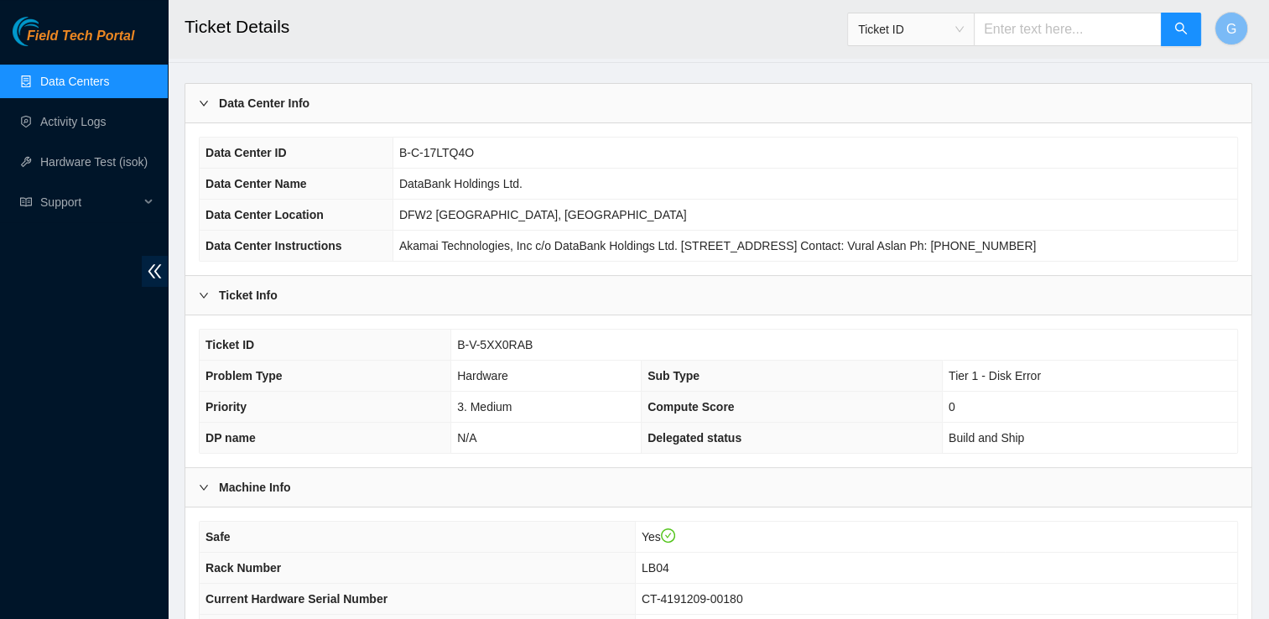
scroll to position [53, 0]
click at [62, 81] on link "Data Centers" at bounding box center [74, 81] width 69 height 13
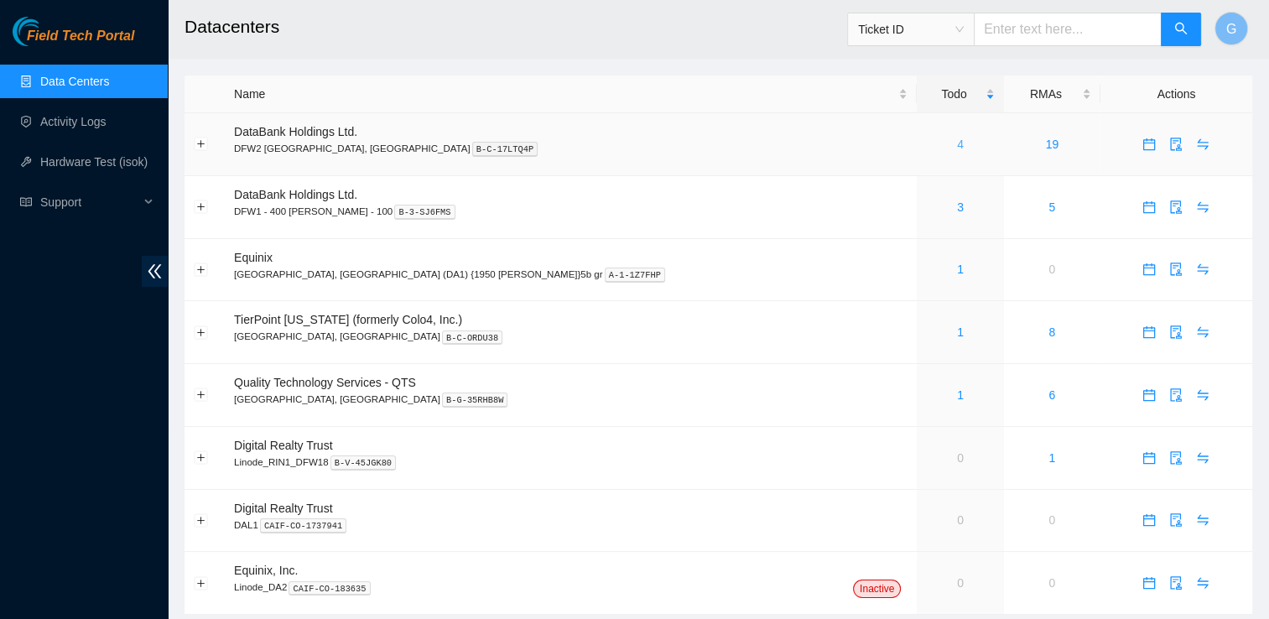
click at [926, 138] on div "4" at bounding box center [960, 144] width 68 height 18
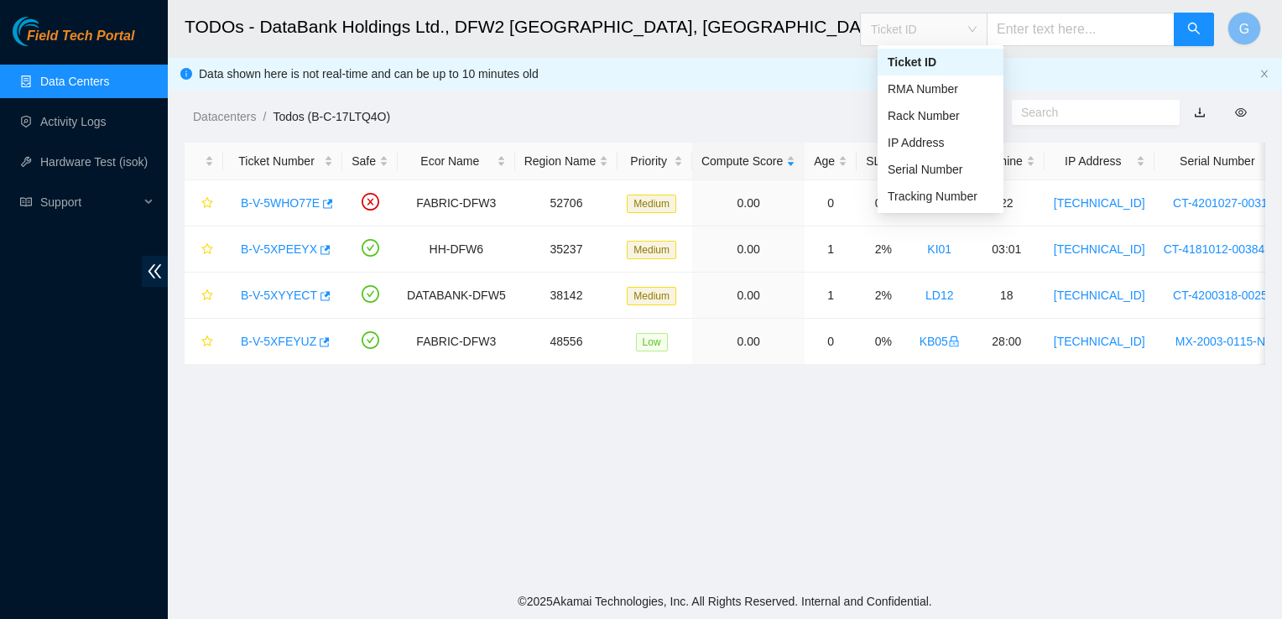
click at [977, 34] on span "Ticket ID" at bounding box center [924, 29] width 106 height 25
click at [953, 191] on div "Tracking Number" at bounding box center [941, 196] width 106 height 18
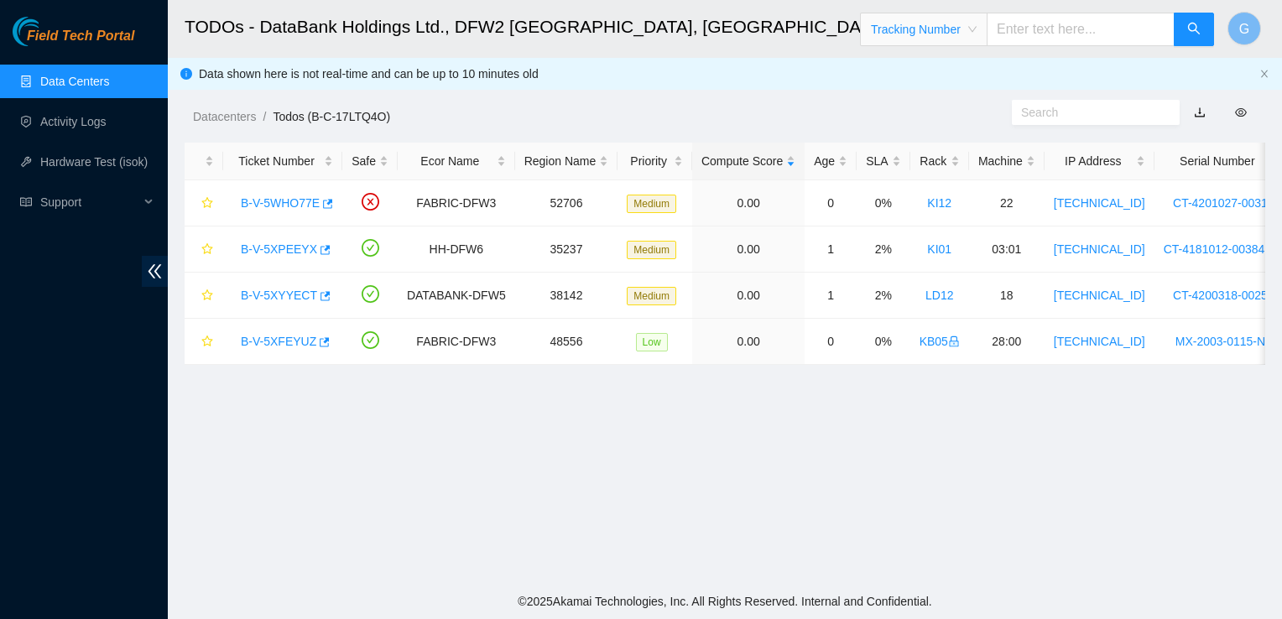
click at [1080, 42] on input "text" at bounding box center [1081, 30] width 188 height 34
type input "463470064703"
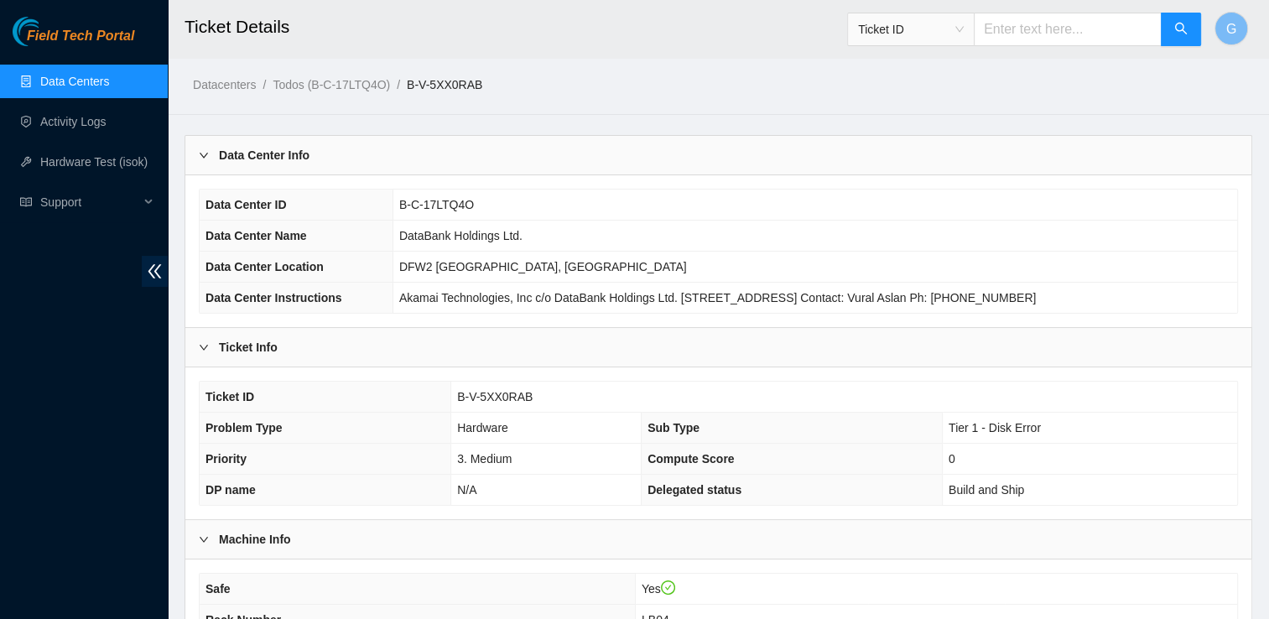
click at [594, 404] on td "B-V-5XX0RAB" at bounding box center [844, 397] width 786 height 31
drag, startPoint x: 540, startPoint y: 388, endPoint x: 450, endPoint y: 398, distance: 91.1
click at [450, 398] on tr "Ticket ID B-V-5XX0RAB" at bounding box center [719, 397] width 1038 height 31
copy tr "B-V-5XX0RAB"
click at [1057, 35] on input "text" at bounding box center [1068, 30] width 188 height 34
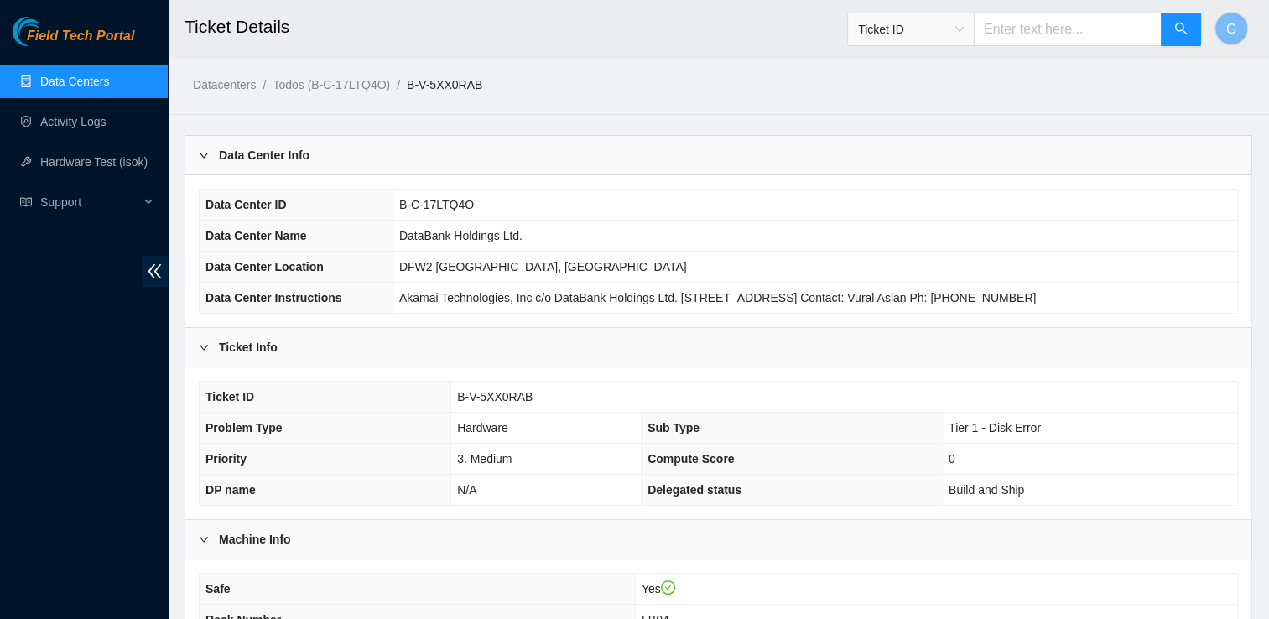
paste input "B-V-5XX0RAB"
type input "B-V-5XX0RAB"
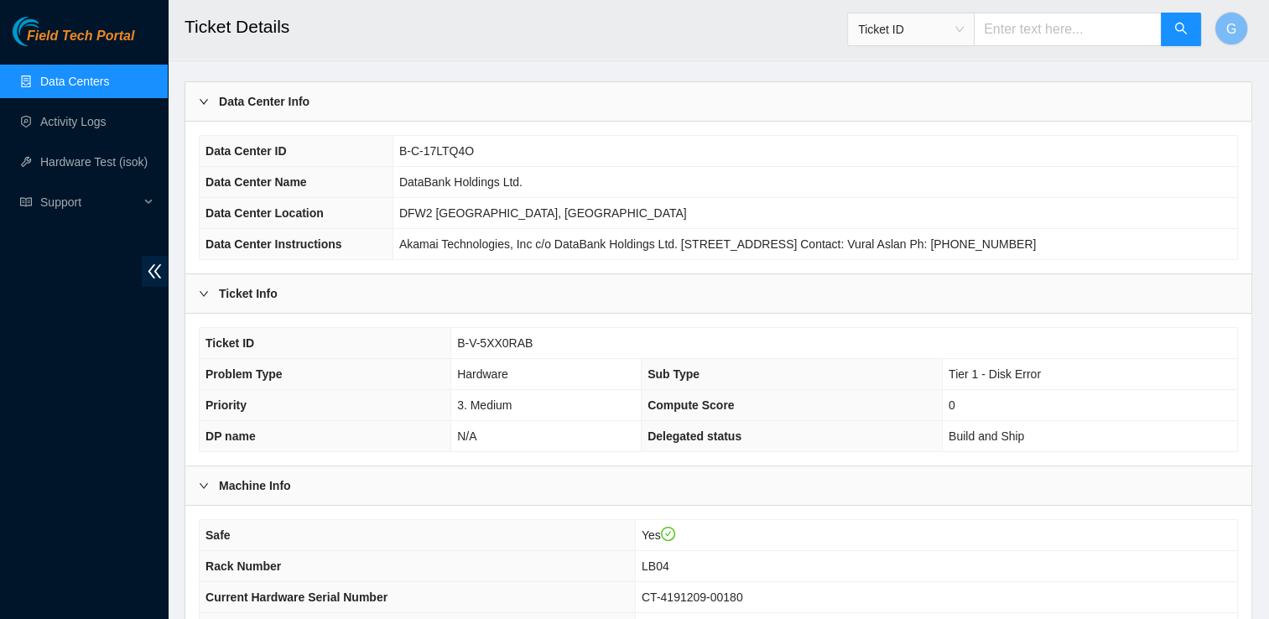
scroll to position [54, 0]
click at [95, 83] on link "Data Centers" at bounding box center [74, 81] width 69 height 13
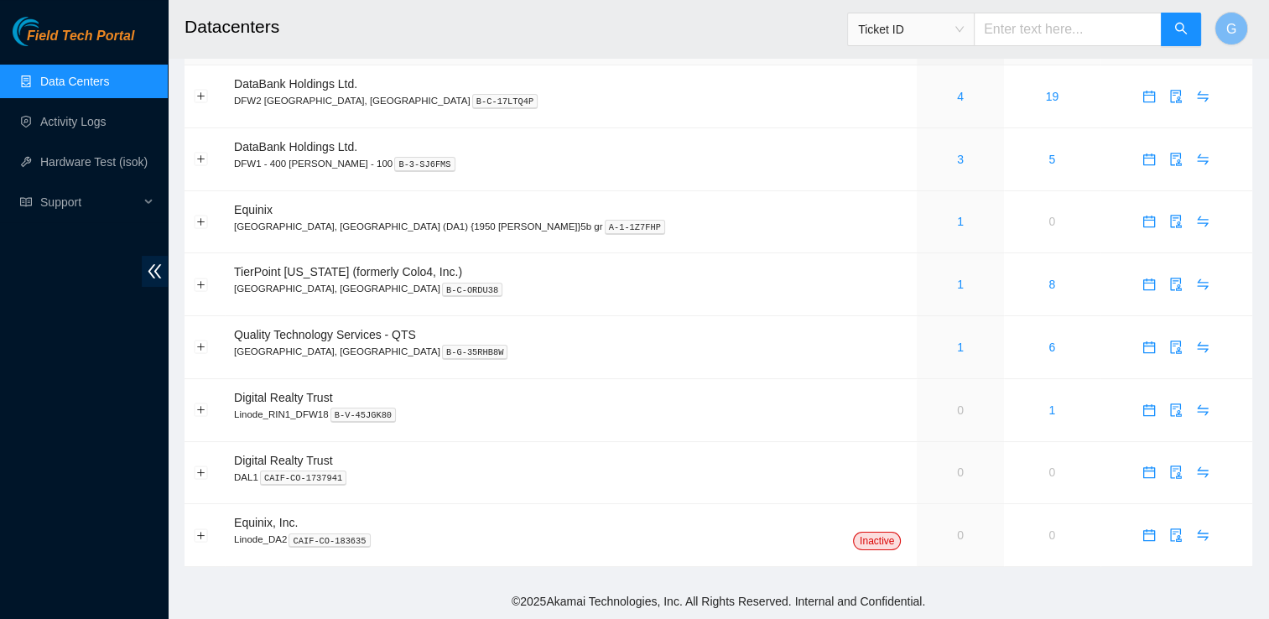
scroll to position [49, 0]
click at [1004, 96] on td "19" at bounding box center [1052, 96] width 96 height 63
click at [1046, 95] on link "19" at bounding box center [1052, 96] width 13 height 13
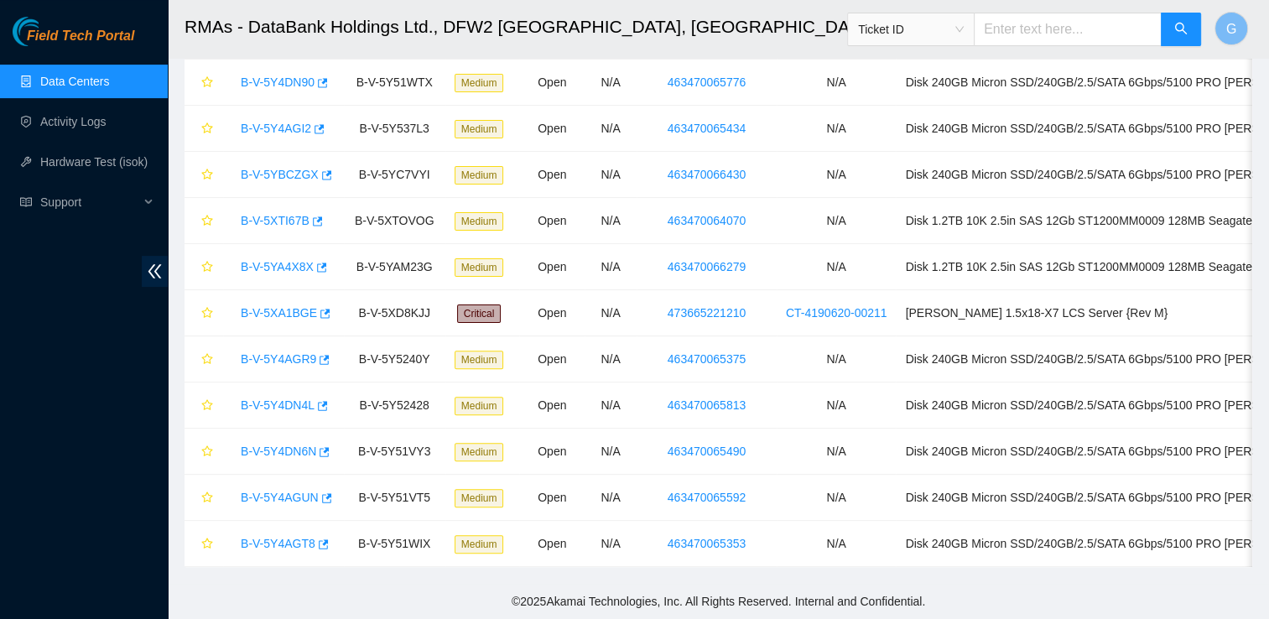
scroll to position [49, 0]
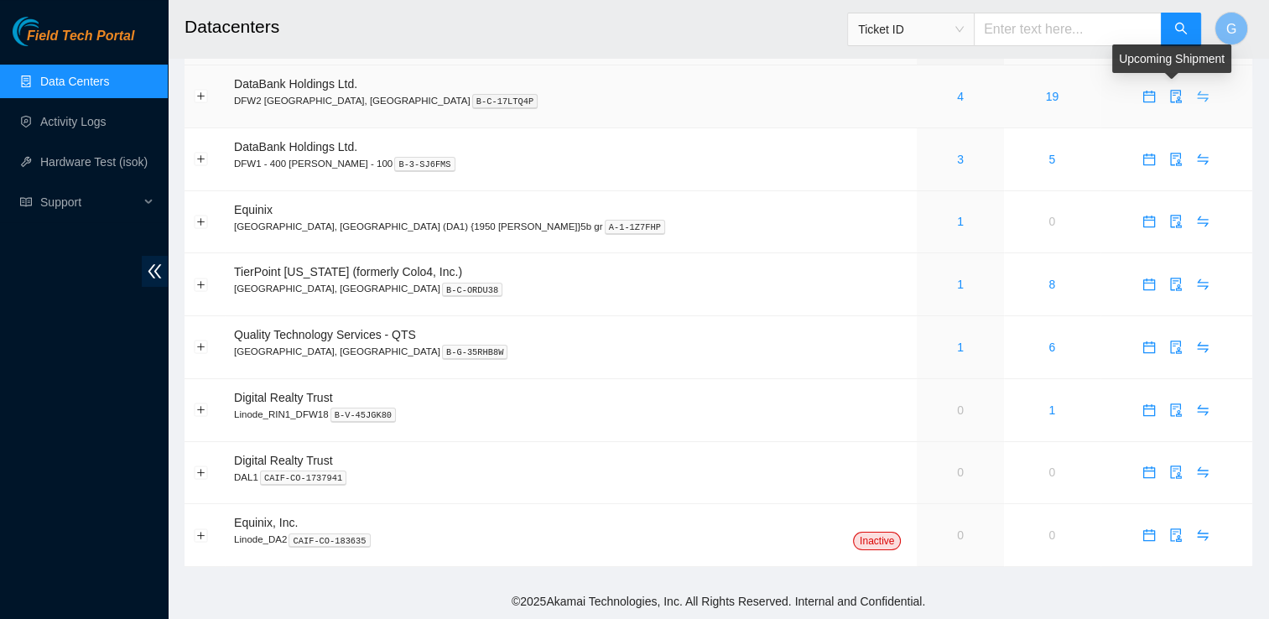
click at [1190, 94] on span "swap" at bounding box center [1202, 96] width 25 height 13
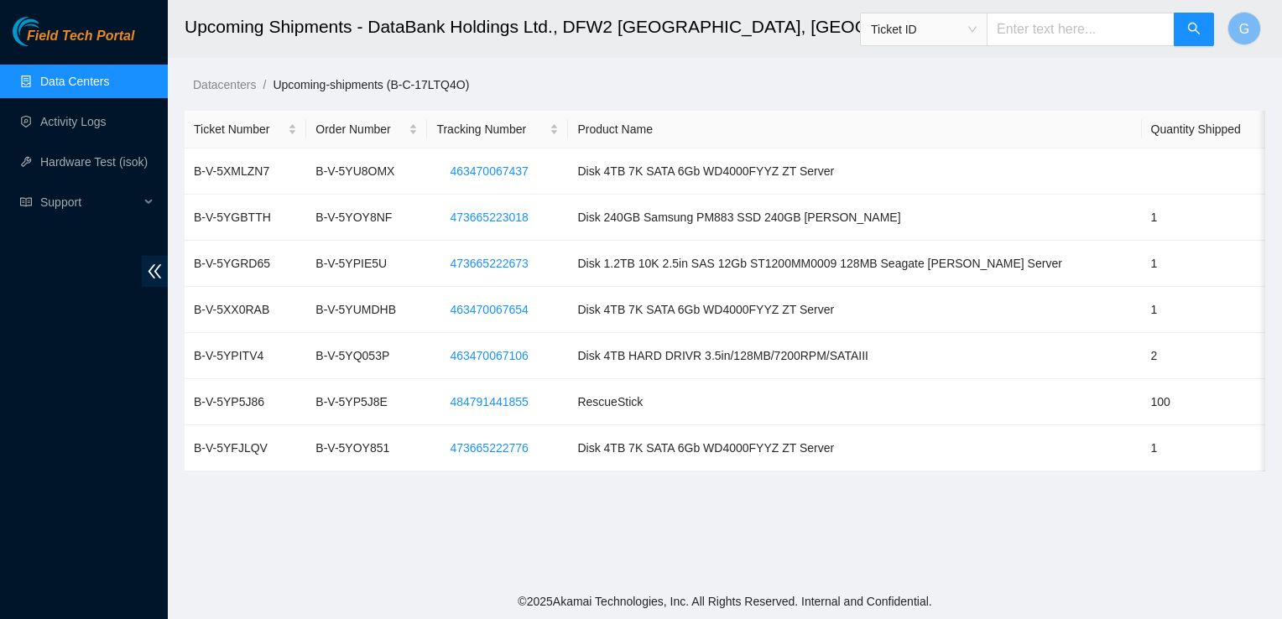
click at [96, 88] on link "Data Centers" at bounding box center [74, 81] width 69 height 13
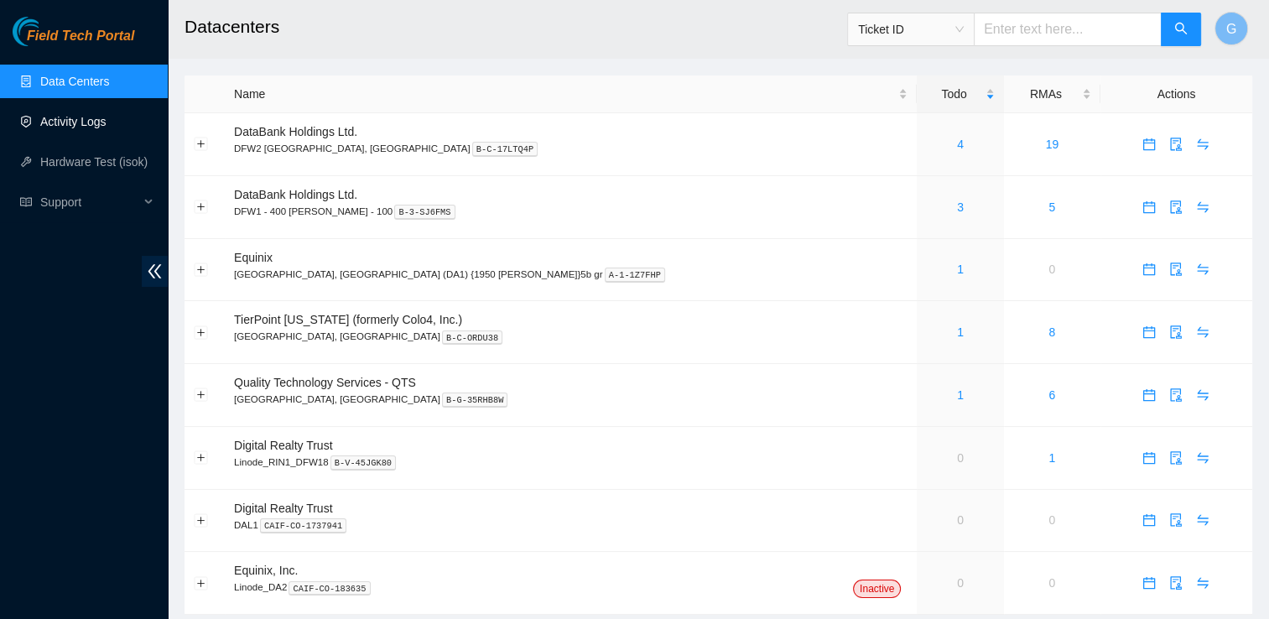
click at [54, 117] on link "Activity Logs" at bounding box center [73, 121] width 66 height 13
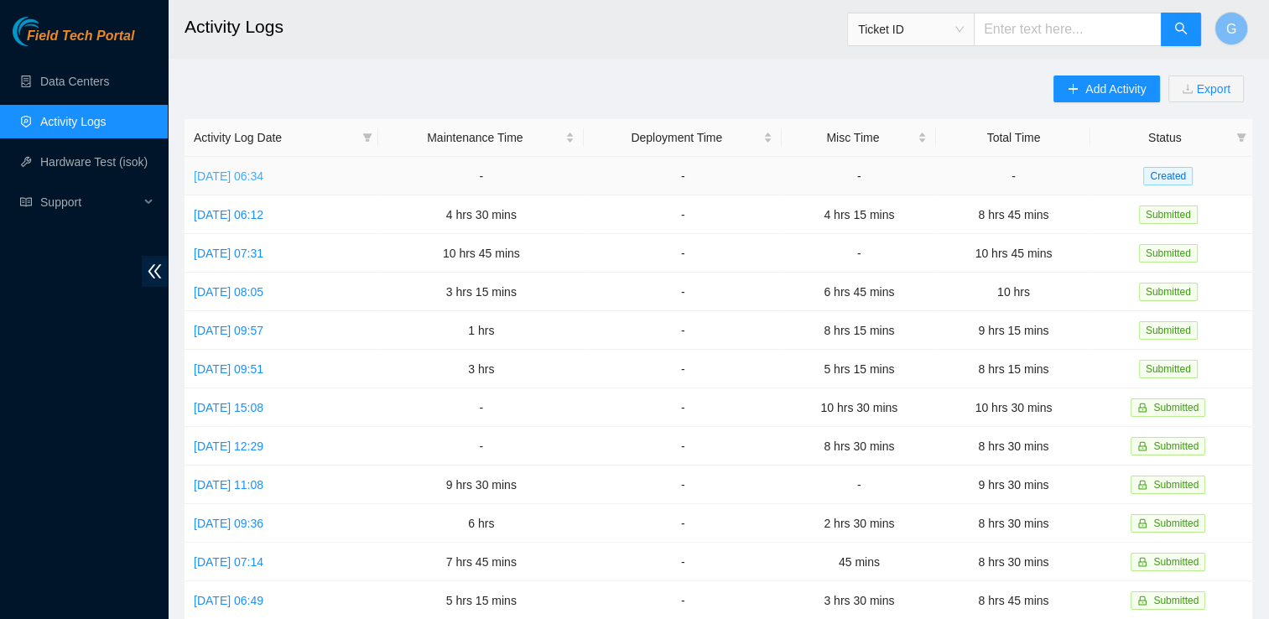
click at [263, 180] on link "Wed, 15 Oct 2025 06:34" at bounding box center [229, 175] width 70 height 13
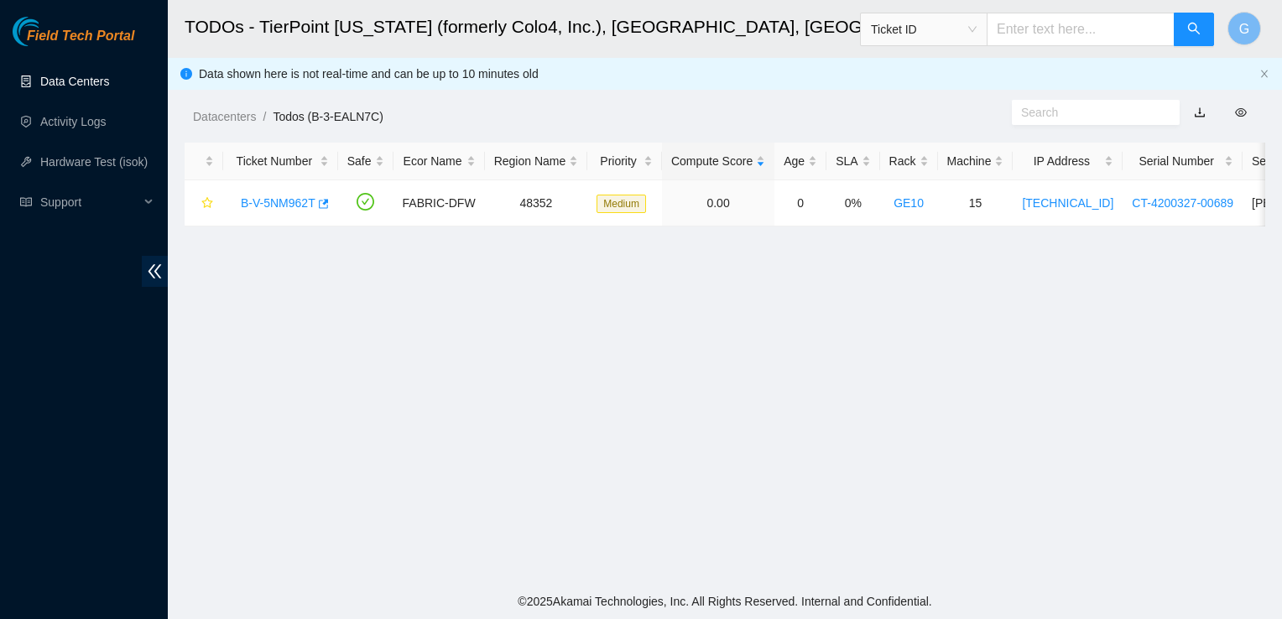
click at [84, 84] on link "Data Centers" at bounding box center [74, 81] width 69 height 13
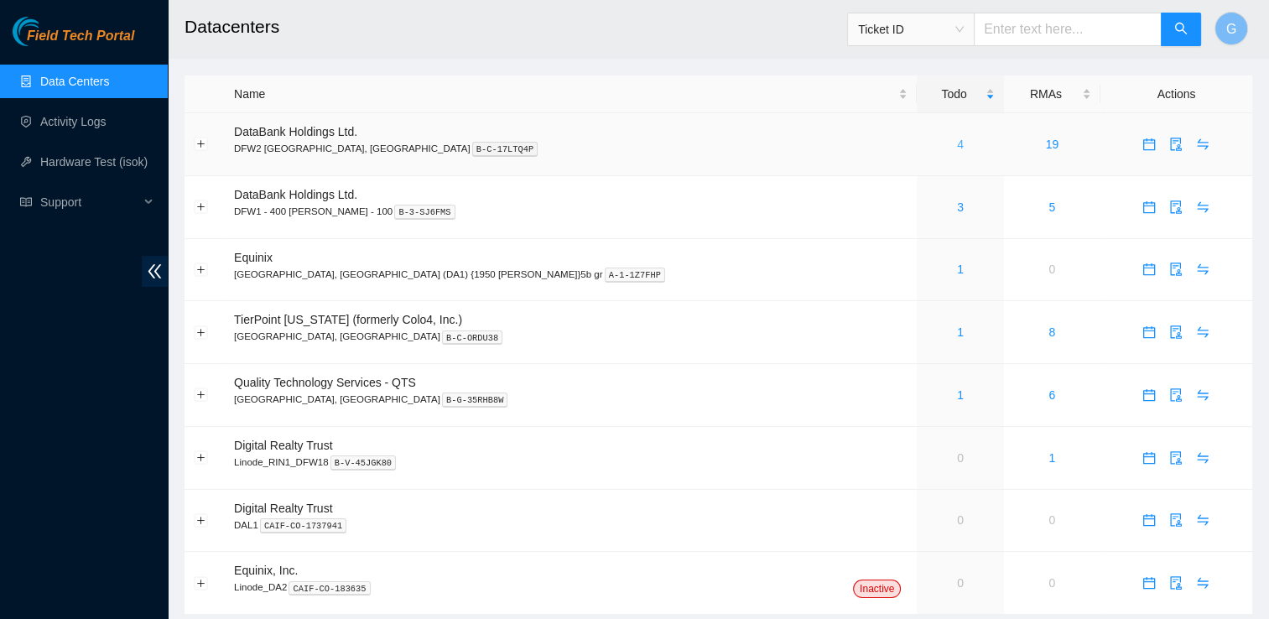
click at [957, 145] on link "4" at bounding box center [960, 144] width 7 height 13
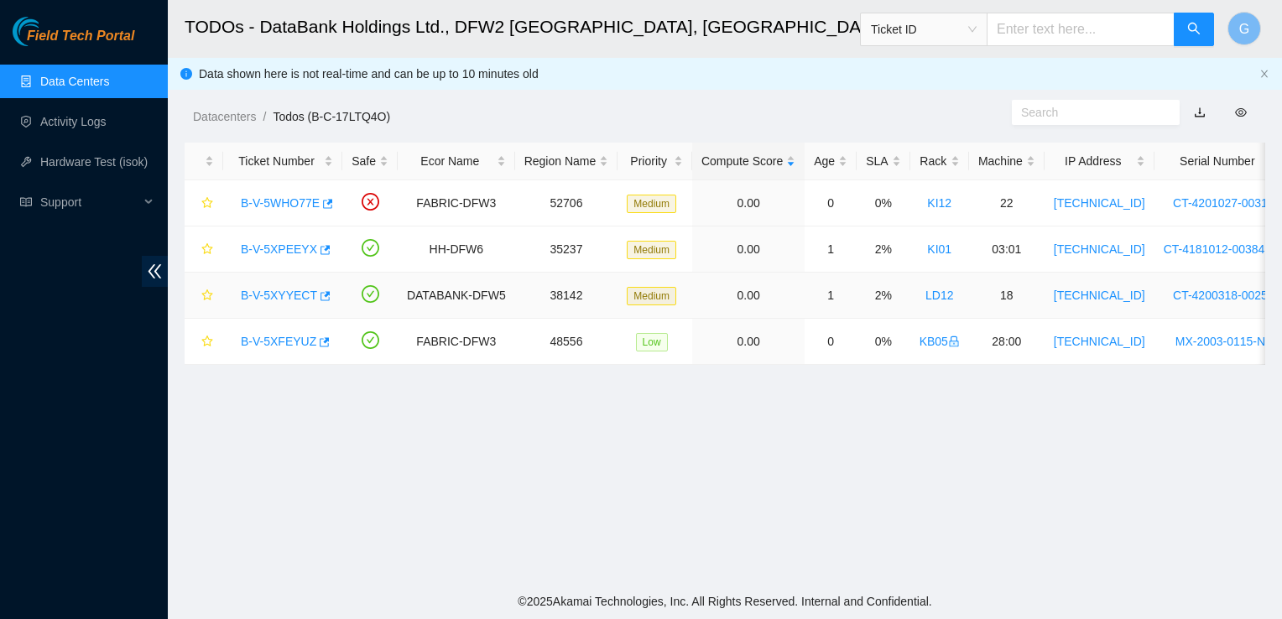
click at [265, 307] on div "B-V-5XYYECT" at bounding box center [282, 295] width 101 height 27
click at [273, 289] on link "B-V-5XYYECT" at bounding box center [279, 295] width 76 height 13
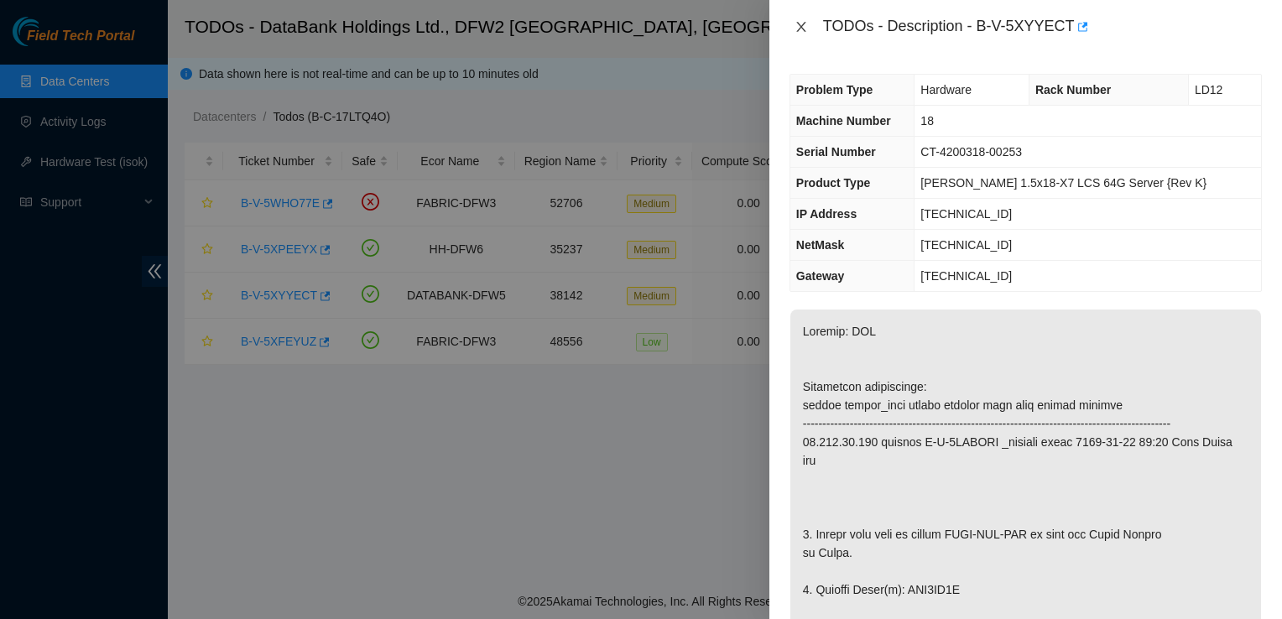
click at [794, 20] on icon "close" at bounding box center [800, 26] width 13 height 13
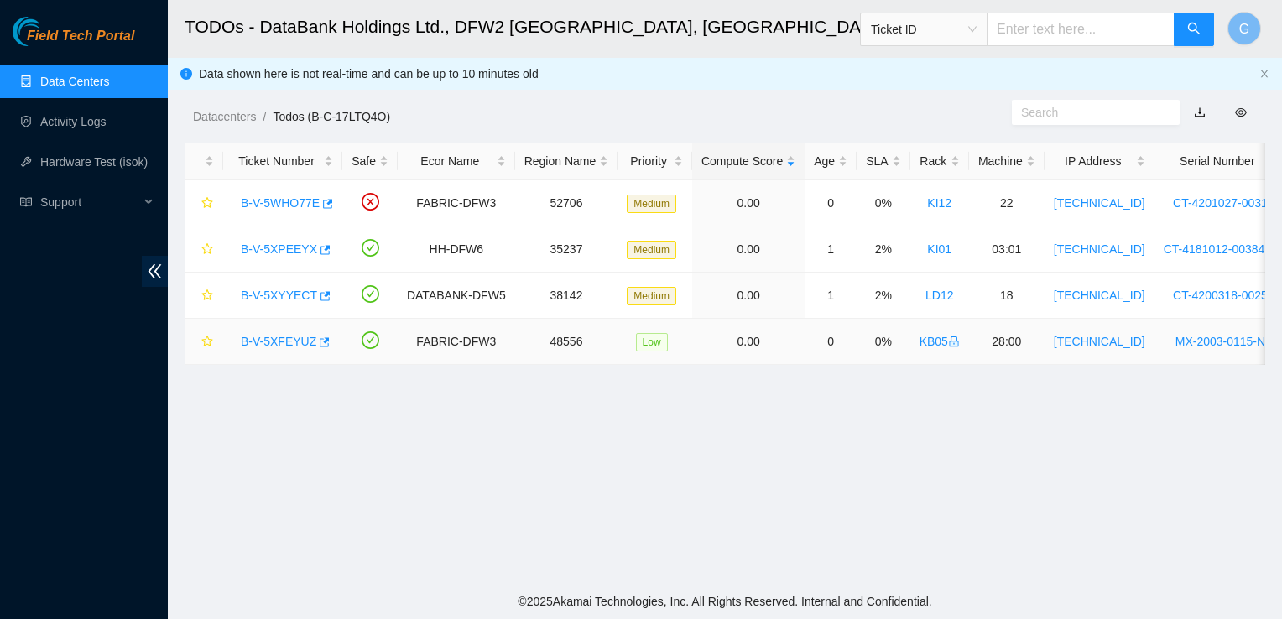
click at [288, 345] on link "B-V-5XFEYUZ" at bounding box center [279, 341] width 76 height 13
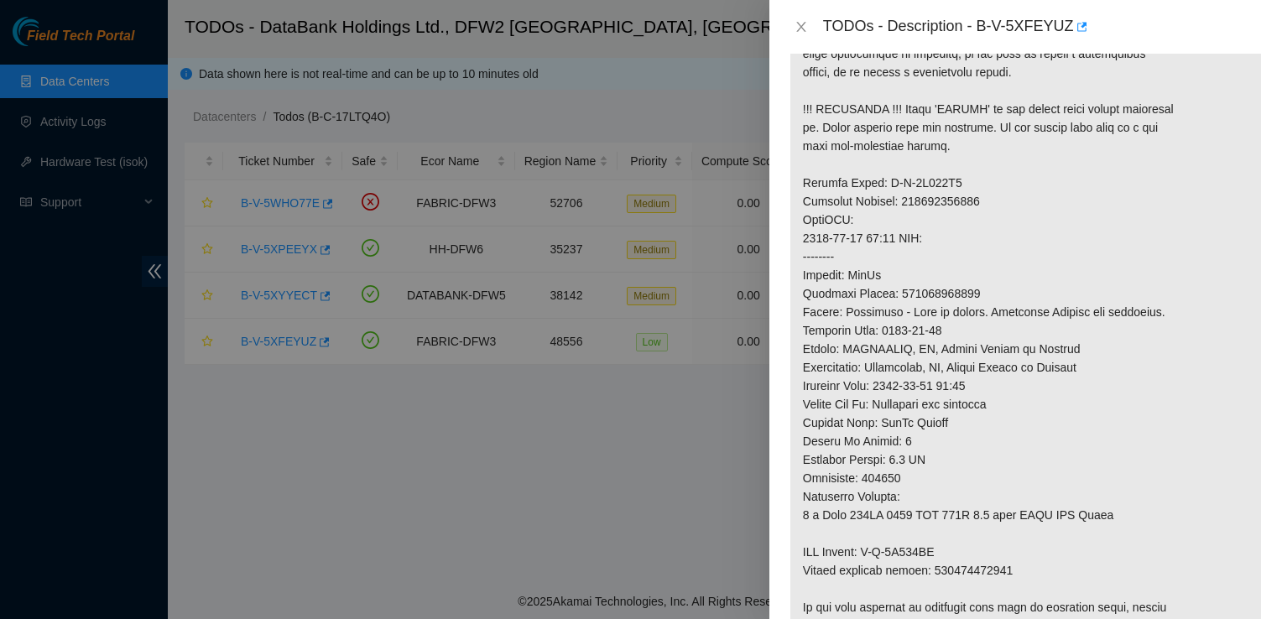
scroll to position [845, 0]
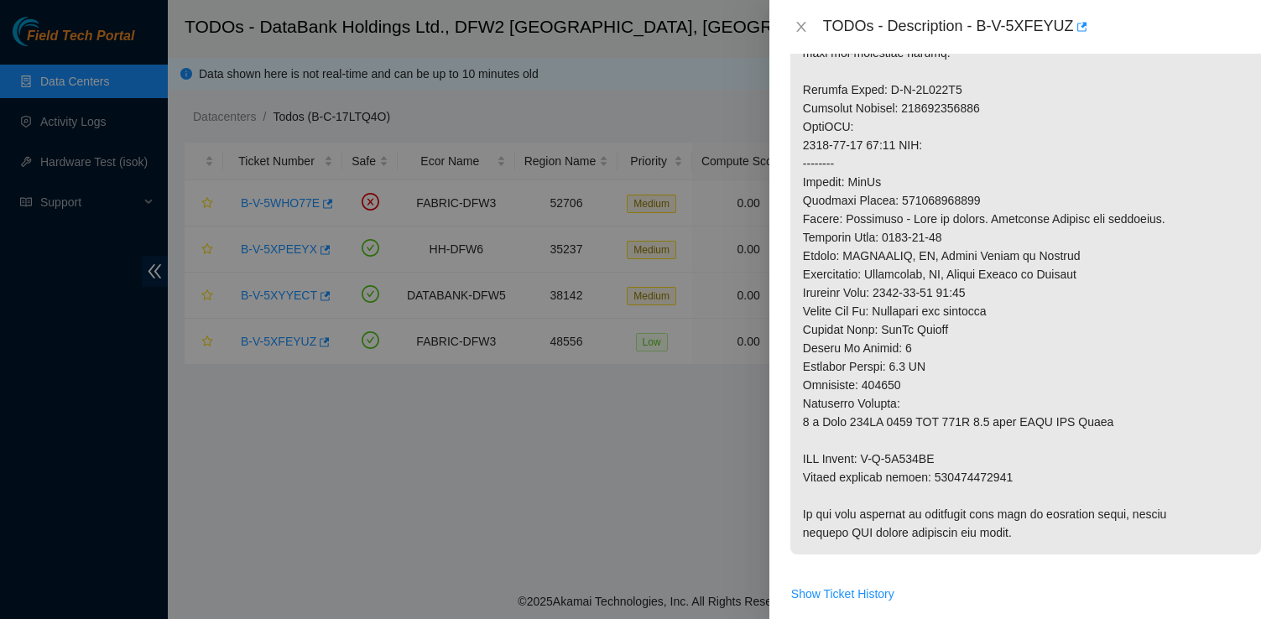
click at [966, 367] on p at bounding box center [1025, 25] width 471 height 1059
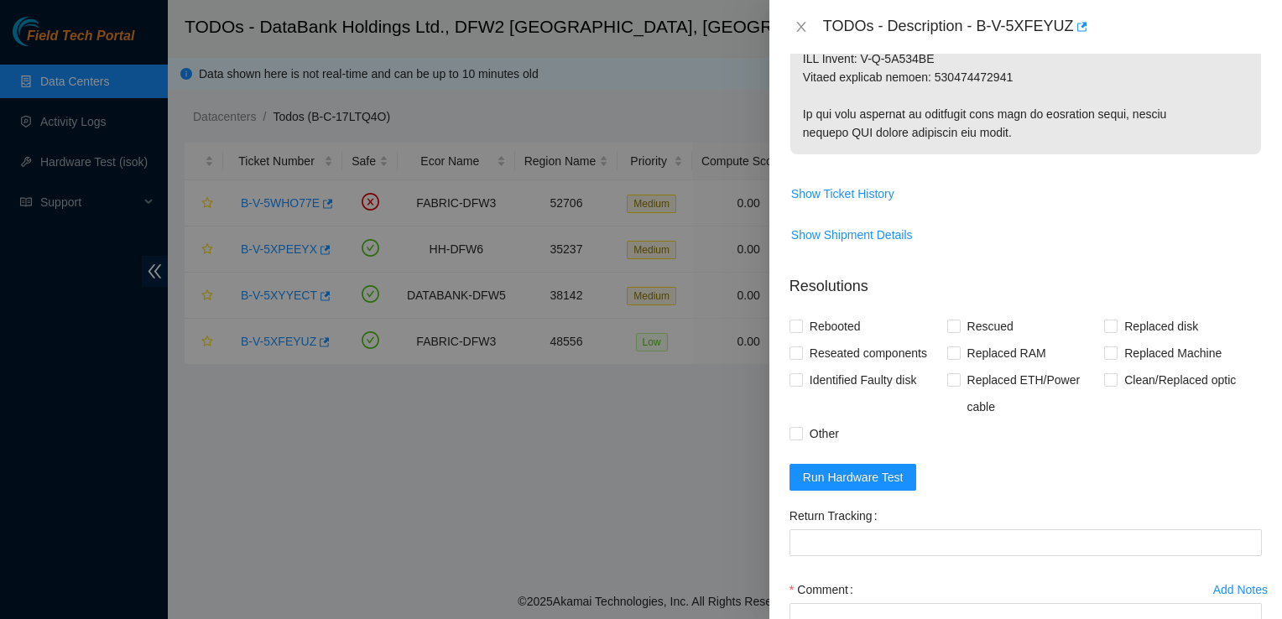
scroll to position [1252, 0]
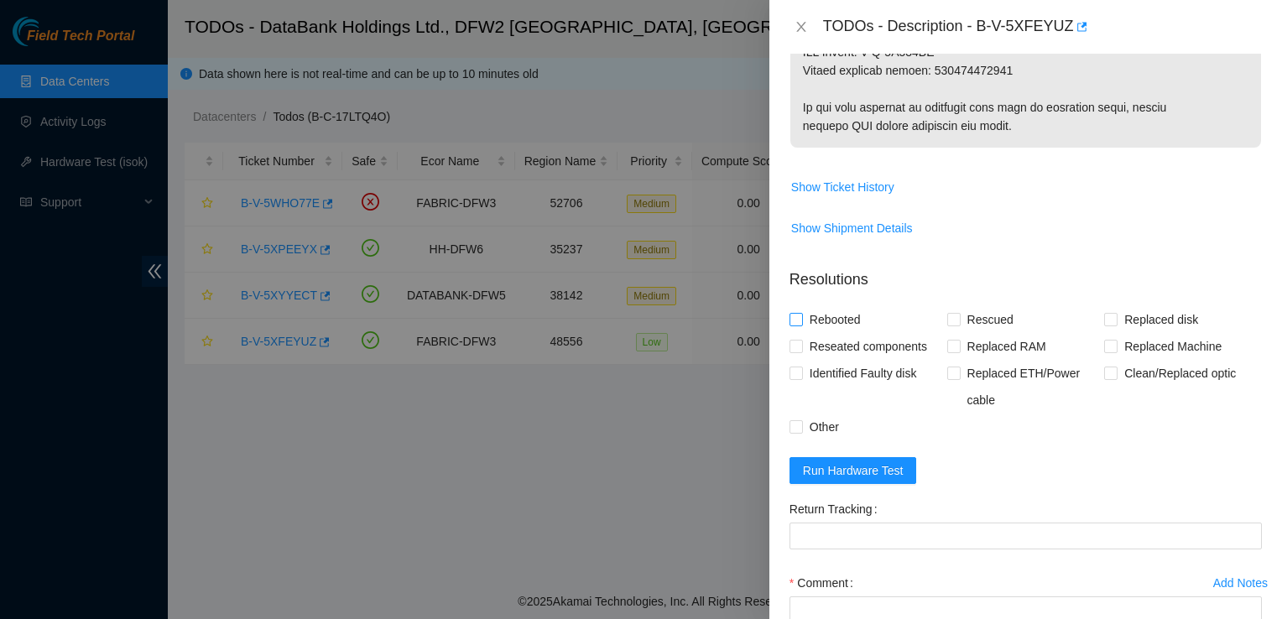
click at [794, 325] on input "Rebooted" at bounding box center [795, 319] width 12 height 12
checkbox input "true"
click at [947, 325] on input "Rescued" at bounding box center [953, 319] width 12 height 12
checkbox input "true"
click at [1104, 325] on input "Replaced disk" at bounding box center [1110, 319] width 12 height 12
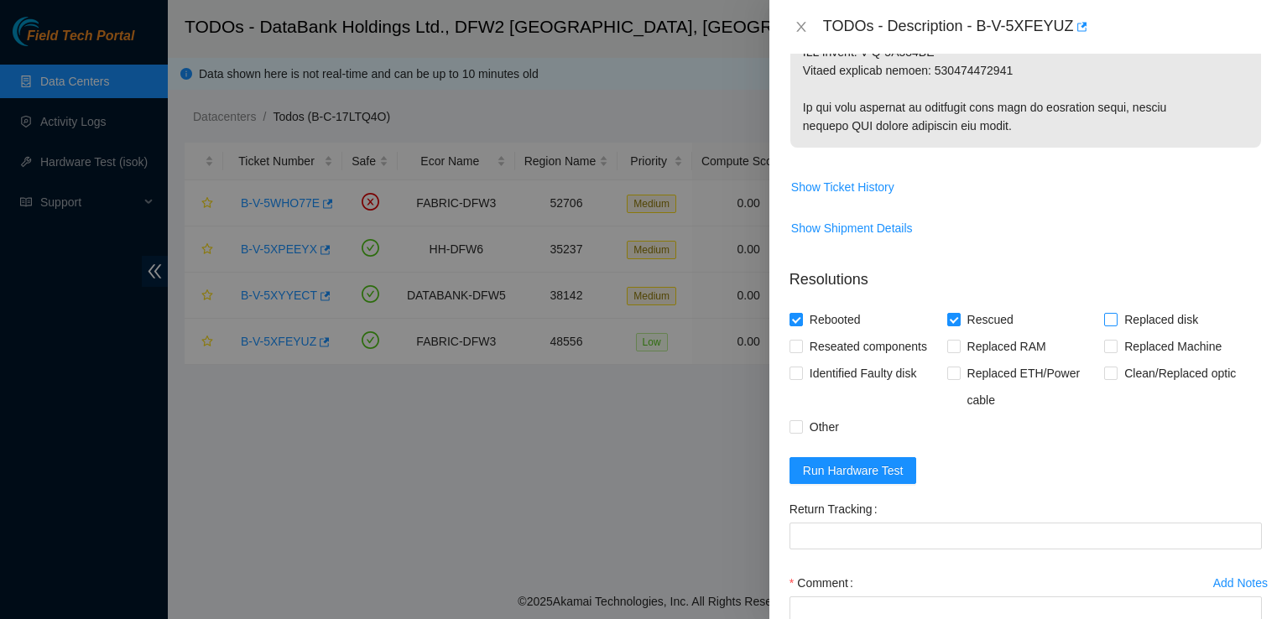
checkbox input "true"
click at [800, 352] on input "Reseated components" at bounding box center [795, 346] width 12 height 12
checkbox input "true"
click at [799, 378] on input "Identified Faulty disk" at bounding box center [795, 373] width 12 height 12
checkbox input "true"
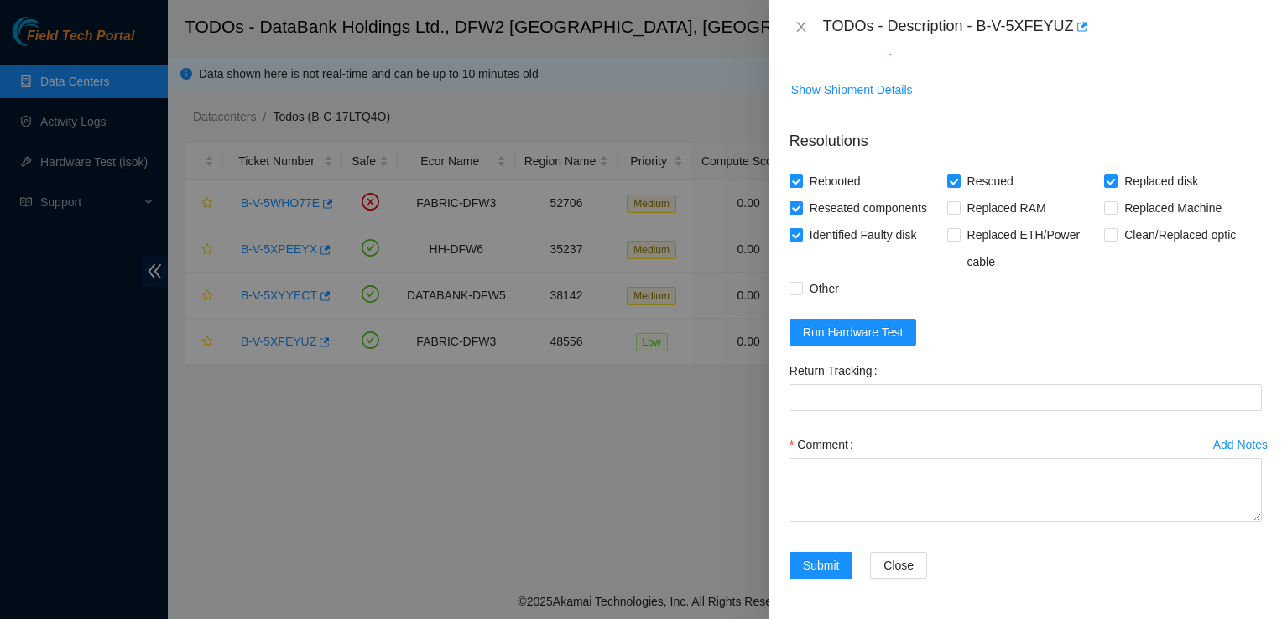
scroll to position [1406, 0]
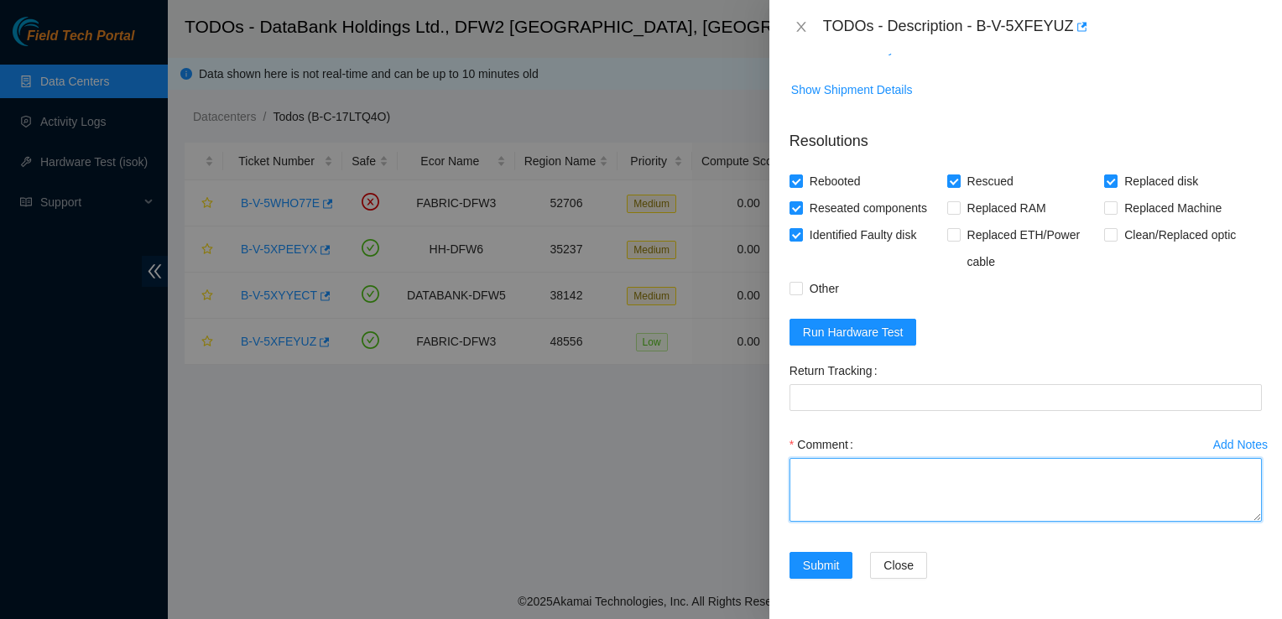
click at [963, 498] on textarea "Comment" at bounding box center [1025, 490] width 472 height 64
paste textarea "B-V-5XFEYUZ"
click at [842, 478] on textarea "B-V-5XFEYUZ" at bounding box center [1025, 490] width 472 height 64
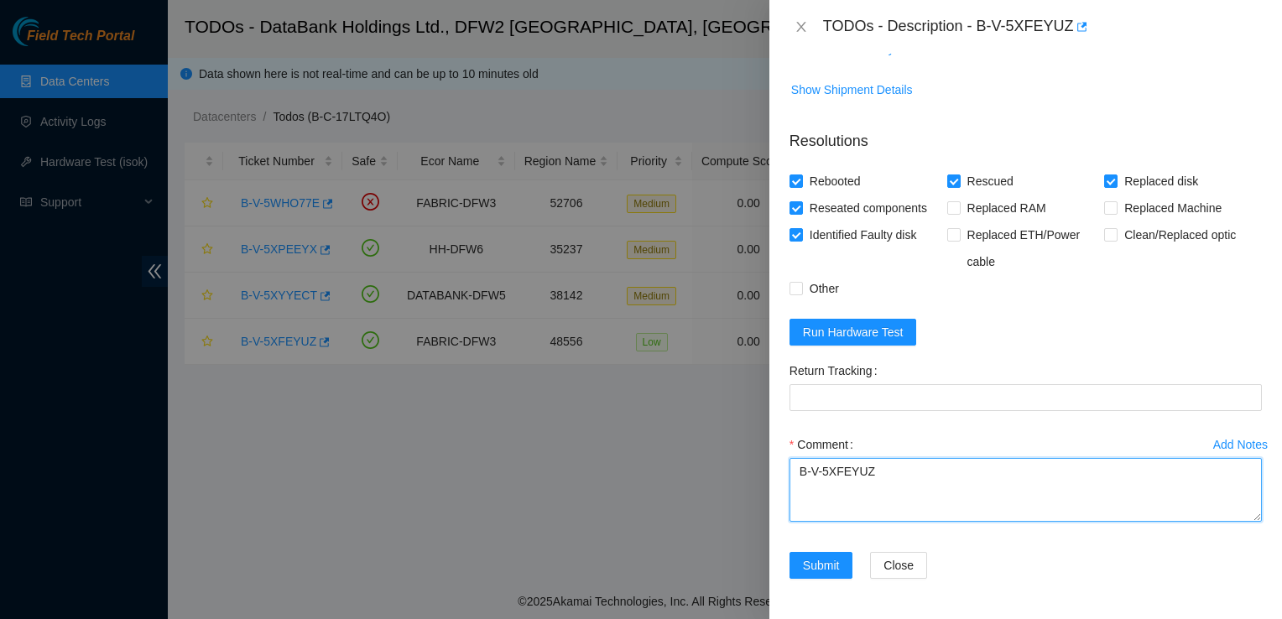
paste textarea "Ticket: B-V-5XFEYUZ New SN: 22053470F8D5 Old SN: S45PNA1MC34306 Service Order: …"
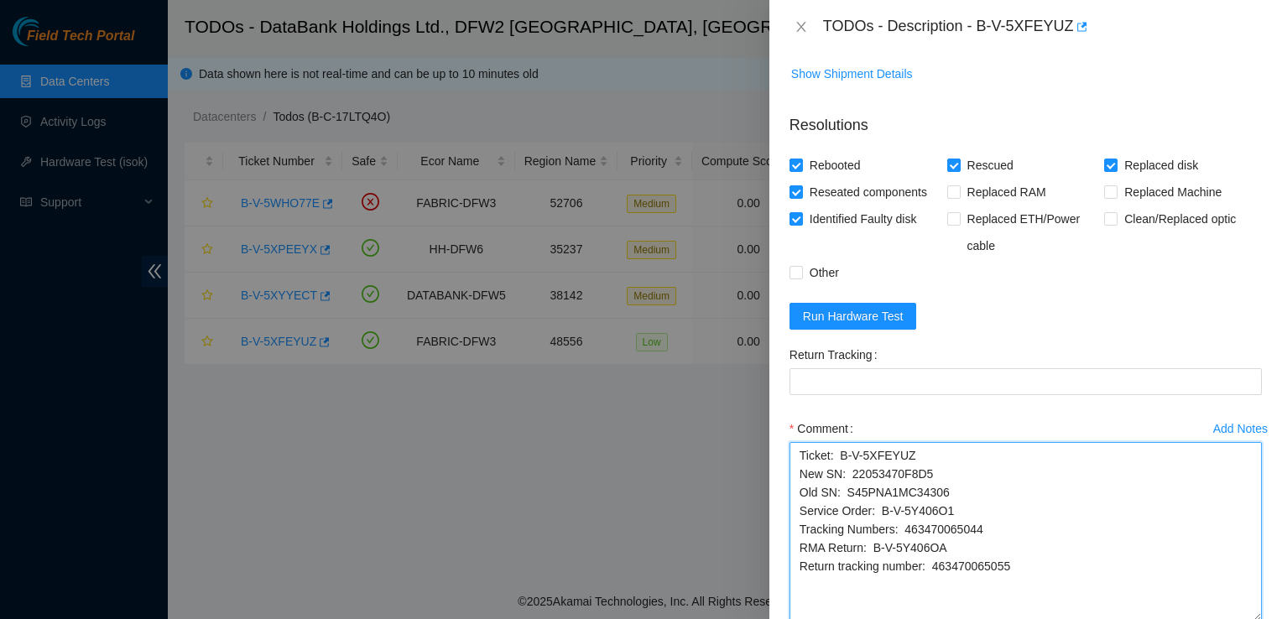
drag, startPoint x: 1245, startPoint y: 516, endPoint x: 1242, endPoint y: 633, distance: 116.7
click at [1242, 618] on html "Field Tech Portal Data Centers Activity Logs Hardware Test (isok) Support TODOs…" at bounding box center [641, 309] width 1282 height 619
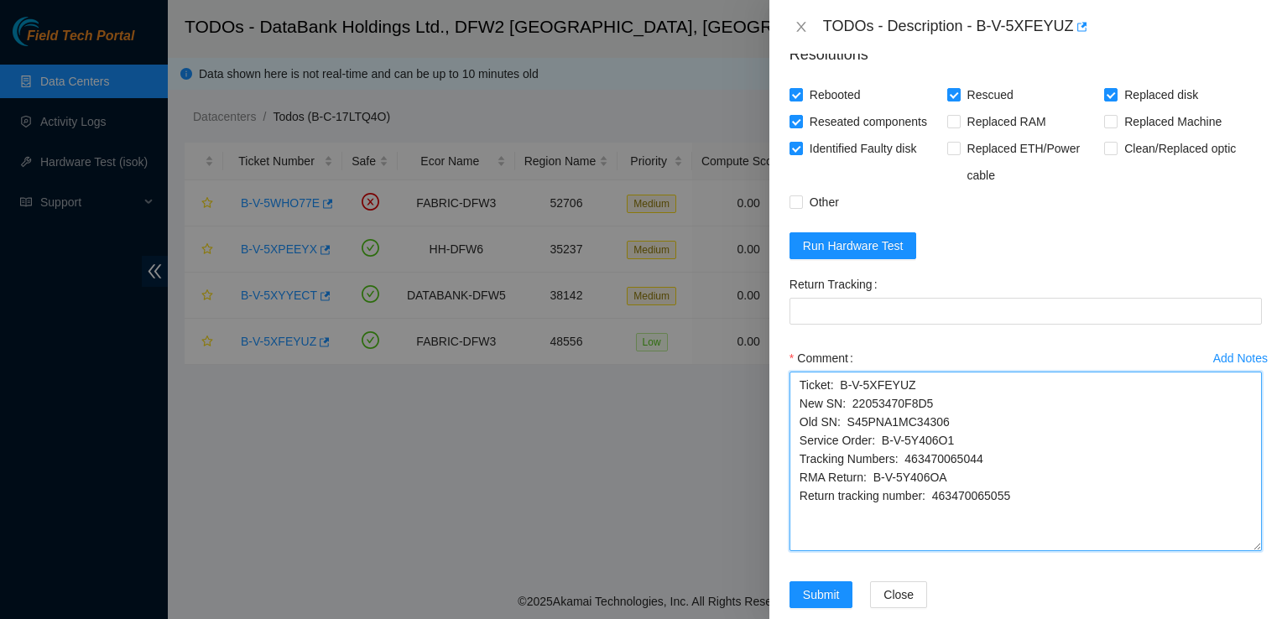
scroll to position [1477, 0]
drag, startPoint x: 1046, startPoint y: 523, endPoint x: 932, endPoint y: 515, distance: 114.3
click at [932, 515] on textarea "Ticket: B-V-5XFEYUZ New SN: 22053470F8D5 Old SN: S45PNA1MC34306 Service Order: …" at bounding box center [1025, 462] width 472 height 180
type textarea "Ticket: B-V-5XFEYUZ New SN: 22053470F8D5 Old SN: S45PNA1MC34306 Service Order: …"
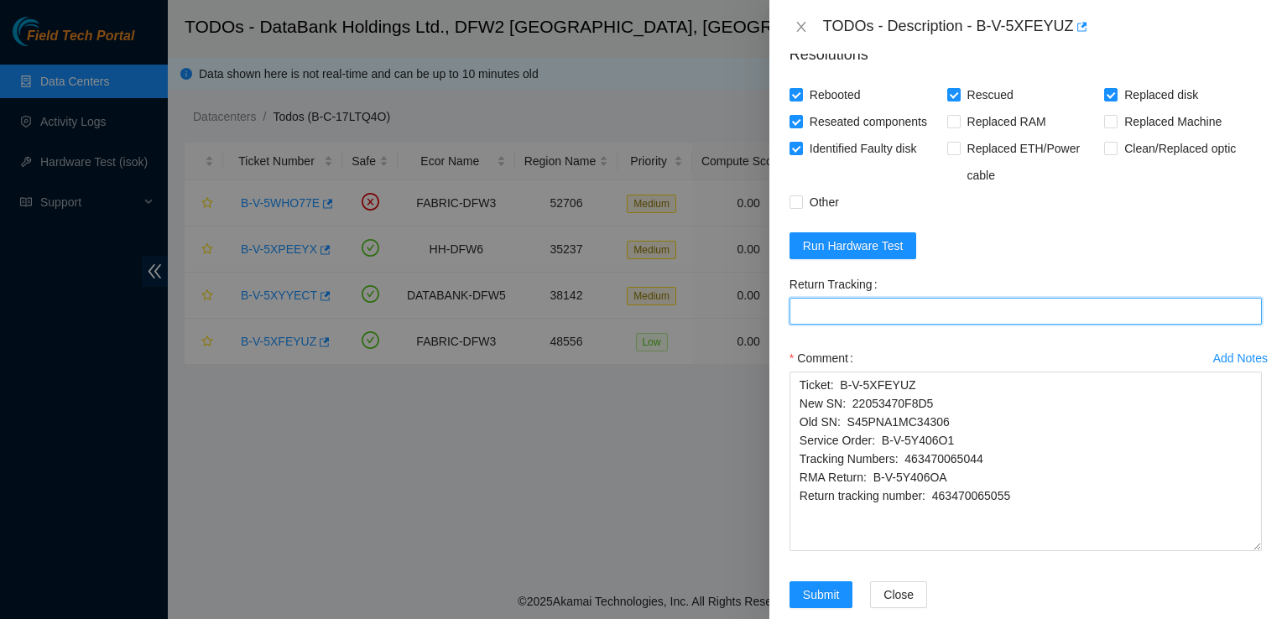
click at [929, 325] on Tracking "Return Tracking" at bounding box center [1025, 311] width 472 height 27
paste Tracking "463470065055"
type Tracking "463470065055"
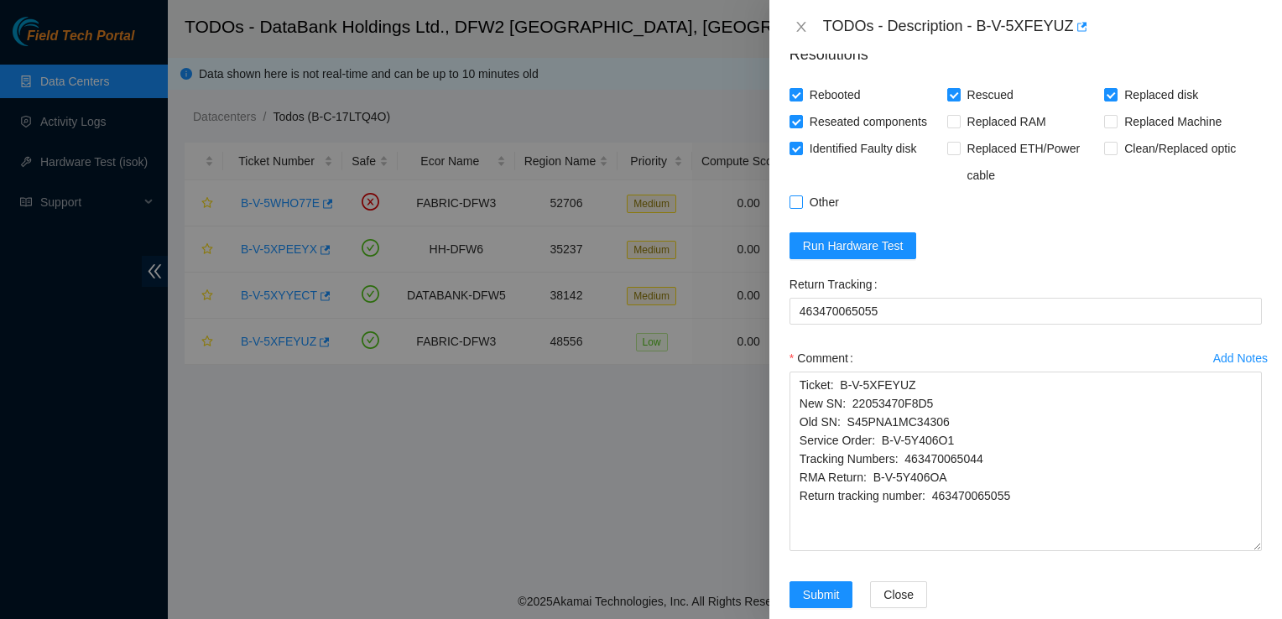
click at [798, 207] on input "Other" at bounding box center [795, 201] width 12 height 12
checkbox input "true"
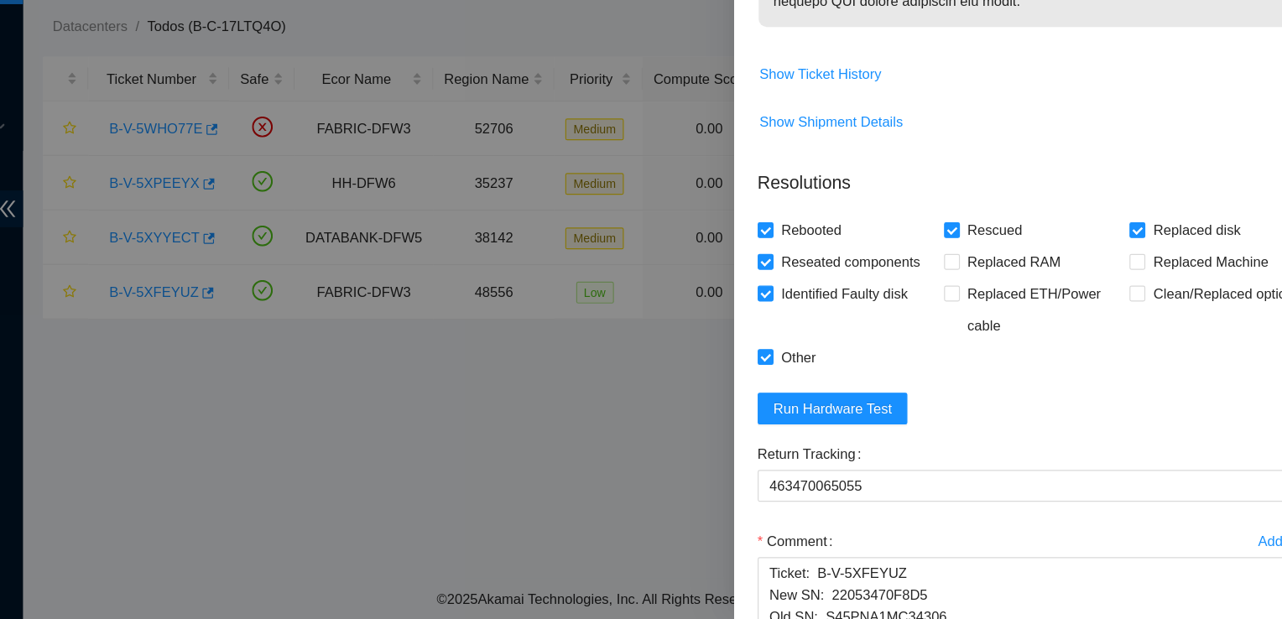
scroll to position [1282, 0]
click at [854, 450] on span "Run Hardware Test" at bounding box center [853, 440] width 101 height 18
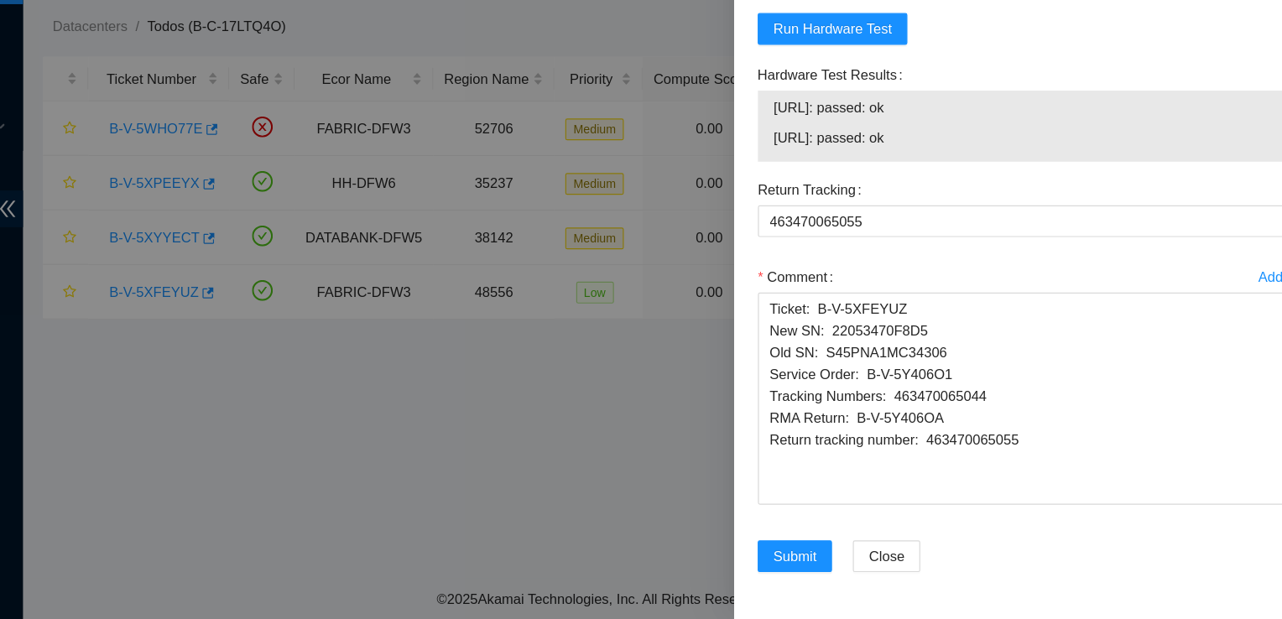
scroll to position [1607, 0]
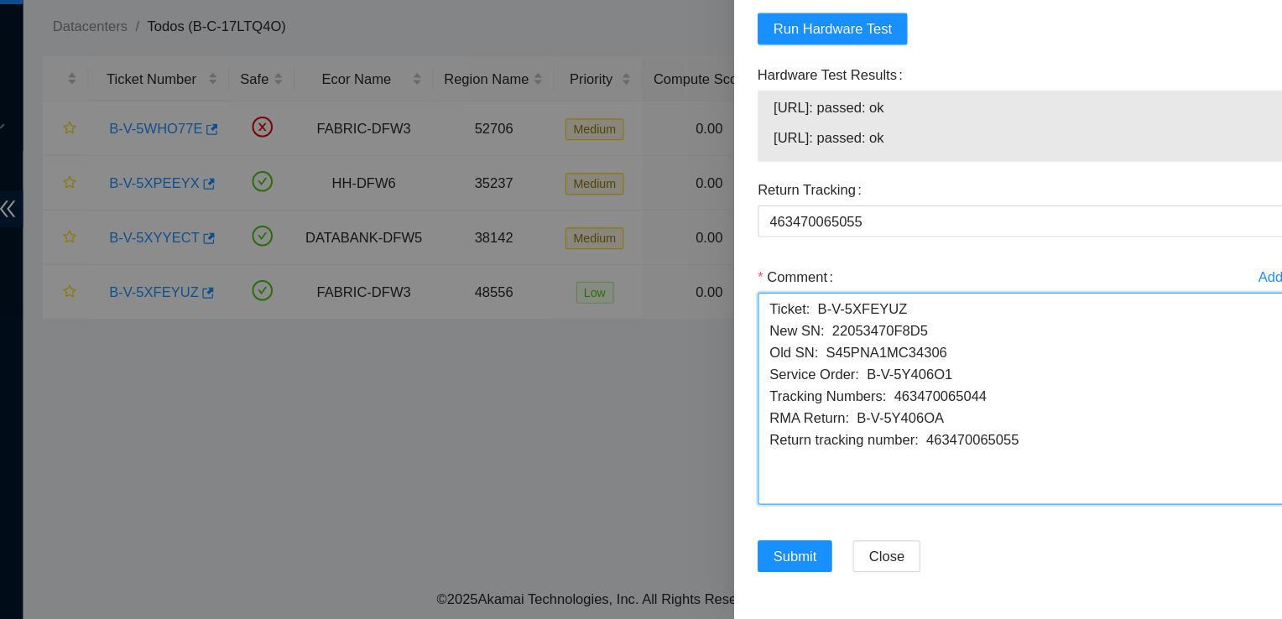
click at [798, 366] on textarea "Ticket: B-V-5XFEYUZ New SN: 22053470F8D5 Old SN: S45PNA1MC34306 Service Order: …" at bounding box center [1025, 432] width 472 height 180
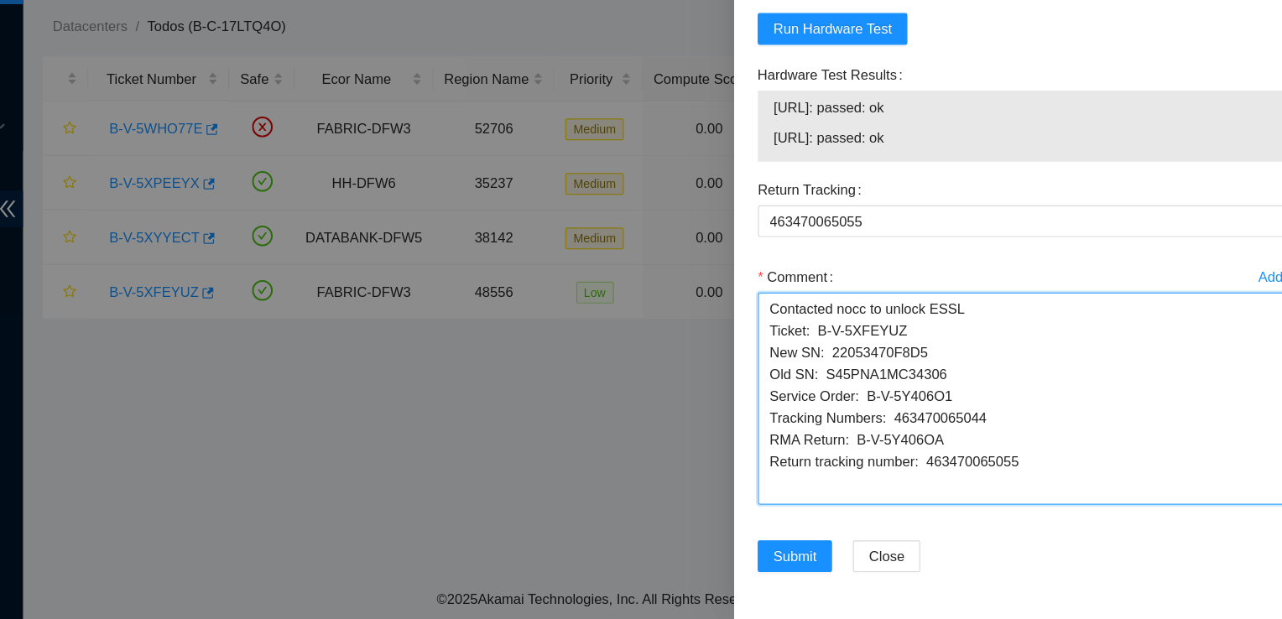
click at [804, 367] on textarea "Contacted nocc to unlock ESSL Ticket: B-V-5XFEYUZ New SN: 22053470F8D5 Old SN: …" at bounding box center [1025, 432] width 472 height 180
click at [995, 371] on textarea "Contacted nocc to unlock ESSL Ticket: B-V-5XFEYUZ New SN: 22053470F8D5 Old SN: …" at bounding box center [1025, 432] width 472 height 180
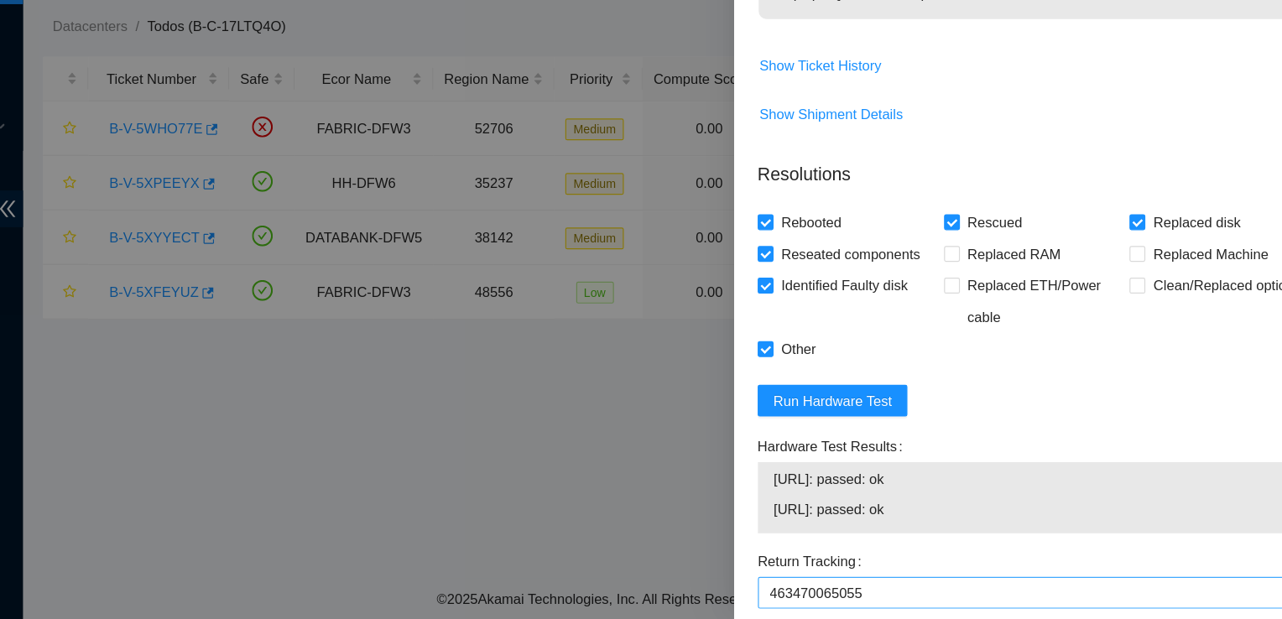
scroll to position [1290, 0]
drag, startPoint x: 955, startPoint y: 517, endPoint x: 793, endPoint y: 512, distance: 162.0
click at [793, 512] on div "[URL]: passed: ok [URL]: passed: ok" at bounding box center [1025, 514] width 472 height 60
click at [930, 508] on span "[URL]: passed: ok" at bounding box center [1025, 498] width 445 height 18
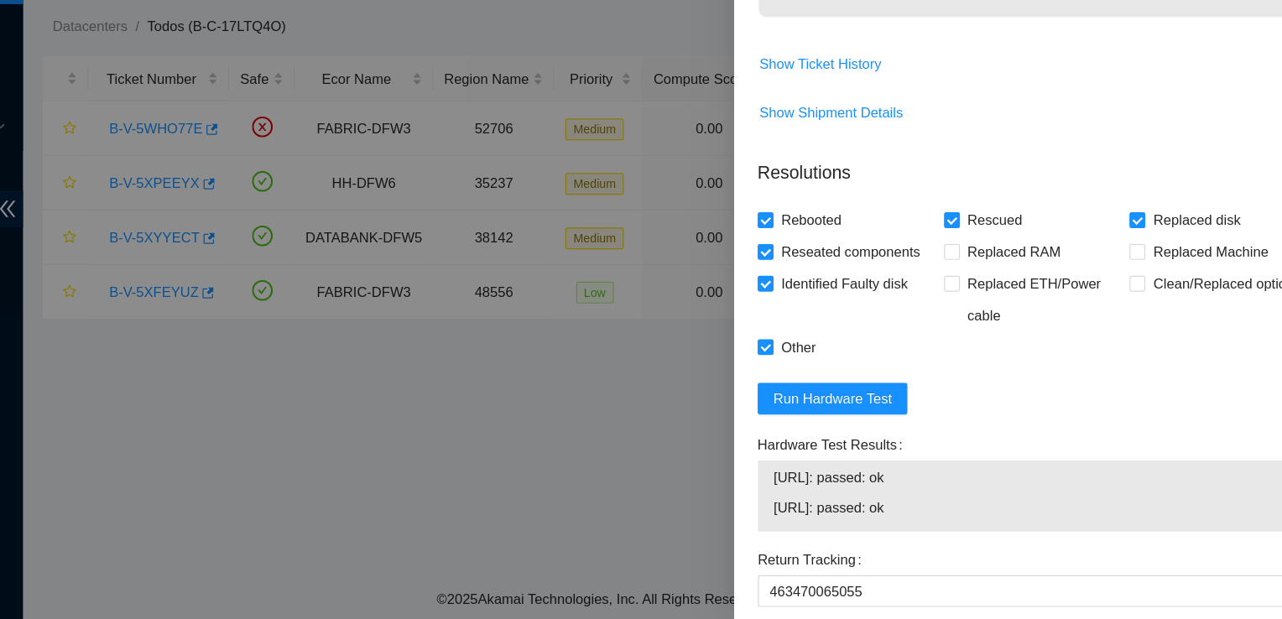
click at [930, 508] on span "[URL]: passed: ok" at bounding box center [1025, 498] width 445 height 18
drag, startPoint x: 930, startPoint y: 518, endPoint x: 800, endPoint y: 522, distance: 130.9
click at [800, 522] on div "[URL]: passed: ok [URL]: passed: ok" at bounding box center [1025, 514] width 472 height 60
copy tbody "[URL]: passed: ok"
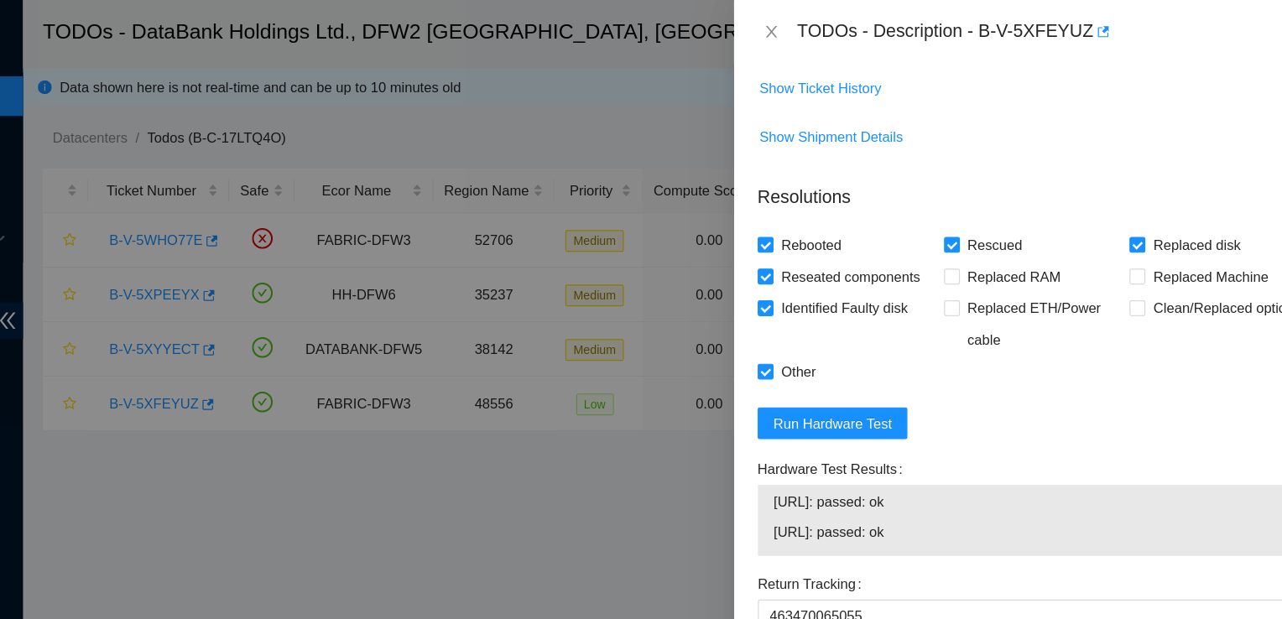
scroll to position [1620, 0]
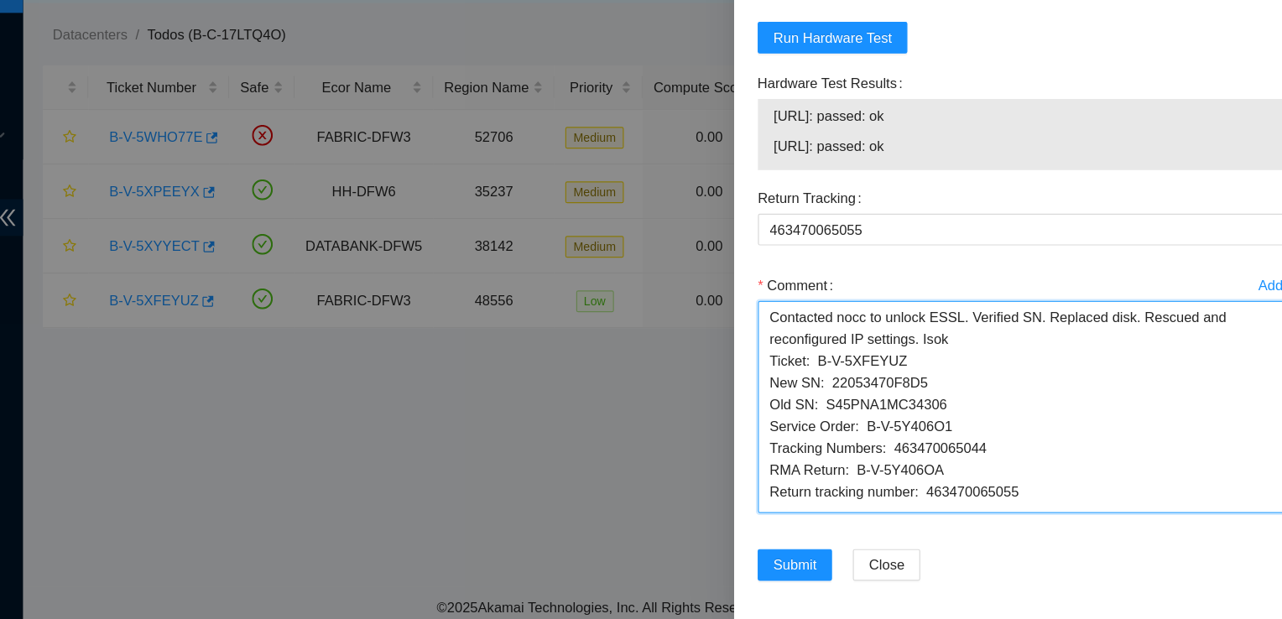
click at [966, 372] on textarea "Contacted nocc to unlock ESSL. Verified SN. Replaced disk. Rescued and reconfig…" at bounding box center [1025, 432] width 472 height 180
paste textarea "[URL]: passed: ok"
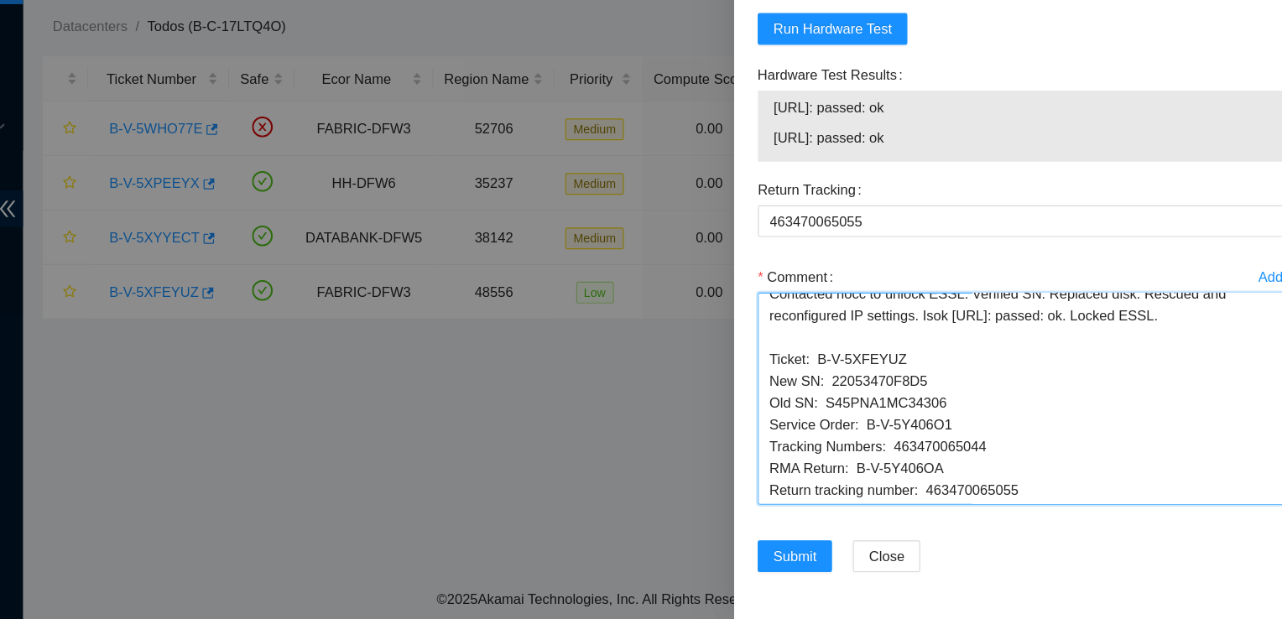
scroll to position [0, 0]
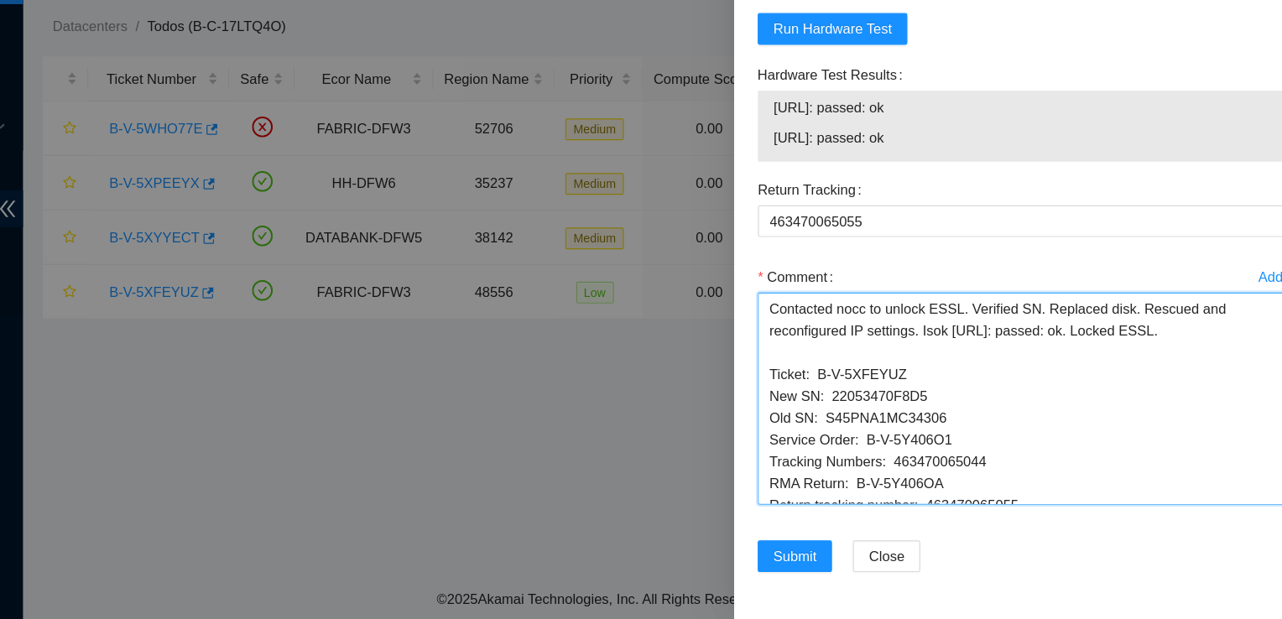
drag, startPoint x: 1021, startPoint y: 508, endPoint x: 763, endPoint y: 170, distance: 424.4
click at [763, 170] on div "TODOs - Description - B-V-5XFEYUZ Problem Type Hardware Sub Type Tier 1 - Secur…" at bounding box center [641, 309] width 1282 height 619
click at [988, 393] on textarea "Contacted nocc to unlock ESSL. Verified SN. Replaced disk. Rescued and reconfig…" at bounding box center [1025, 432] width 472 height 180
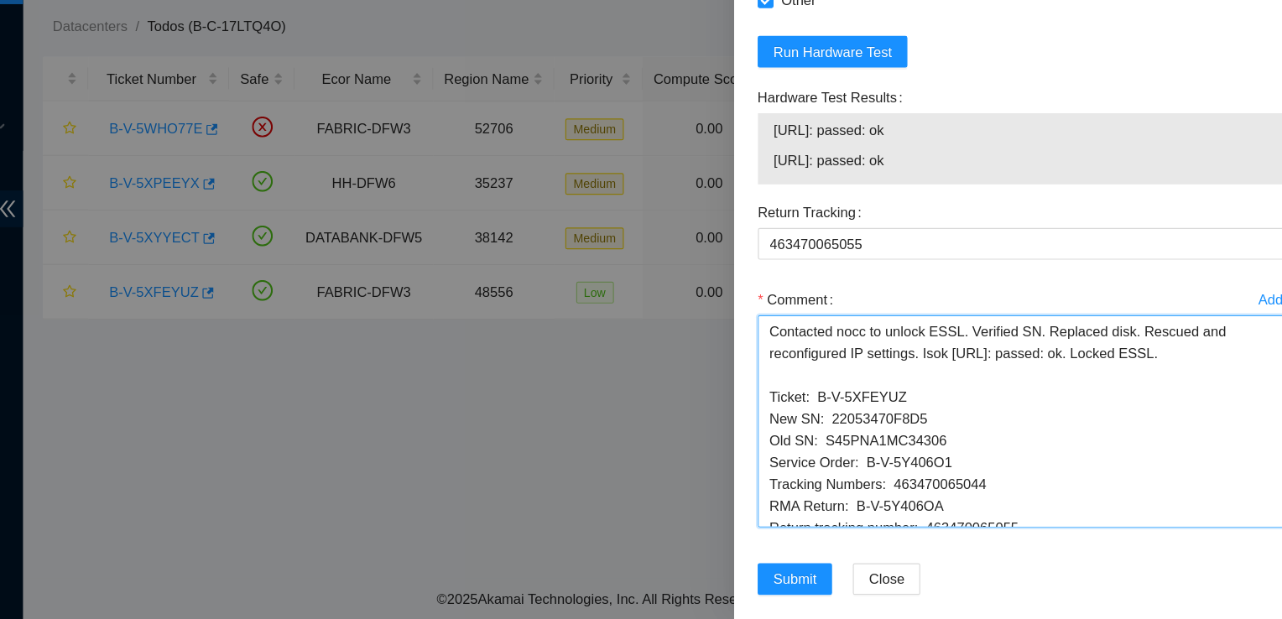
scroll to position [1620, 0]
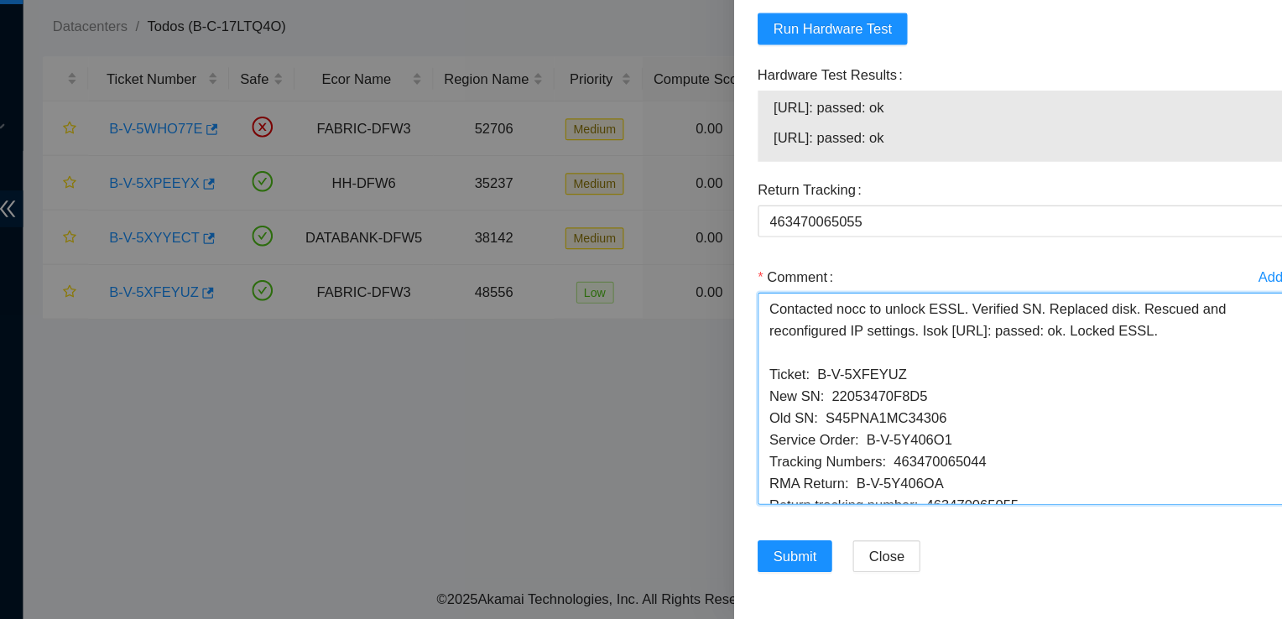
click at [1156, 379] on textarea "Contacted nocc to unlock ESSL. Verified SN. Replaced disk. Rescued and reconfig…" at bounding box center [1025, 432] width 472 height 180
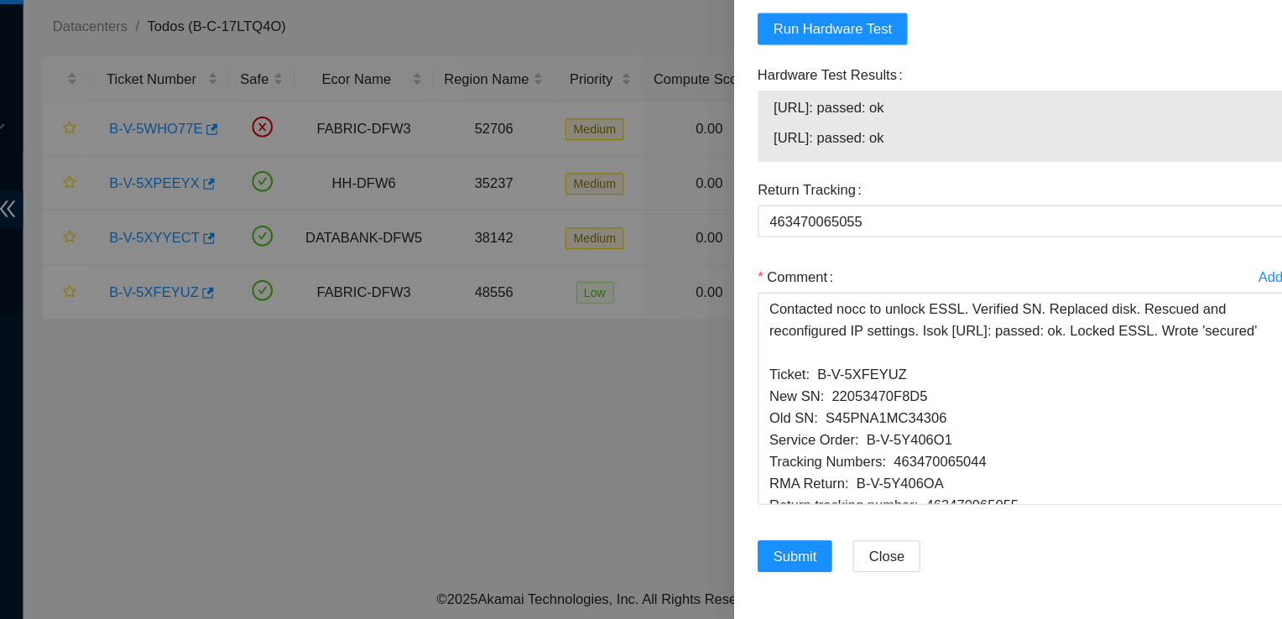
click at [1235, 192] on span "[URL]: passed: ok" at bounding box center [1025, 185] width 445 height 18
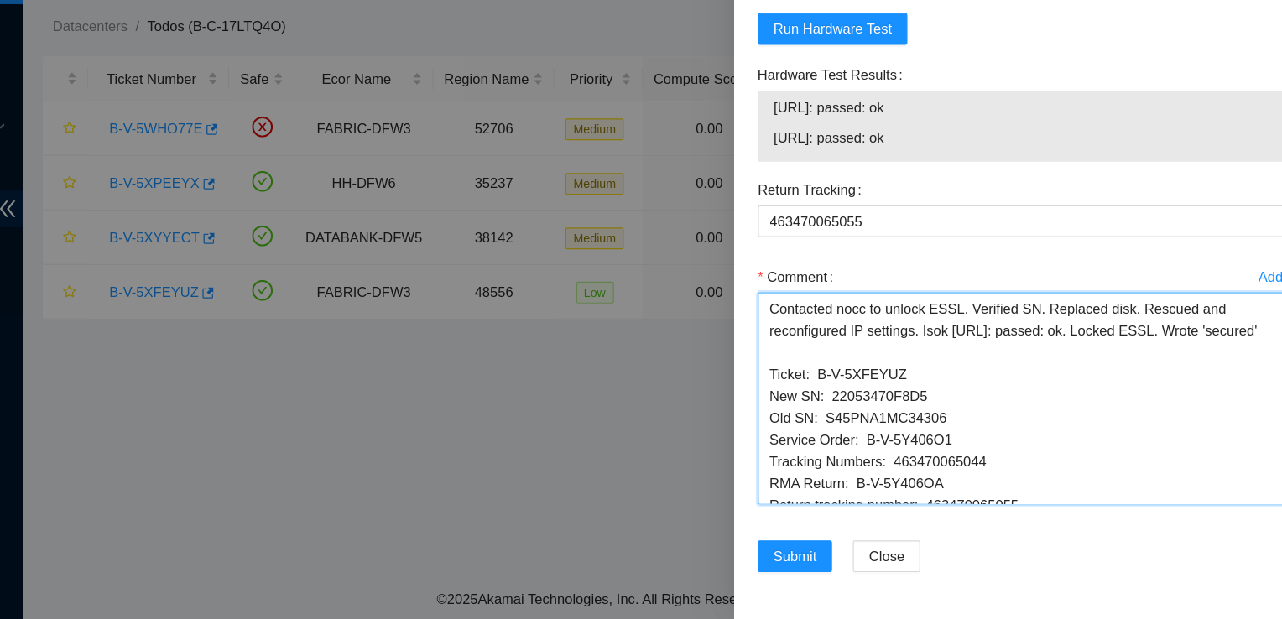
click at [899, 399] on textarea "Contacted nocc to unlock ESSL. Verified SN. Replaced disk. Rescued and reconfig…" at bounding box center [1025, 432] width 472 height 180
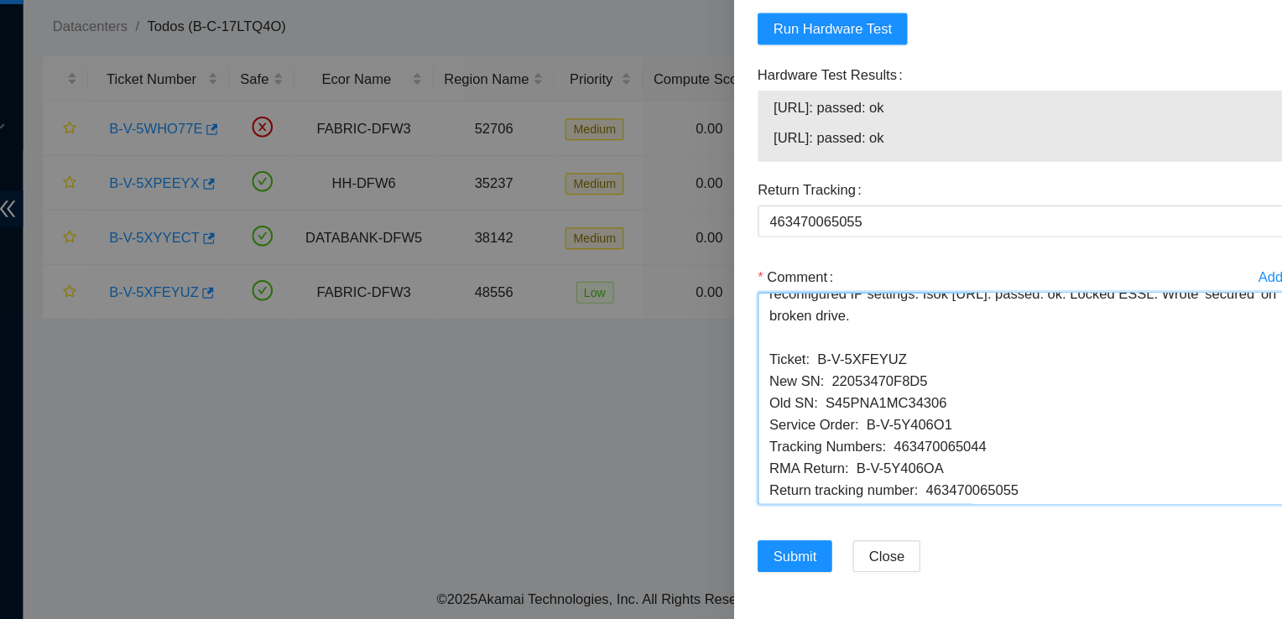
scroll to position [0, 0]
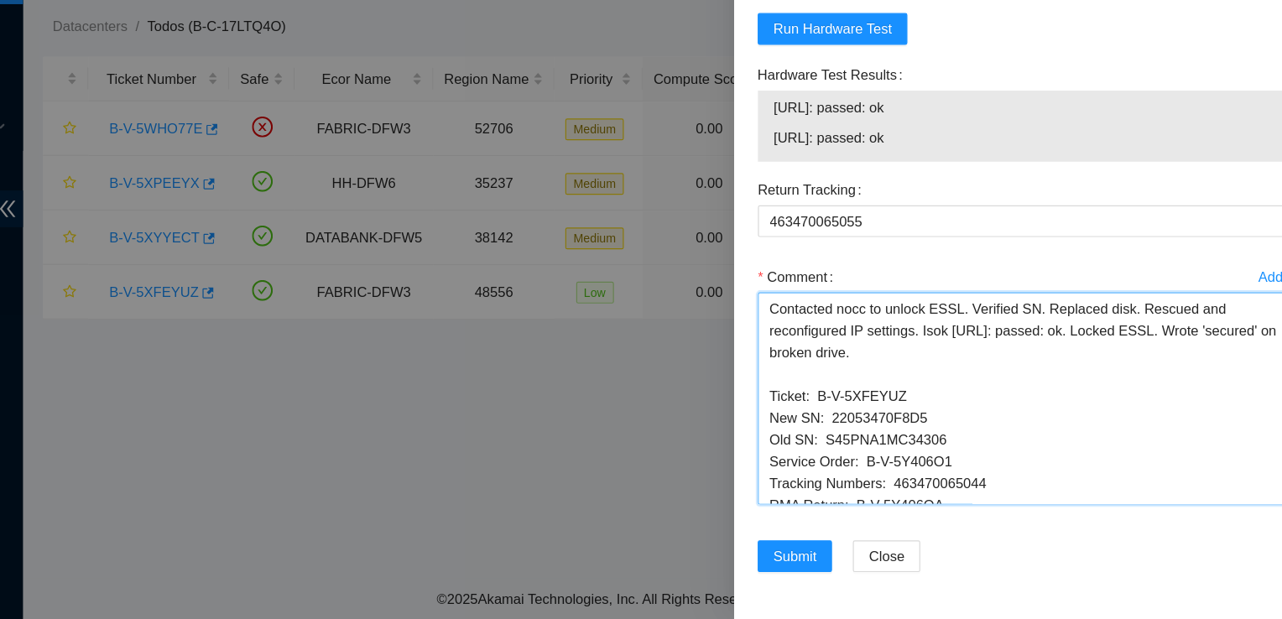
drag, startPoint x: 1009, startPoint y: 510, endPoint x: 628, endPoint y: 109, distance: 553.1
click at [628, 109] on div "TODOs - Description - B-V-5XFEYUZ Problem Type Hardware Sub Type Tier 1 - Secur…" at bounding box center [641, 309] width 1282 height 619
click at [1022, 466] on textarea "Contacted nocc to unlock ESSL. Verified SN. Replaced disk. Rescued and reconfig…" at bounding box center [1025, 432] width 472 height 180
drag, startPoint x: 987, startPoint y: 521, endPoint x: 695, endPoint y: 214, distance: 423.7
click at [695, 214] on div "TODOs - Description - B-V-5XFEYUZ Problem Type Hardware Sub Type Tier 1 - Secur…" at bounding box center [641, 309] width 1282 height 619
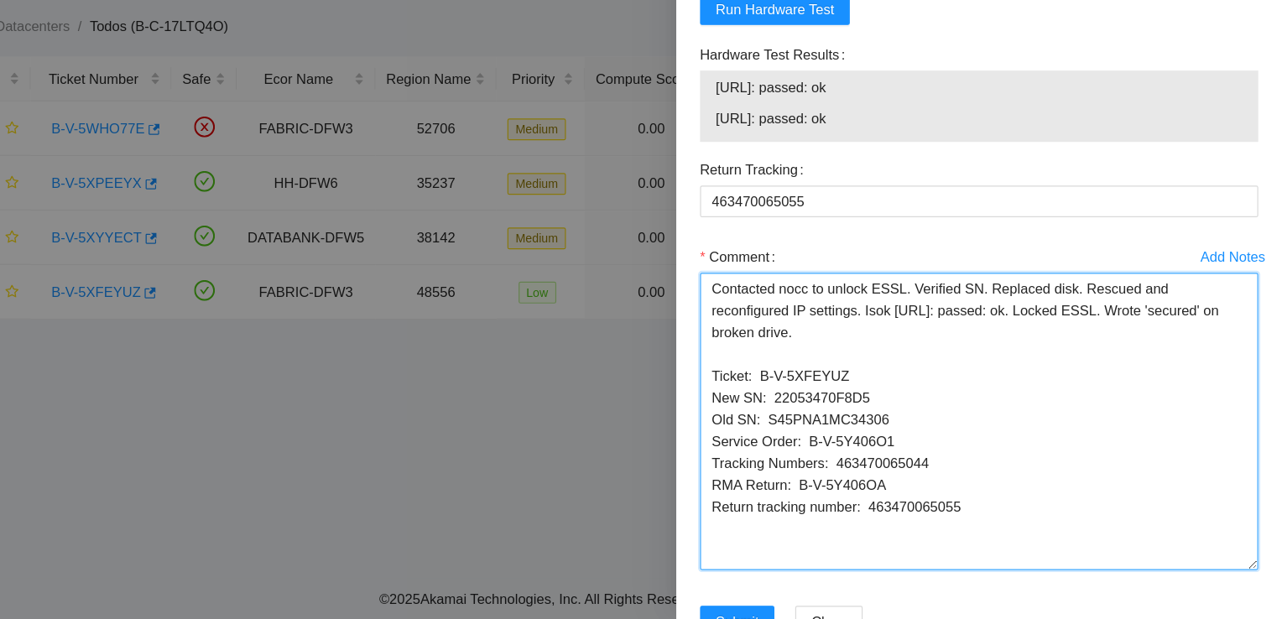
drag, startPoint x: 1242, startPoint y: 515, endPoint x: 1252, endPoint y: 587, distance: 72.8
click at [1252, 587] on div "Add Notes Comment Contacted nocc to unlock ESSL. Verified SN. Replaced disk. Re…" at bounding box center [1026, 453] width 486 height 309
drag, startPoint x: 1129, startPoint y: 569, endPoint x: 756, endPoint y: 202, distance: 523.3
click at [756, 202] on div "TODOs - Description - B-V-5XFEYUZ Problem Type Hardware Sub Type Tier 1 - Secur…" at bounding box center [641, 309] width 1282 height 619
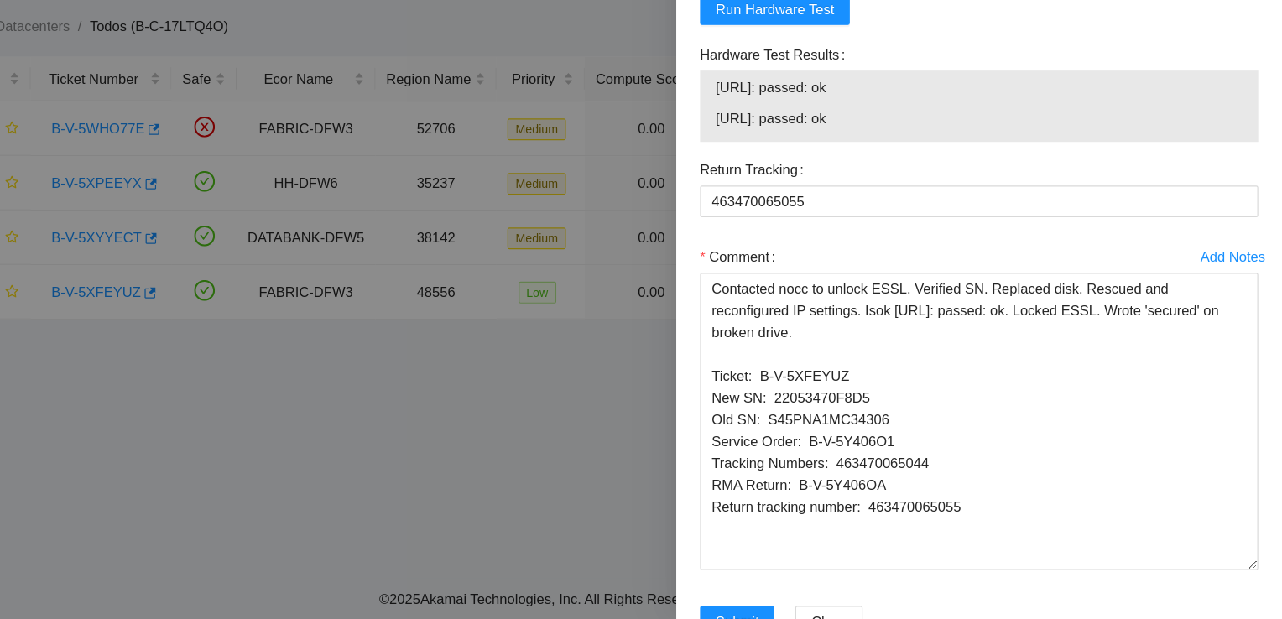
click at [1060, 252] on div "Return Tracking" at bounding box center [1025, 238] width 472 height 27
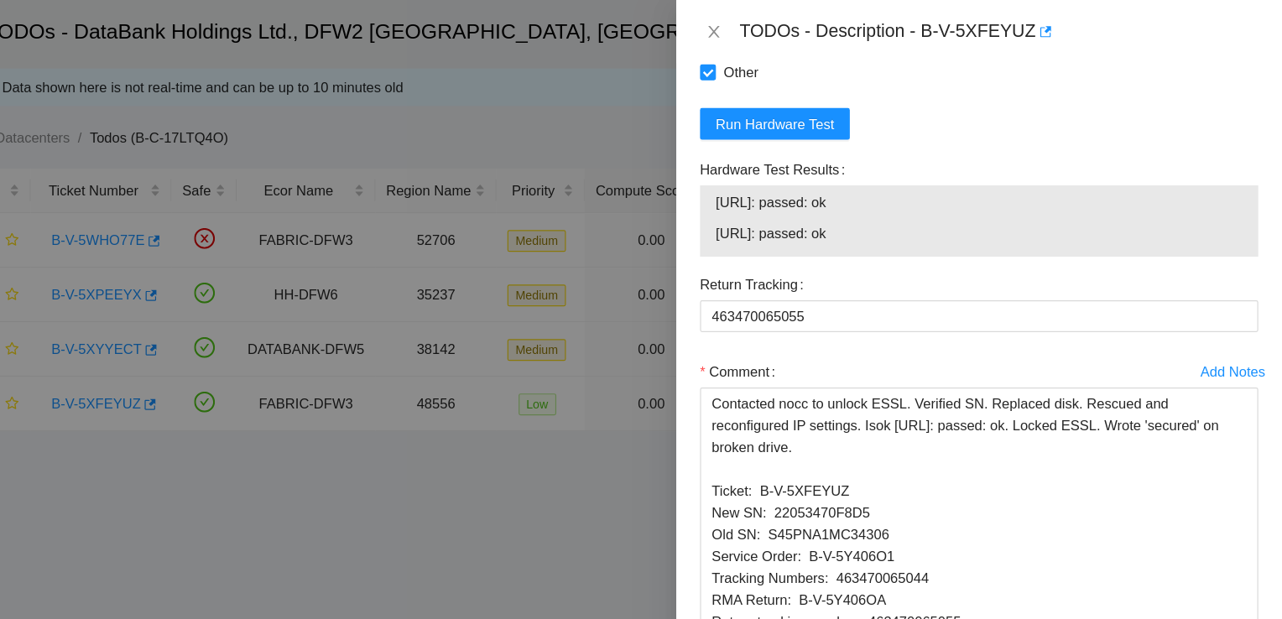
scroll to position [1618, 0]
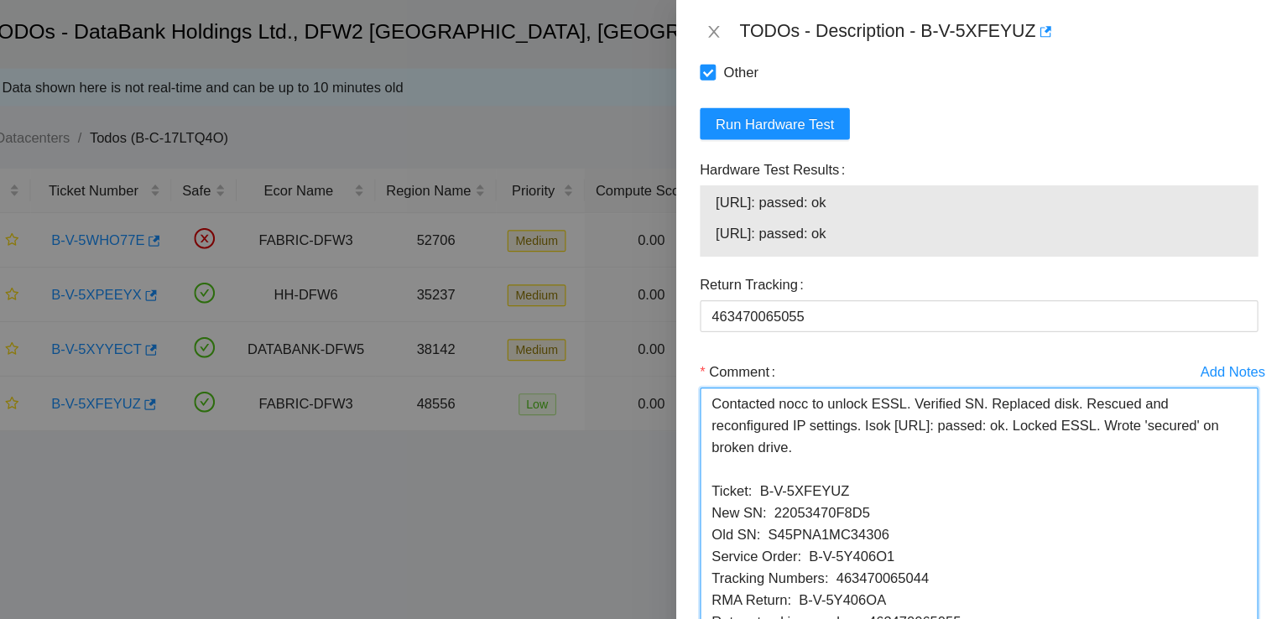
click at [924, 389] on textarea "Contacted nocc to unlock ESSL. Verified SN. Replaced disk. Rescued and reconfig…" at bounding box center [1025, 454] width 472 height 252
click at [938, 396] on textarea "Contacted nocc to unlock ESSL. Verified SN. Replaced disk. Rescued and reconfig…" at bounding box center [1025, 454] width 472 height 252
click at [883, 396] on textarea "Contacted nocc to unlock ESSL. Verified SN. Replaced disk. Rescued and reconfig…" at bounding box center [1025, 454] width 472 height 252
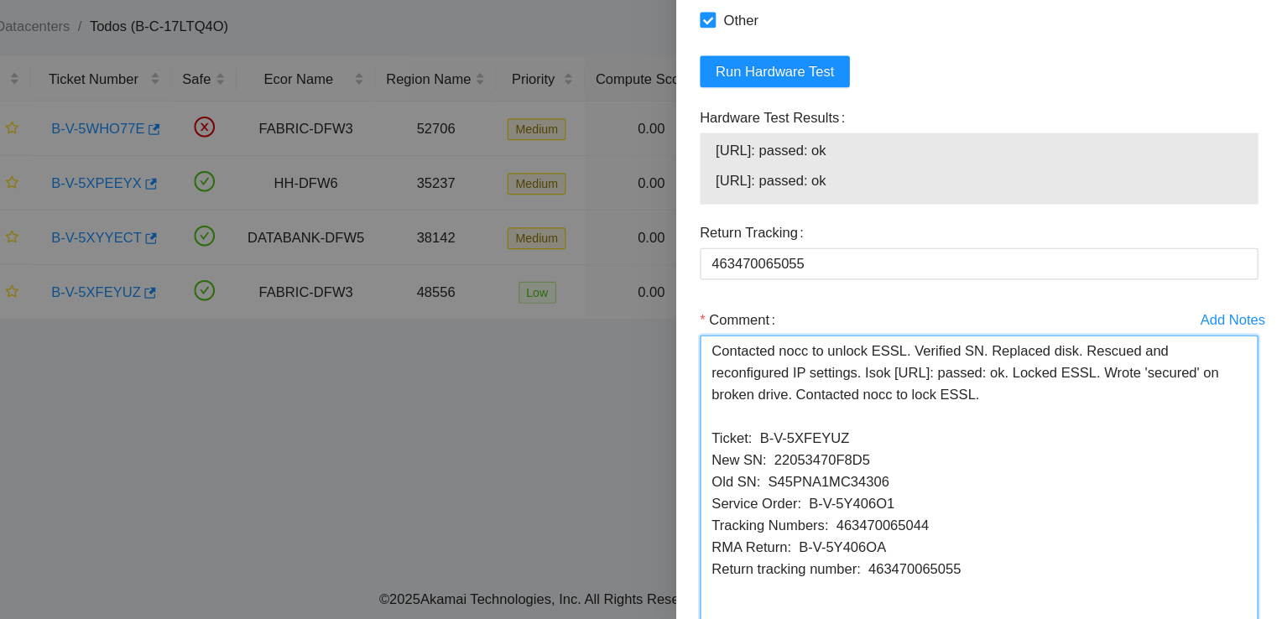
scroll to position [1691, 0]
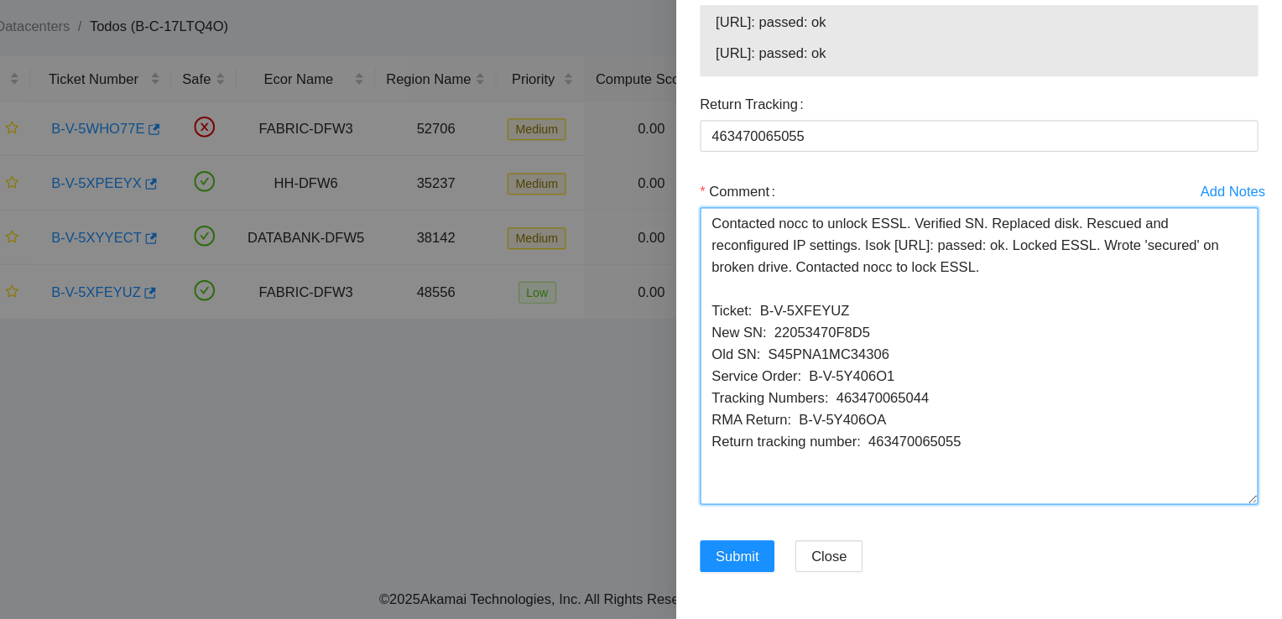
drag, startPoint x: 1035, startPoint y: 478, endPoint x: 800, endPoint y: 284, distance: 304.5
click at [800, 284] on textarea "Contacted nocc to unlock ESSL. Verified SN. Replaced disk. Rescued and reconfig…" at bounding box center [1025, 396] width 472 height 252
click at [951, 487] on textarea "Contacted nocc to unlock ESSL. Verified SN. Replaced disk. Rescued and reconfig…" at bounding box center [1025, 396] width 472 height 252
type textarea "Contacted nocc to unlock ESSL. Verified SN. Replaced disk. Rescued and reconfig…"
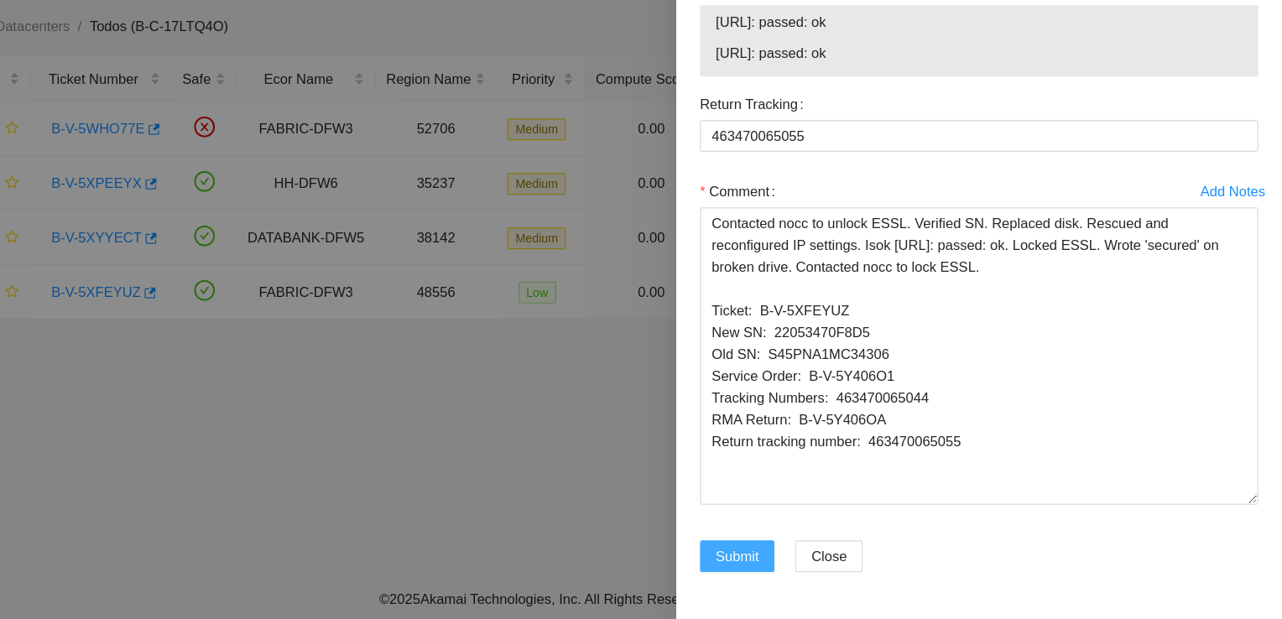
click at [836, 564] on span "Submit" at bounding box center [821, 565] width 37 height 18
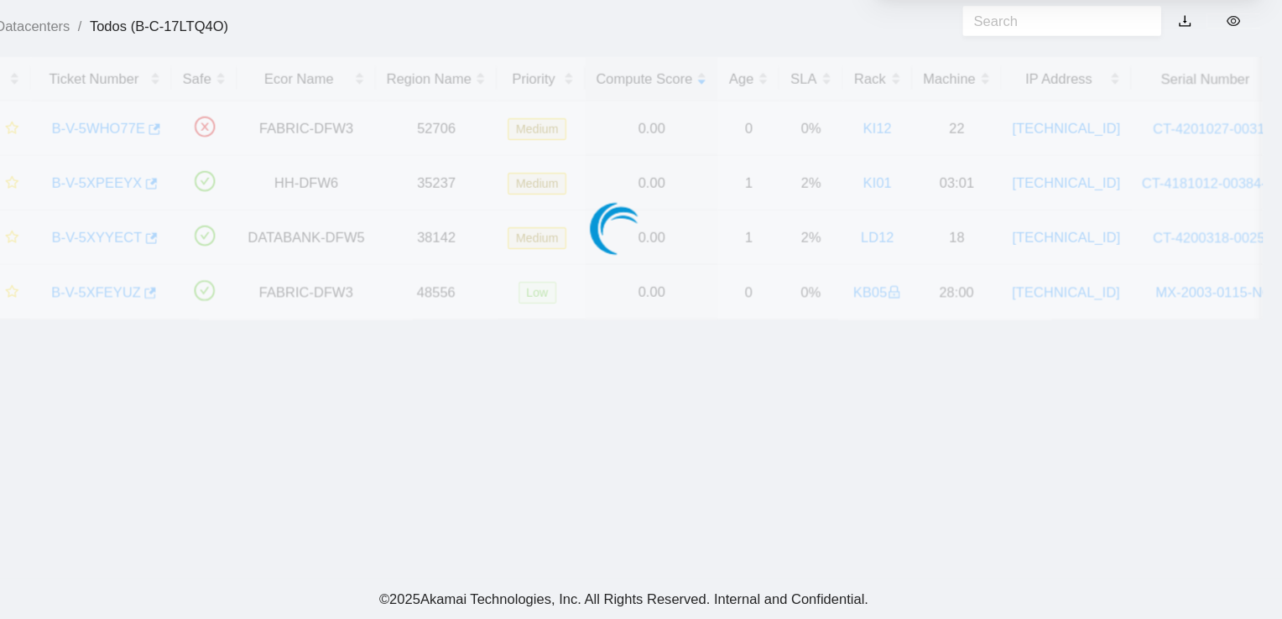
scroll to position [487, 0]
